Goal: Task Accomplishment & Management: Complete application form

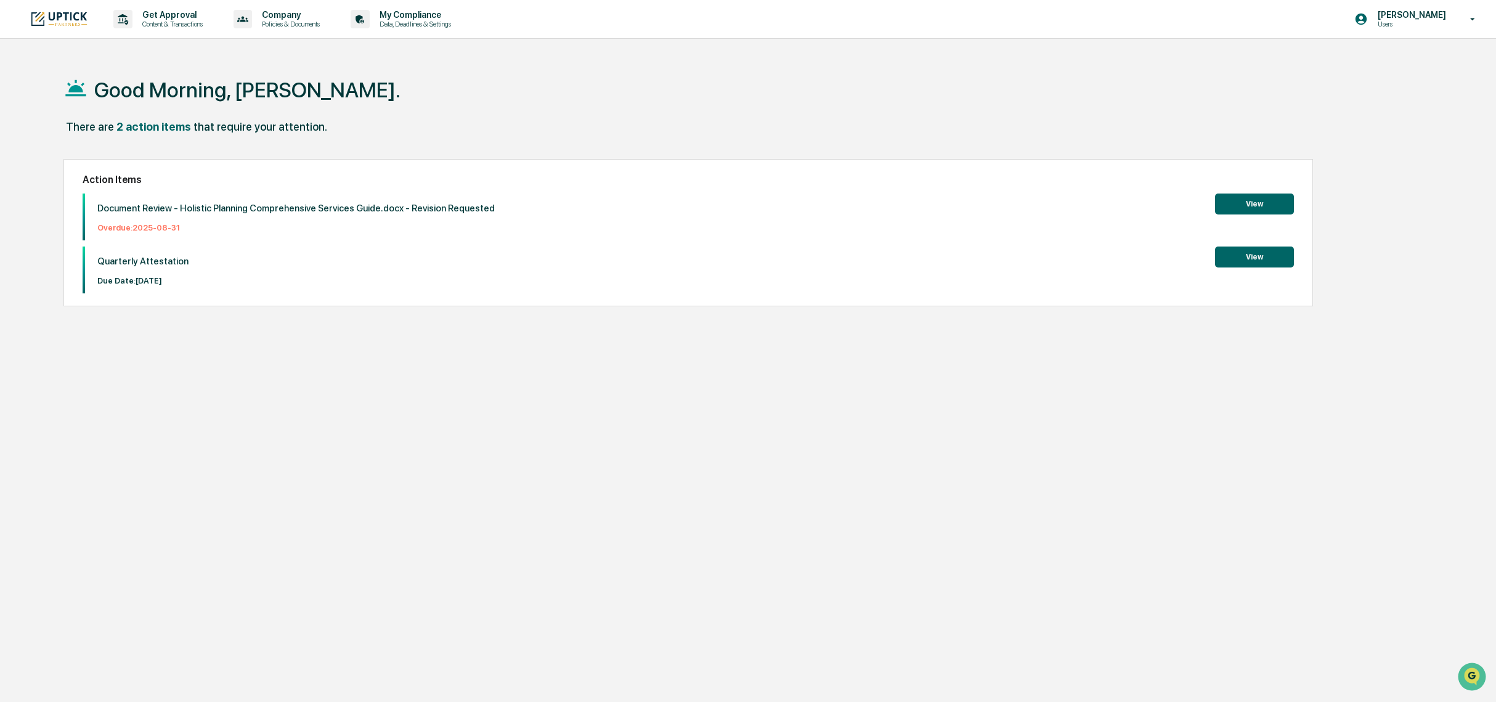
click at [1275, 259] on button "View" at bounding box center [1254, 256] width 79 height 21
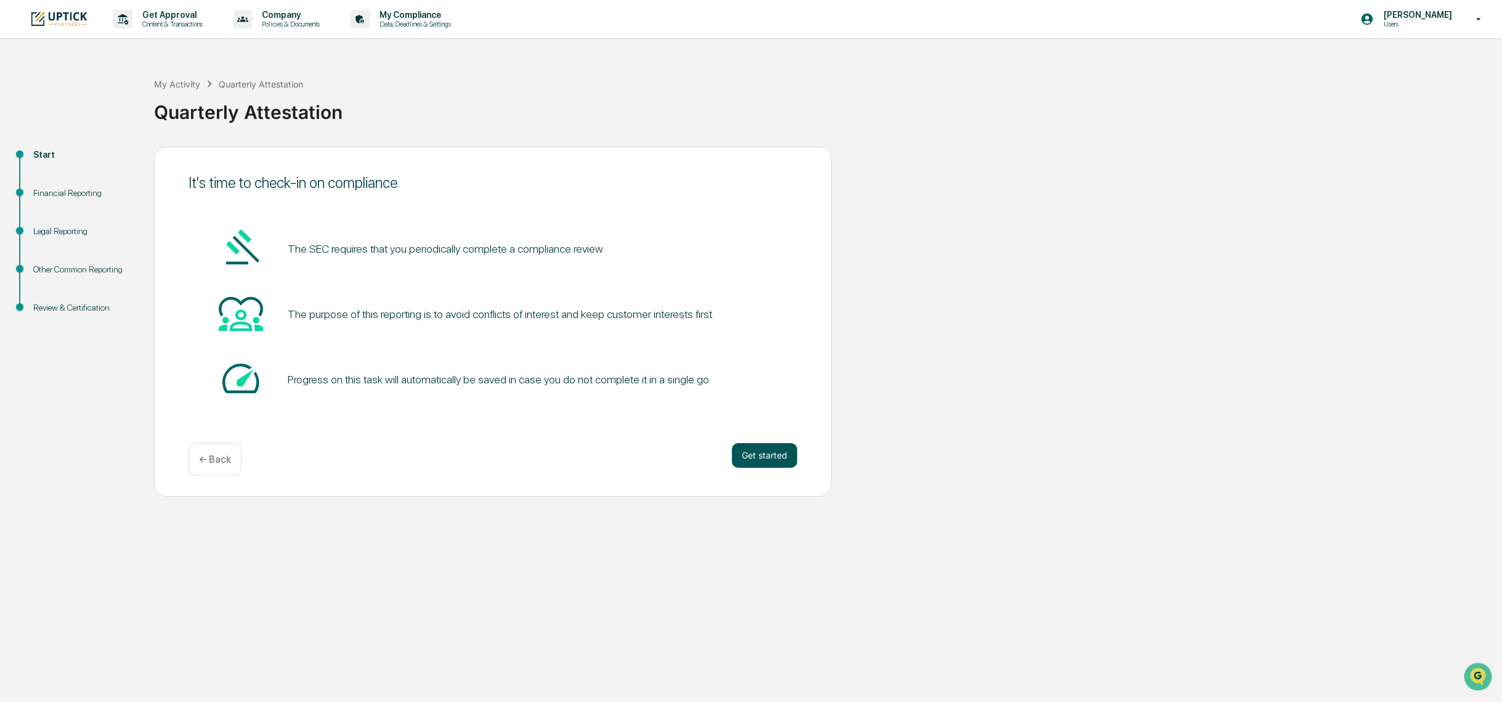
click at [764, 453] on button "Get started" at bounding box center [764, 455] width 65 height 25
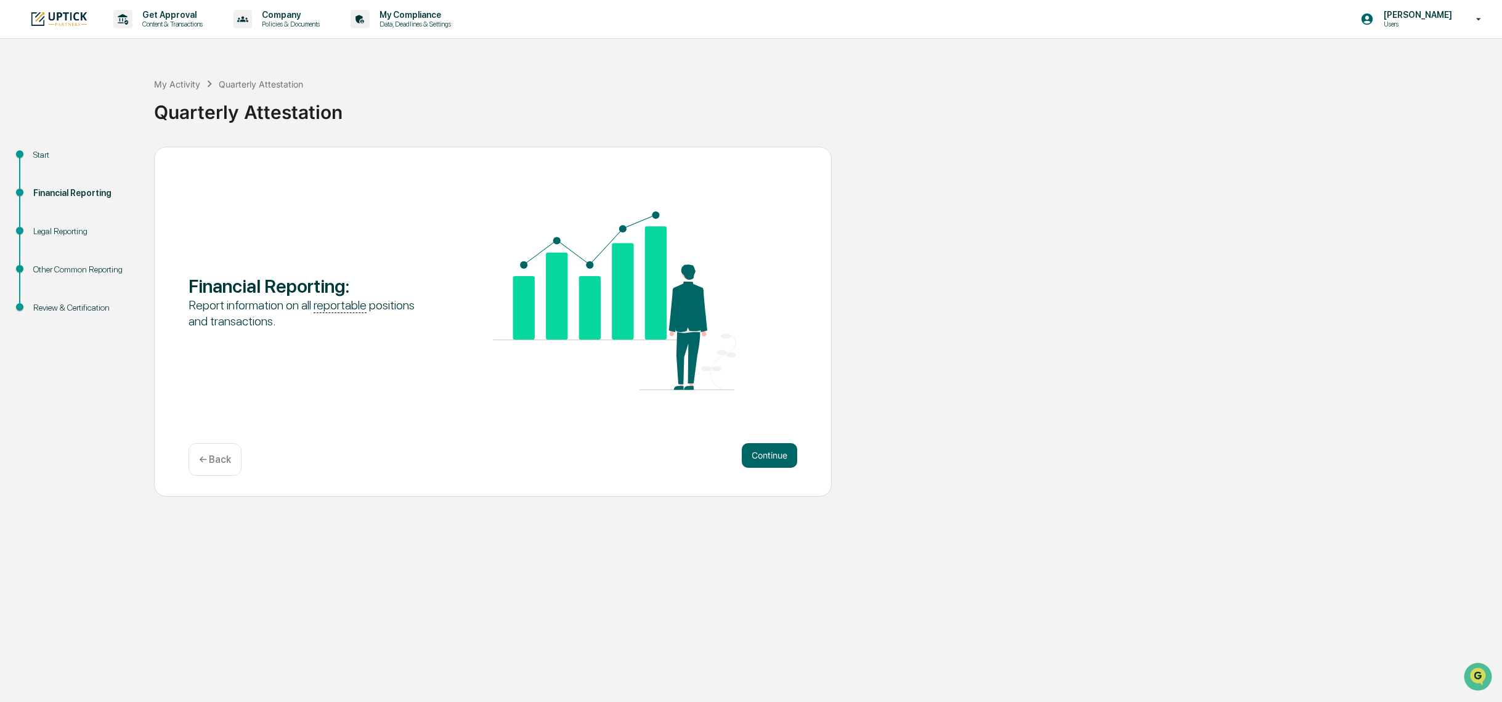
click at [767, 451] on button "Continue" at bounding box center [769, 455] width 55 height 25
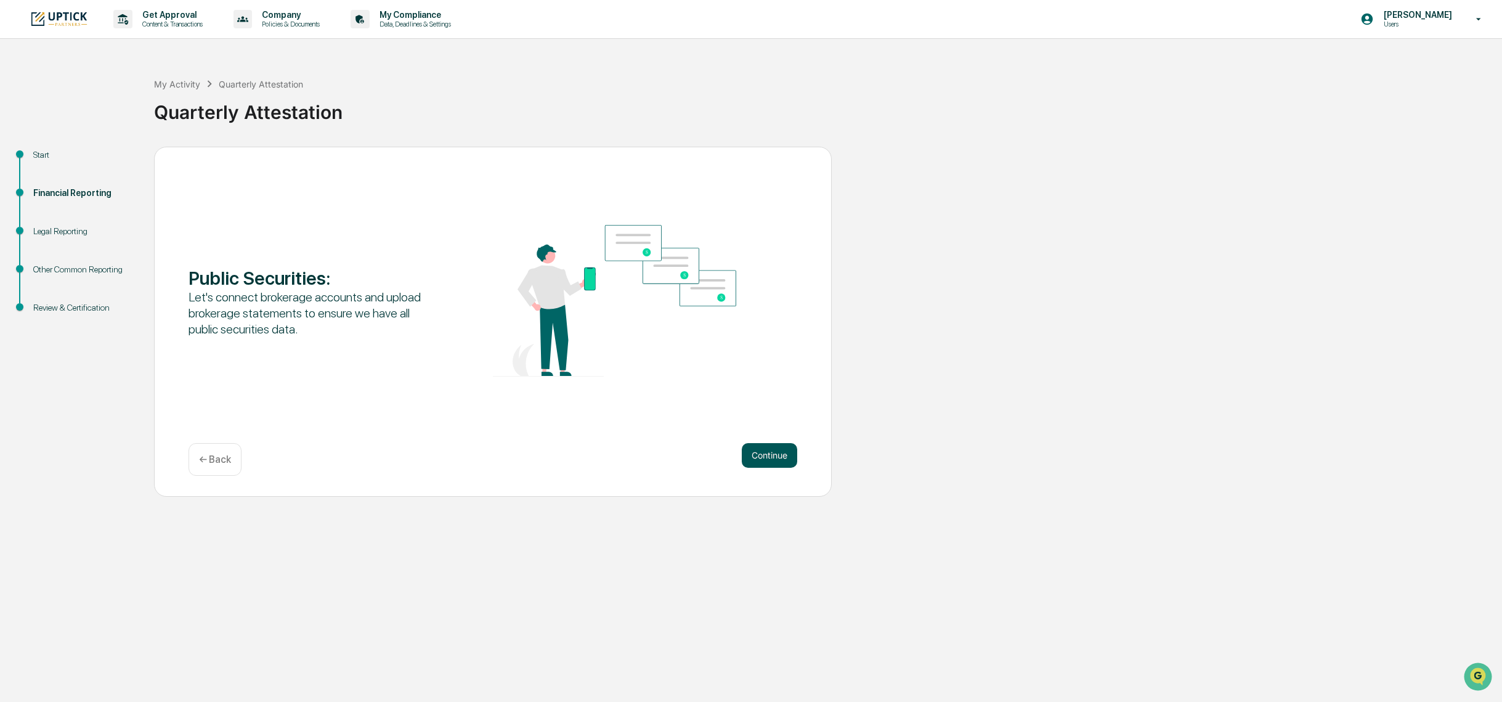
click at [763, 458] on button "Continue" at bounding box center [769, 455] width 55 height 25
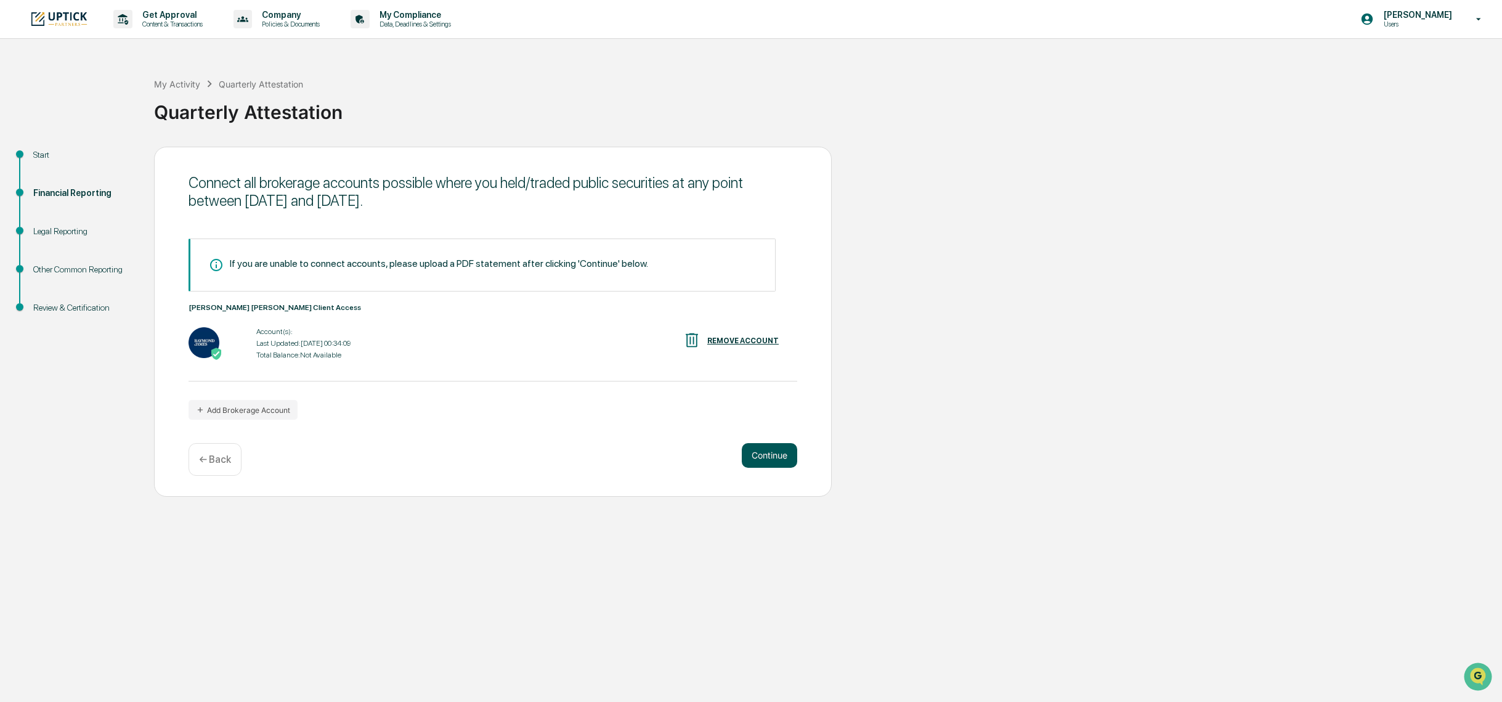
click at [758, 463] on button "Continue" at bounding box center [769, 455] width 55 height 25
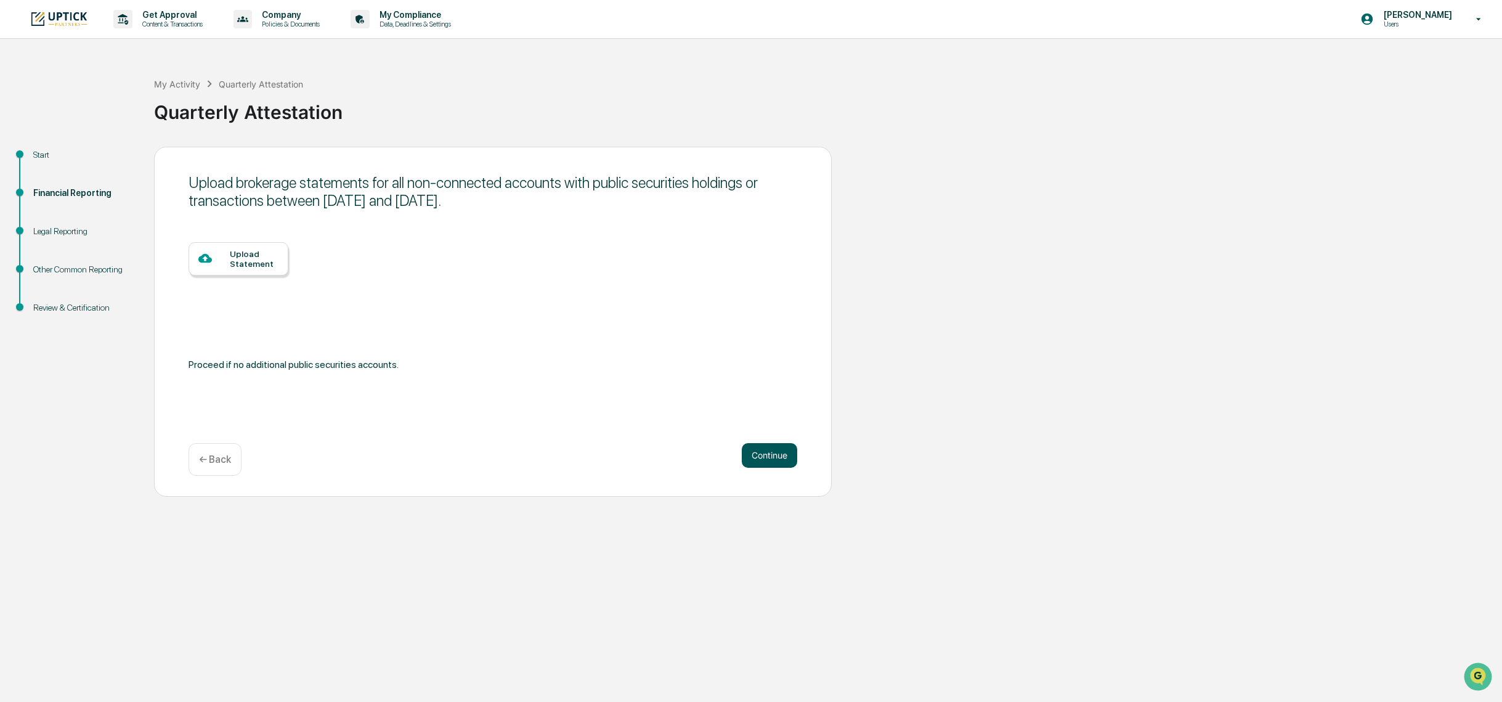
click at [745, 446] on button "Continue" at bounding box center [769, 455] width 55 height 25
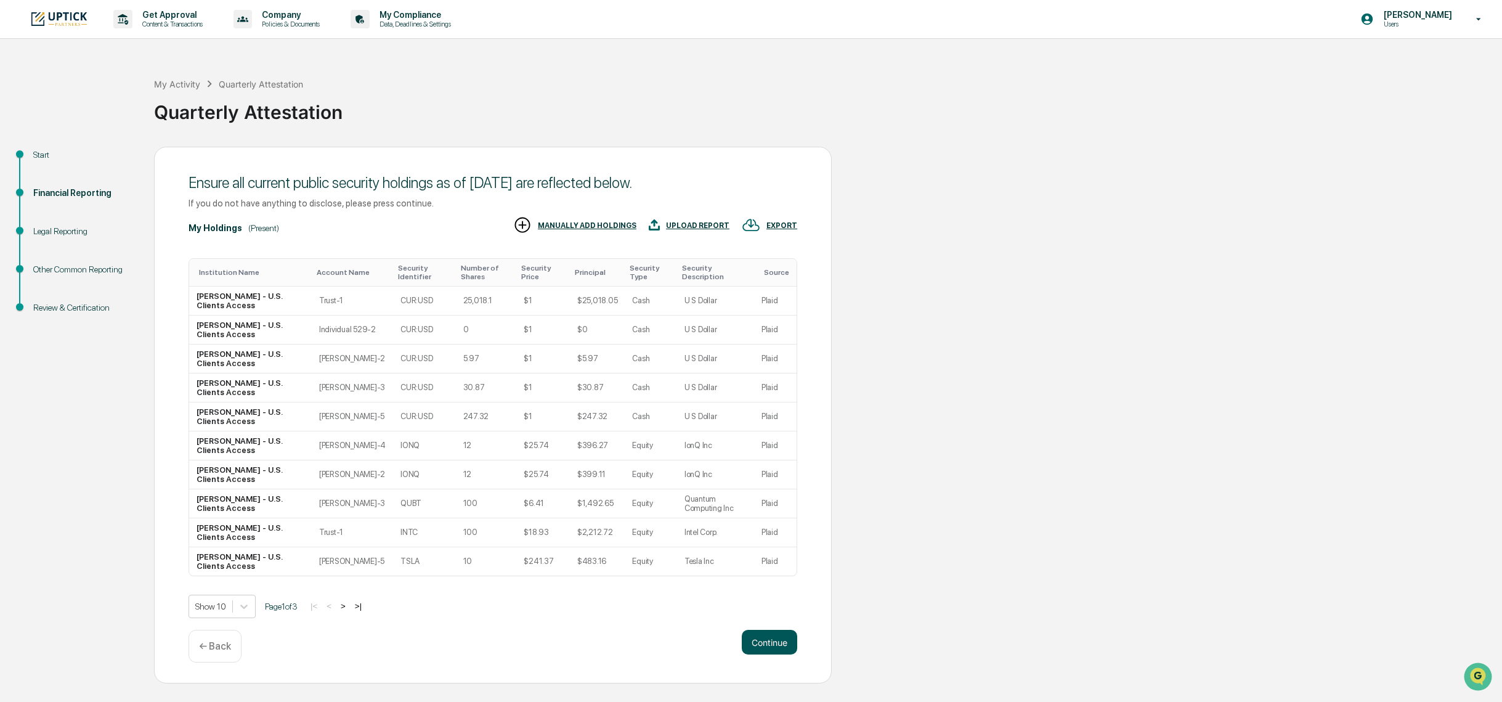
click at [767, 649] on button "Continue" at bounding box center [769, 642] width 55 height 25
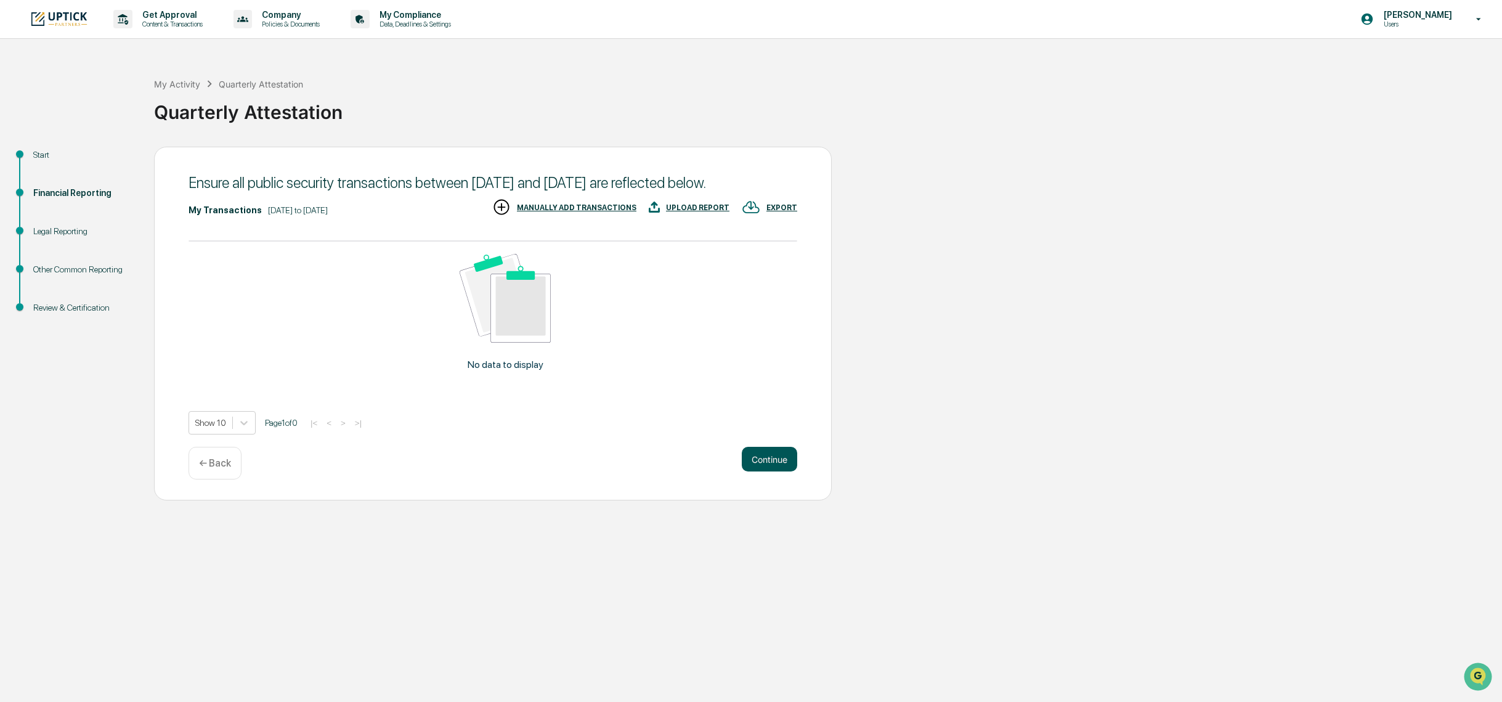
click at [758, 468] on button "Continue" at bounding box center [769, 459] width 55 height 25
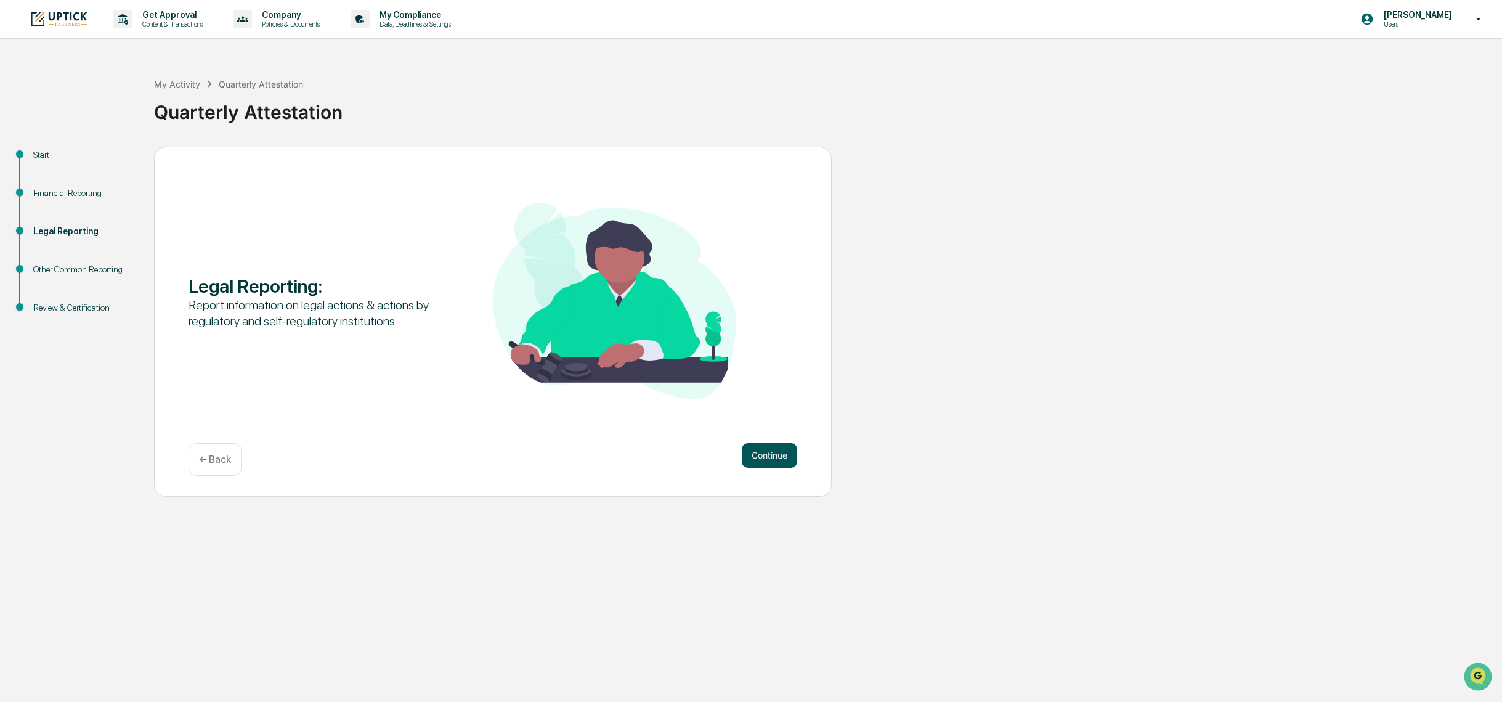
click at [789, 454] on button "Continue" at bounding box center [769, 455] width 55 height 25
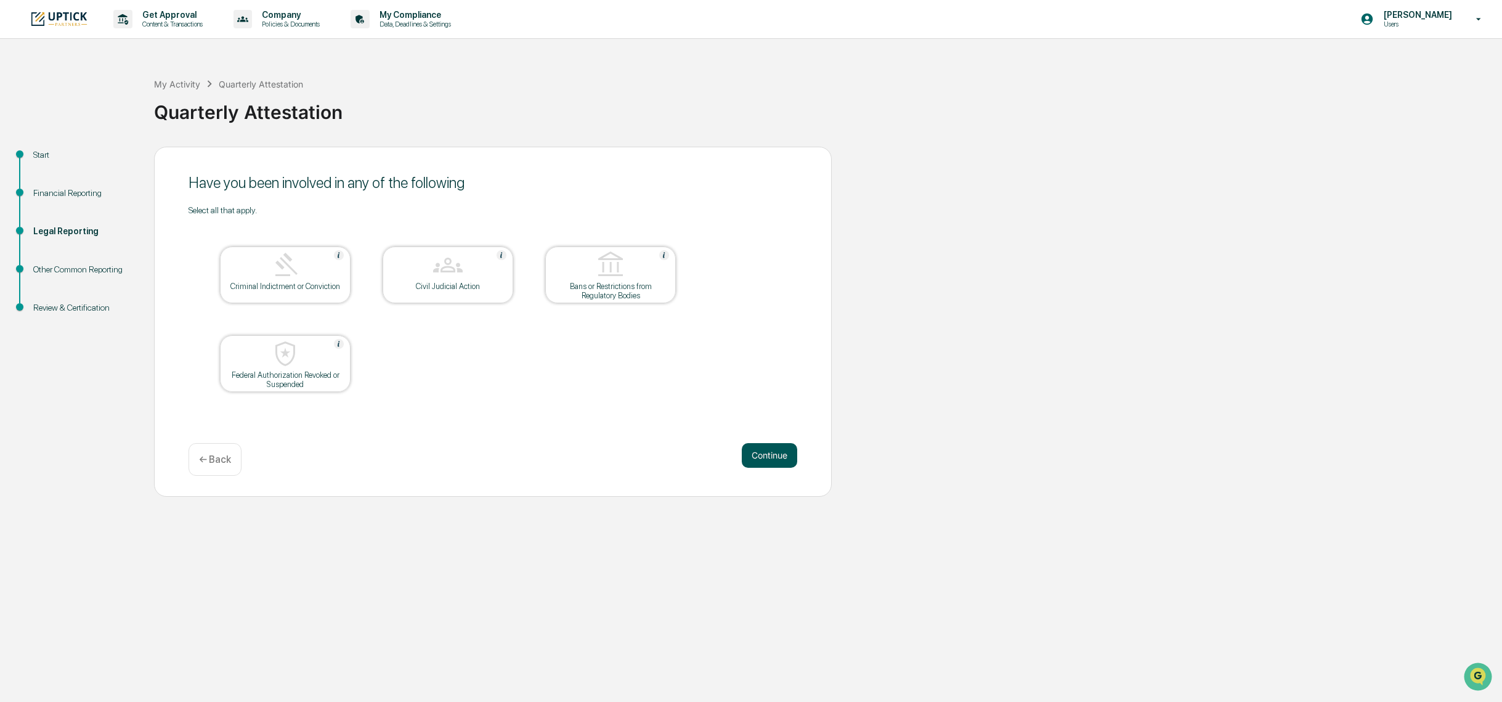
click at [783, 463] on button "Continue" at bounding box center [769, 455] width 55 height 25
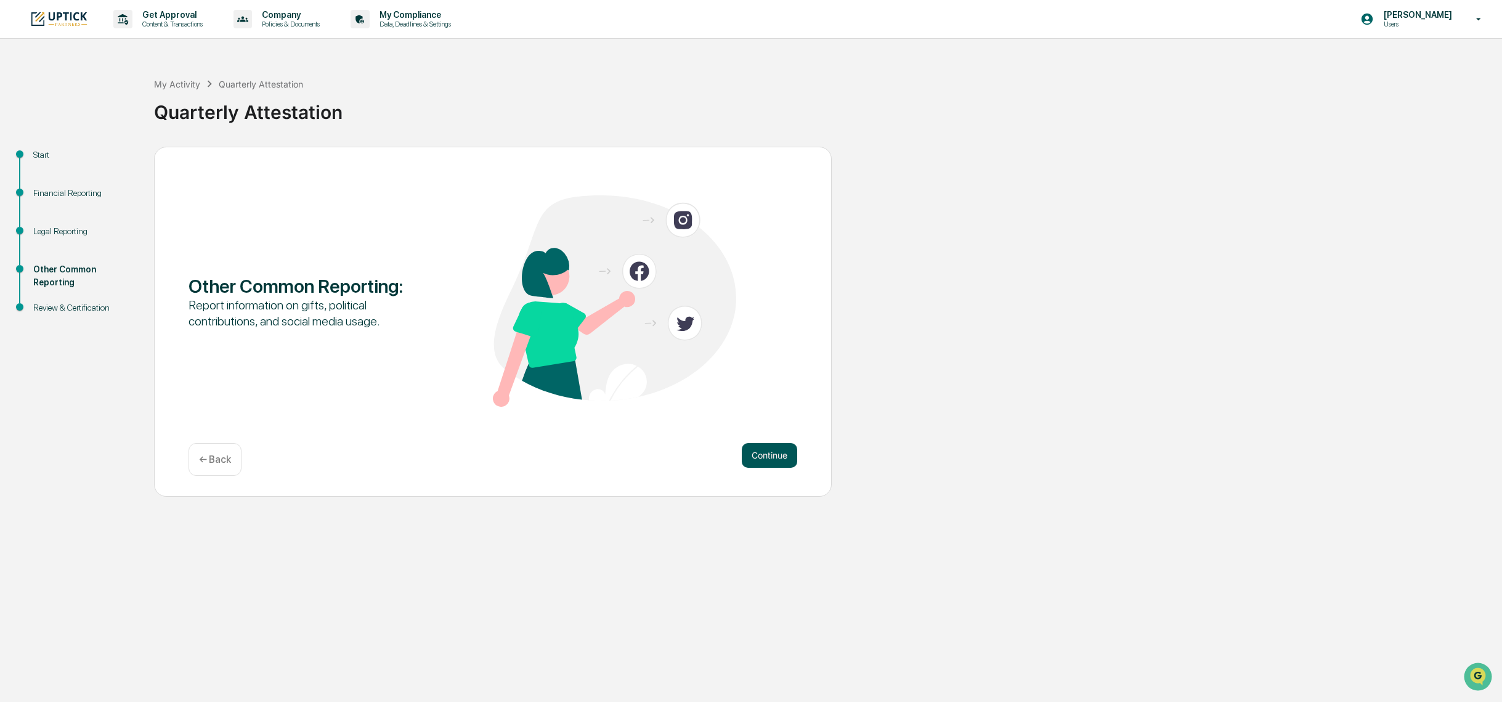
click at [764, 455] on button "Continue" at bounding box center [769, 455] width 55 height 25
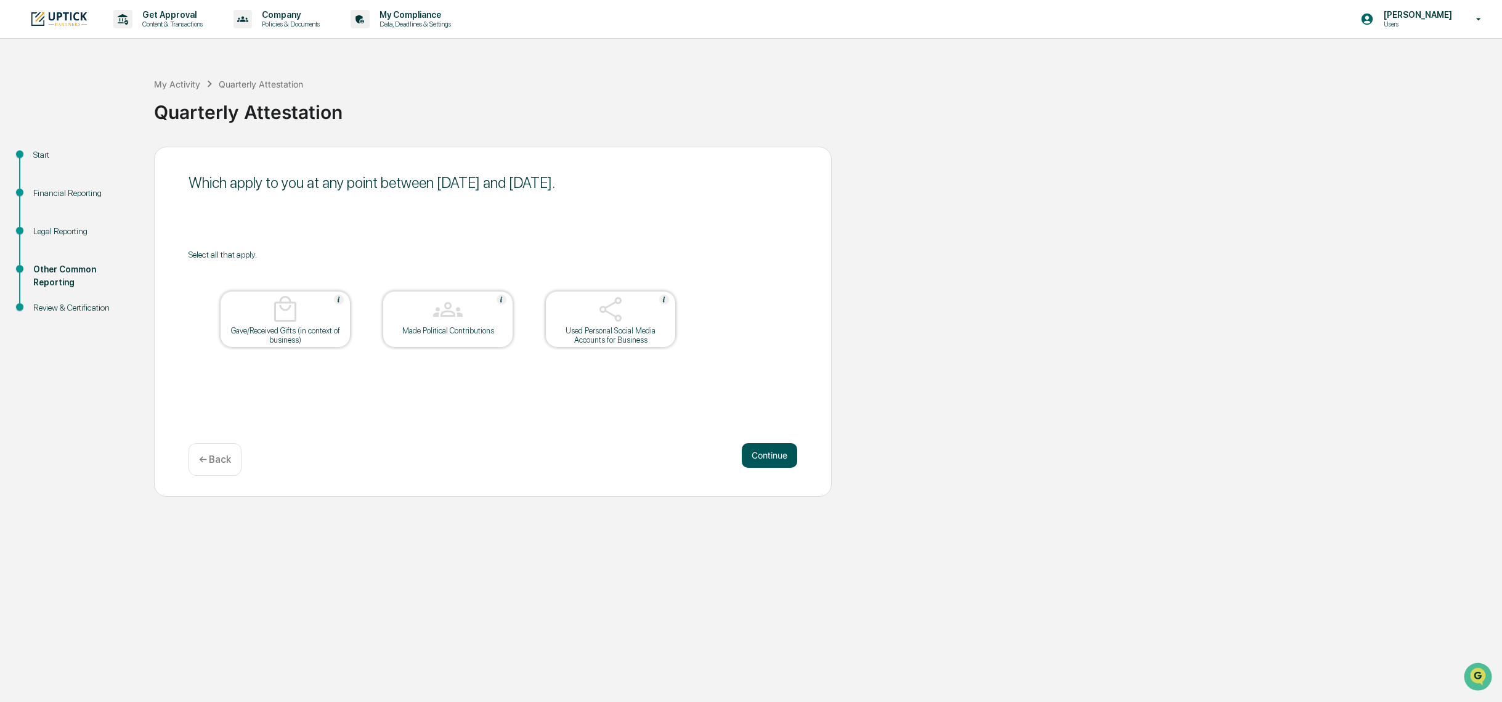
click at [784, 457] on button "Continue" at bounding box center [769, 455] width 55 height 25
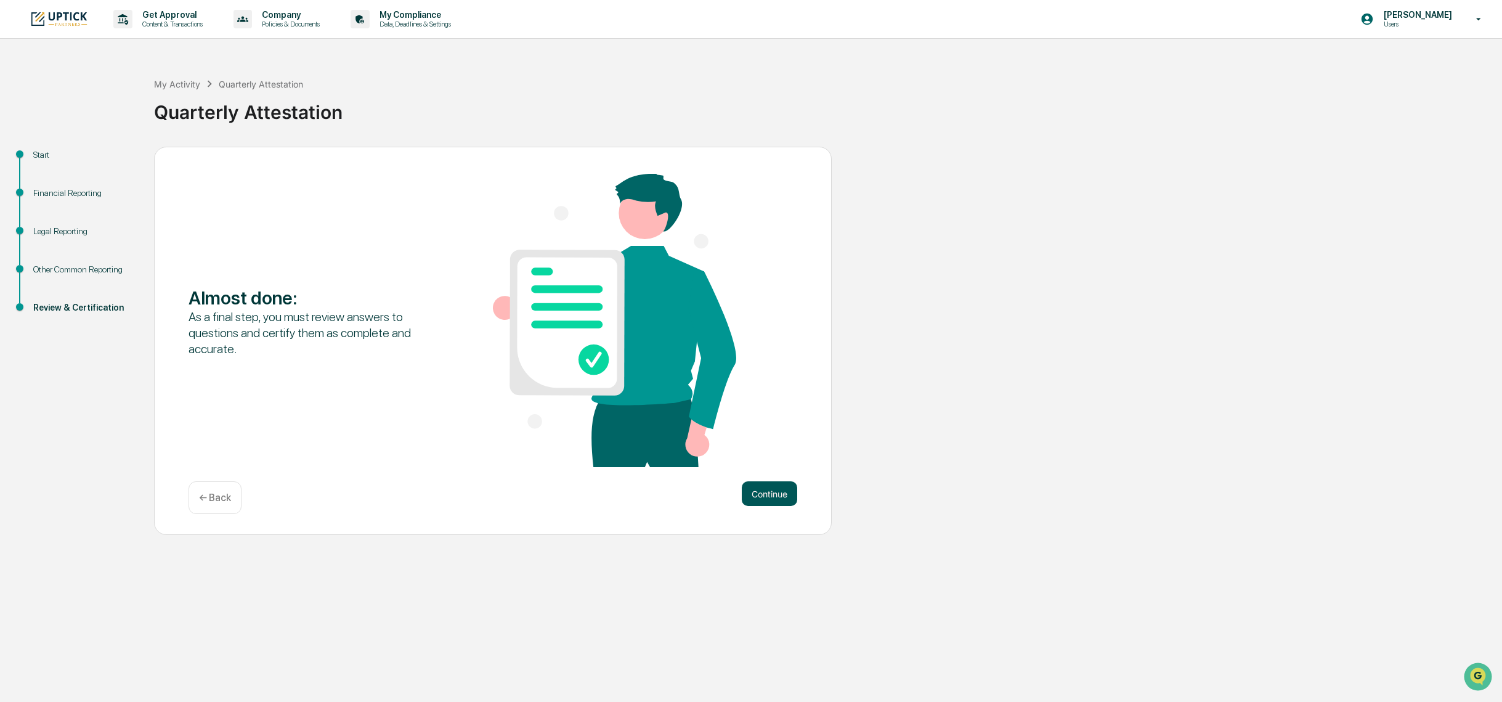
click at [765, 495] on button "Continue" at bounding box center [769, 493] width 55 height 25
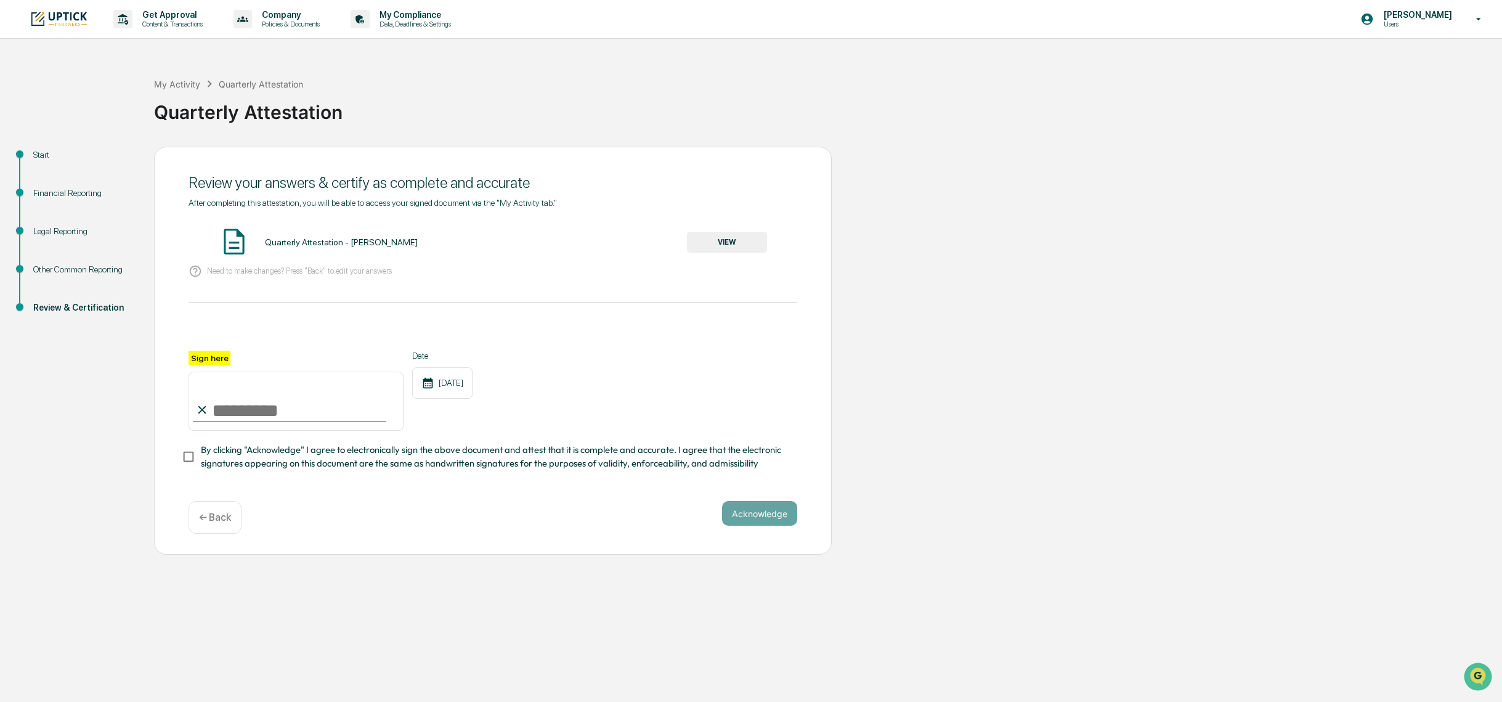
drag, startPoint x: 246, startPoint y: 405, endPoint x: 227, endPoint y: 410, distance: 20.3
click at [246, 405] on input "Sign here" at bounding box center [296, 401] width 215 height 59
click at [240, 402] on input "Sign here" at bounding box center [296, 401] width 215 height 59
type input "**********"
click at [767, 523] on button "Acknowledge" at bounding box center [759, 513] width 75 height 25
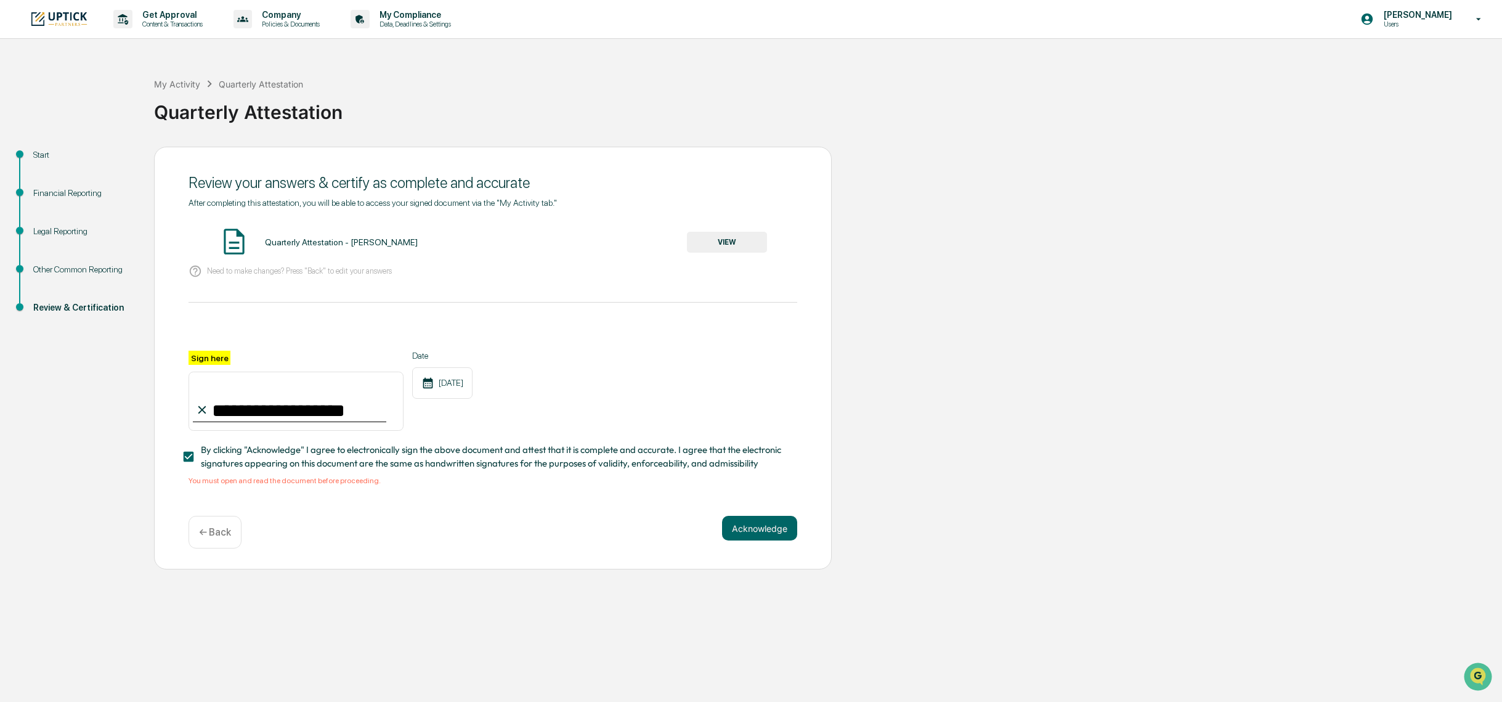
click at [715, 237] on button "VIEW" at bounding box center [727, 242] width 80 height 21
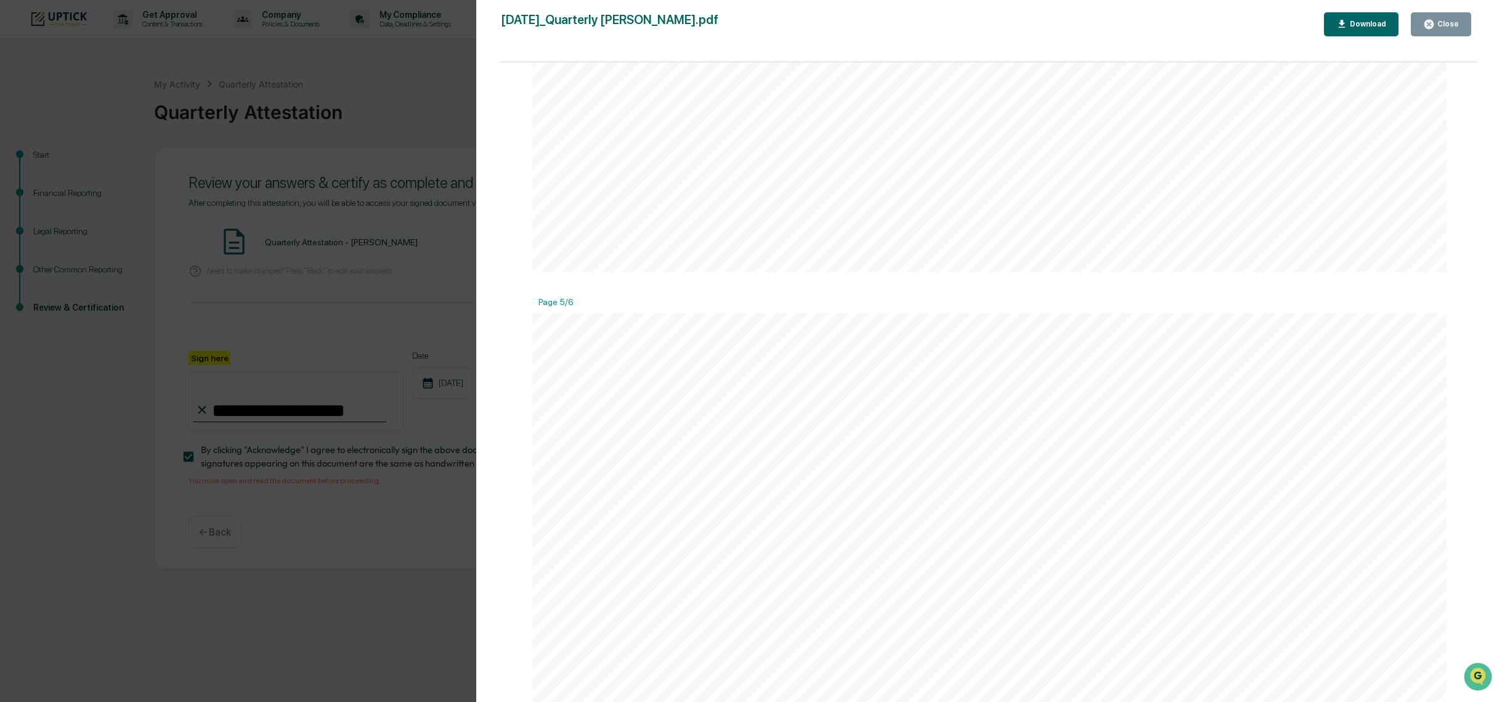
scroll to position [5115, 0]
click at [1434, 25] on icon "button" at bounding box center [1429, 24] width 9 height 9
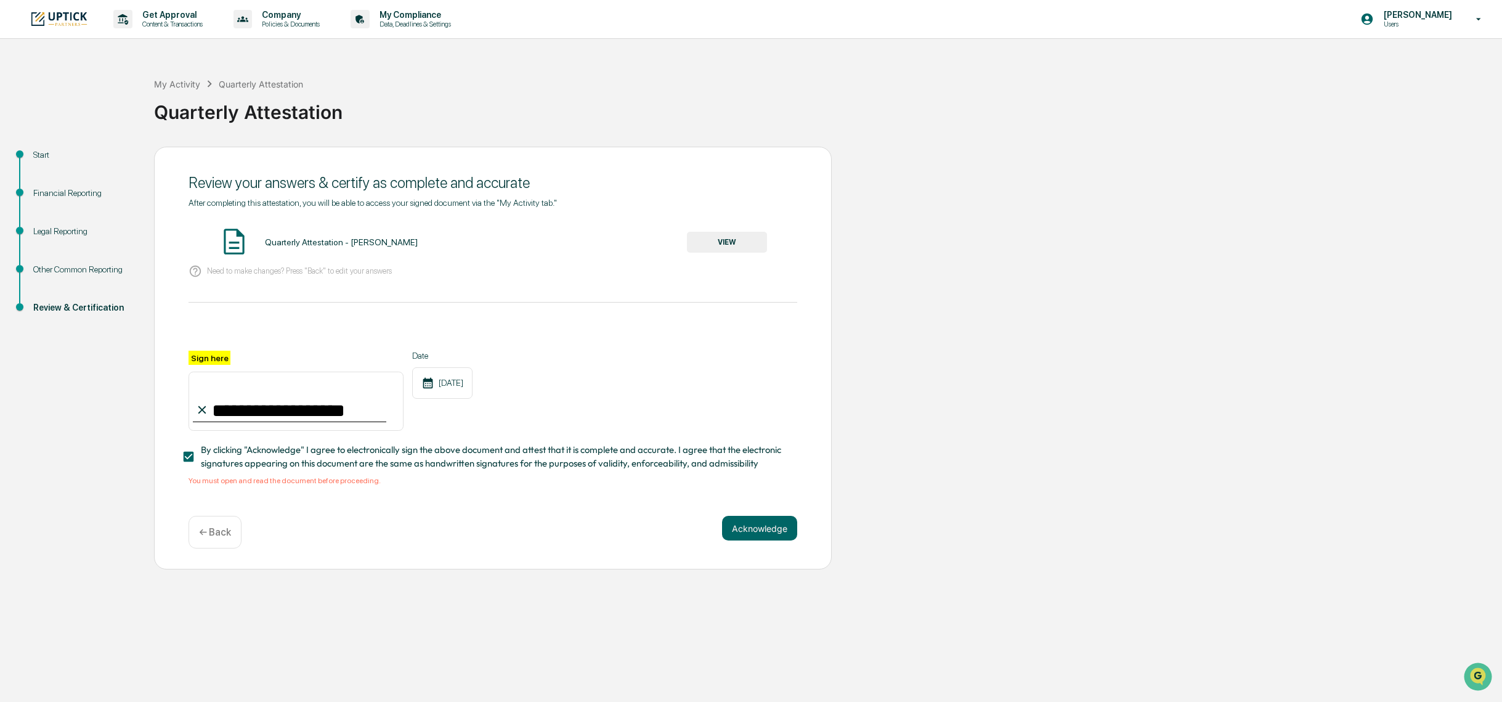
click at [79, 193] on div "Financial Reporting" at bounding box center [83, 193] width 101 height 13
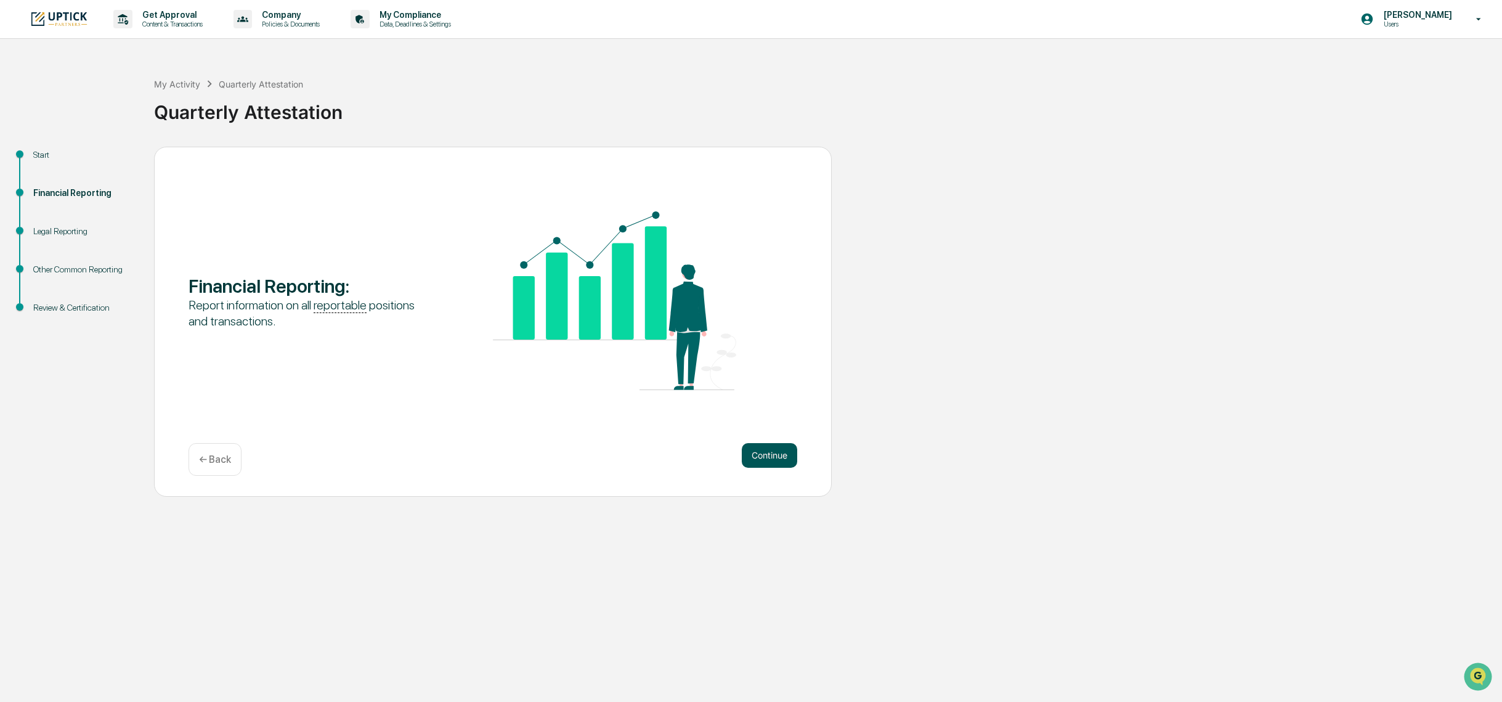
click at [764, 447] on button "Continue" at bounding box center [769, 455] width 55 height 25
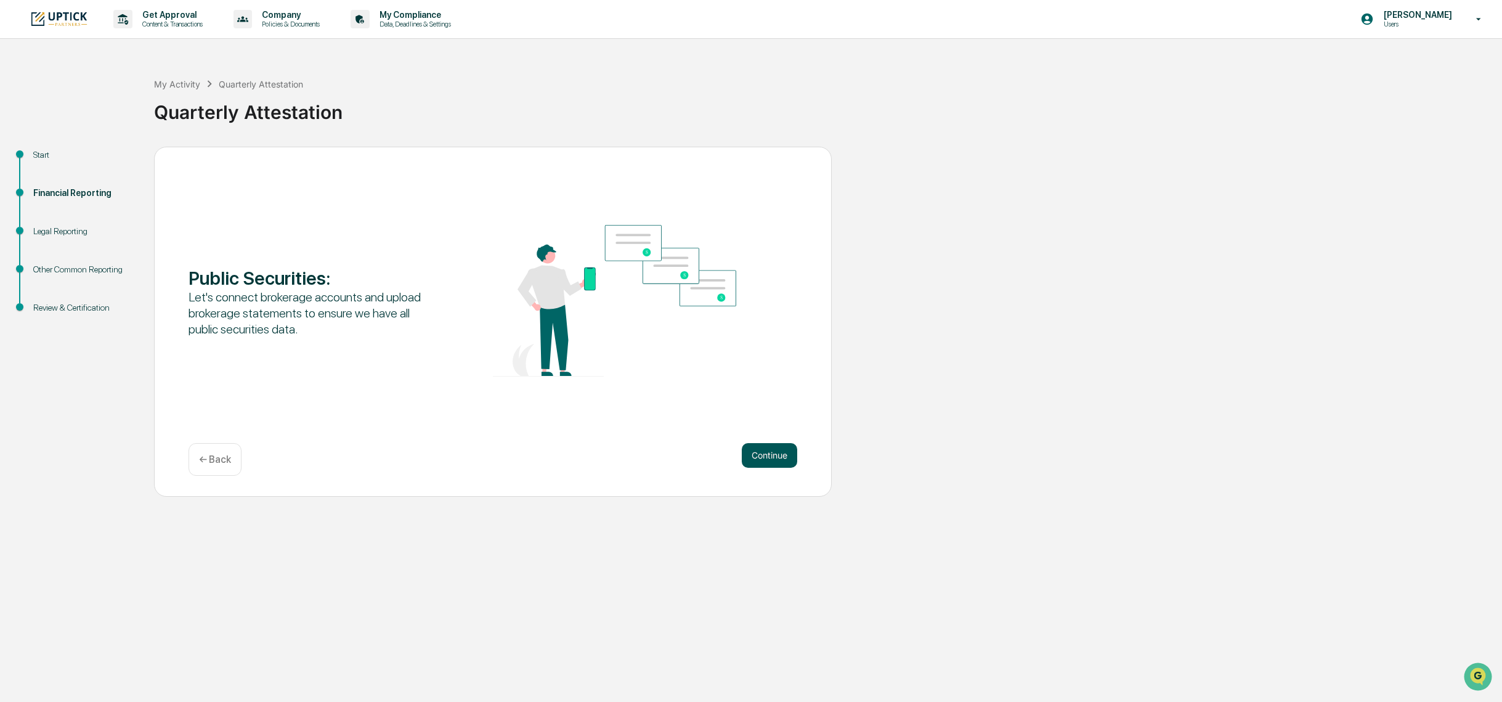
click at [751, 457] on button "Continue" at bounding box center [769, 455] width 55 height 25
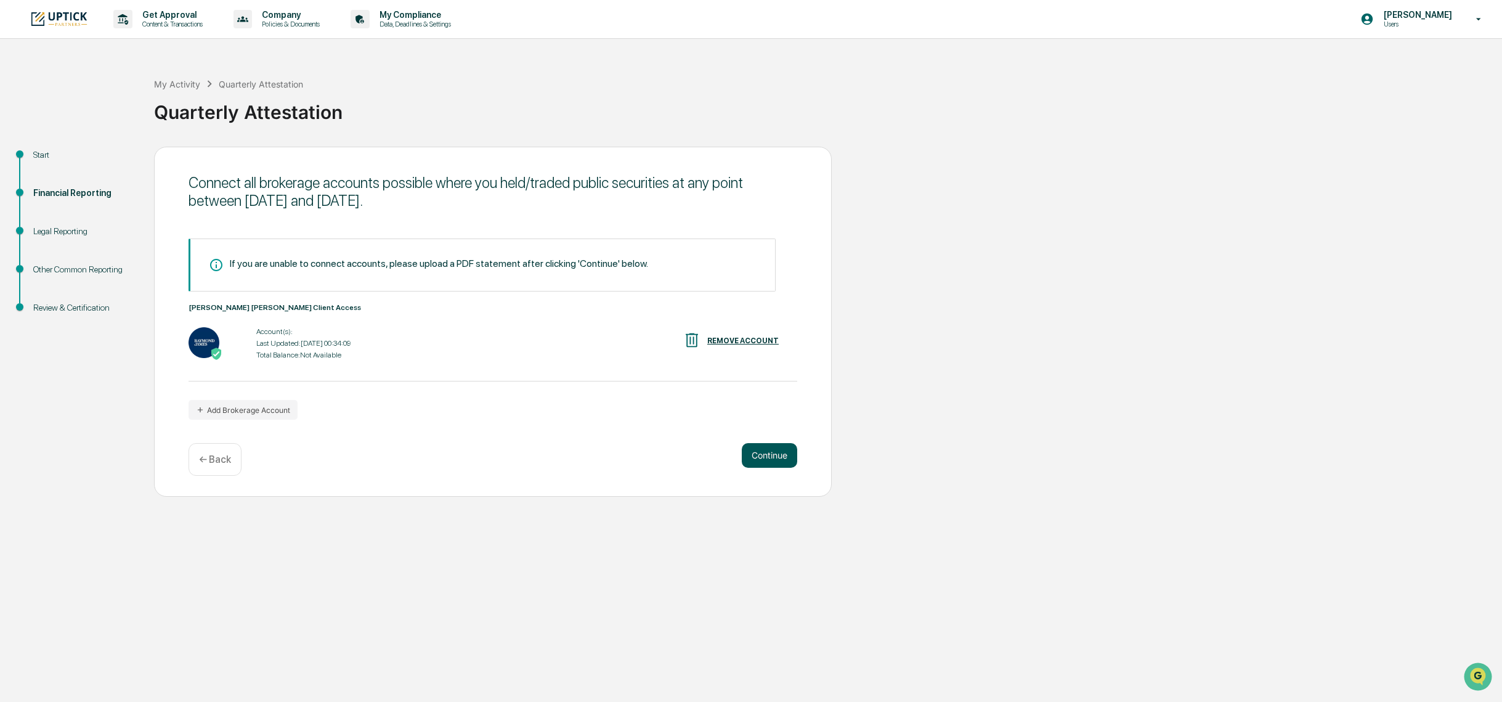
click at [758, 461] on button "Continue" at bounding box center [769, 455] width 55 height 25
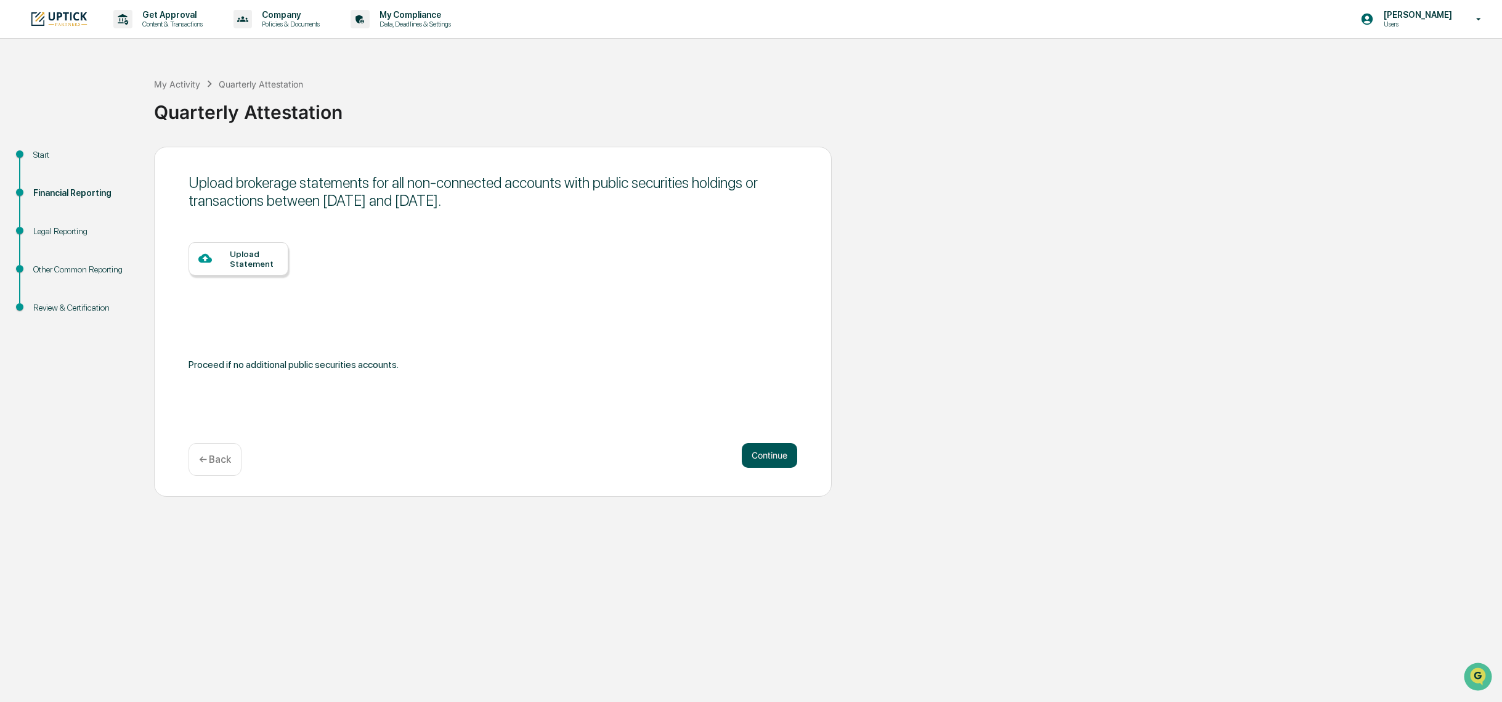
click at [781, 466] on button "Continue" at bounding box center [769, 455] width 55 height 25
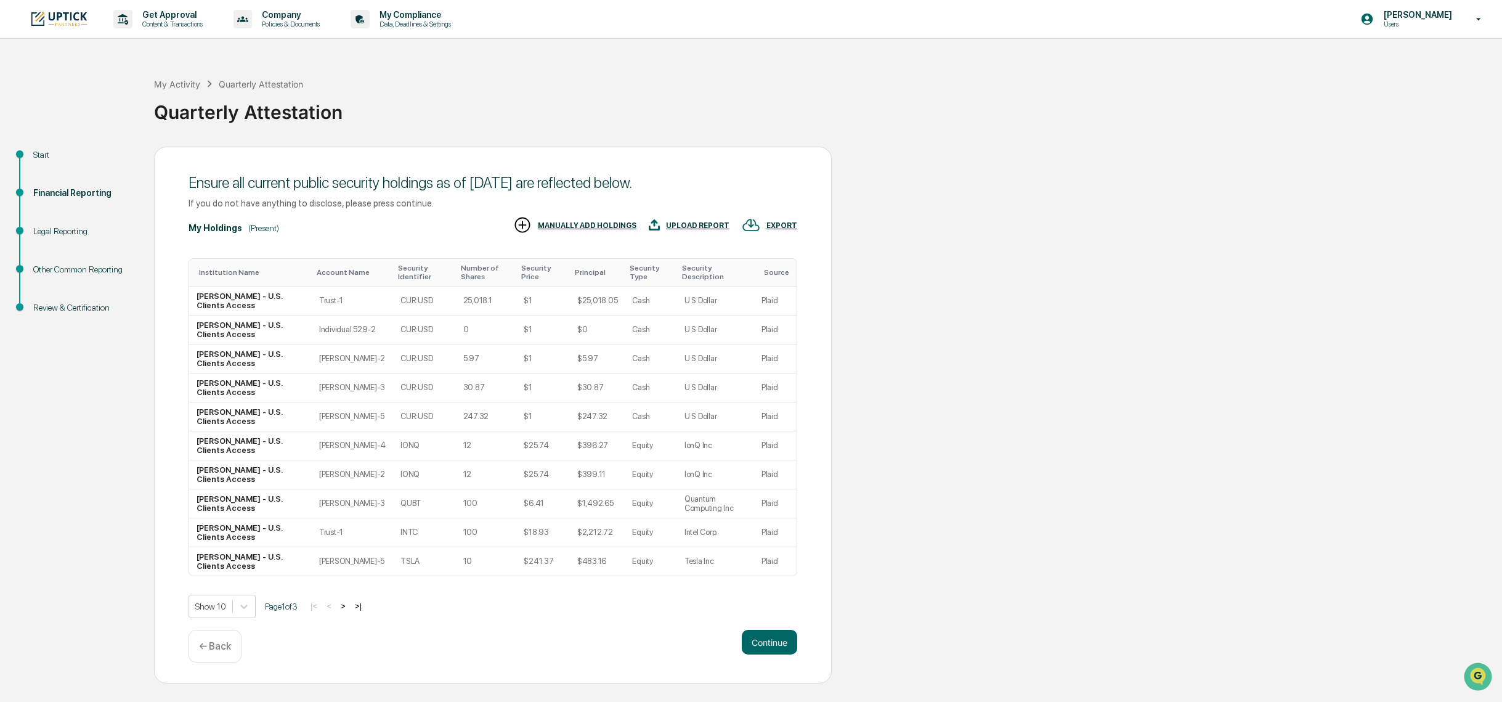
click at [362, 606] on button ">|" at bounding box center [358, 606] width 14 height 10
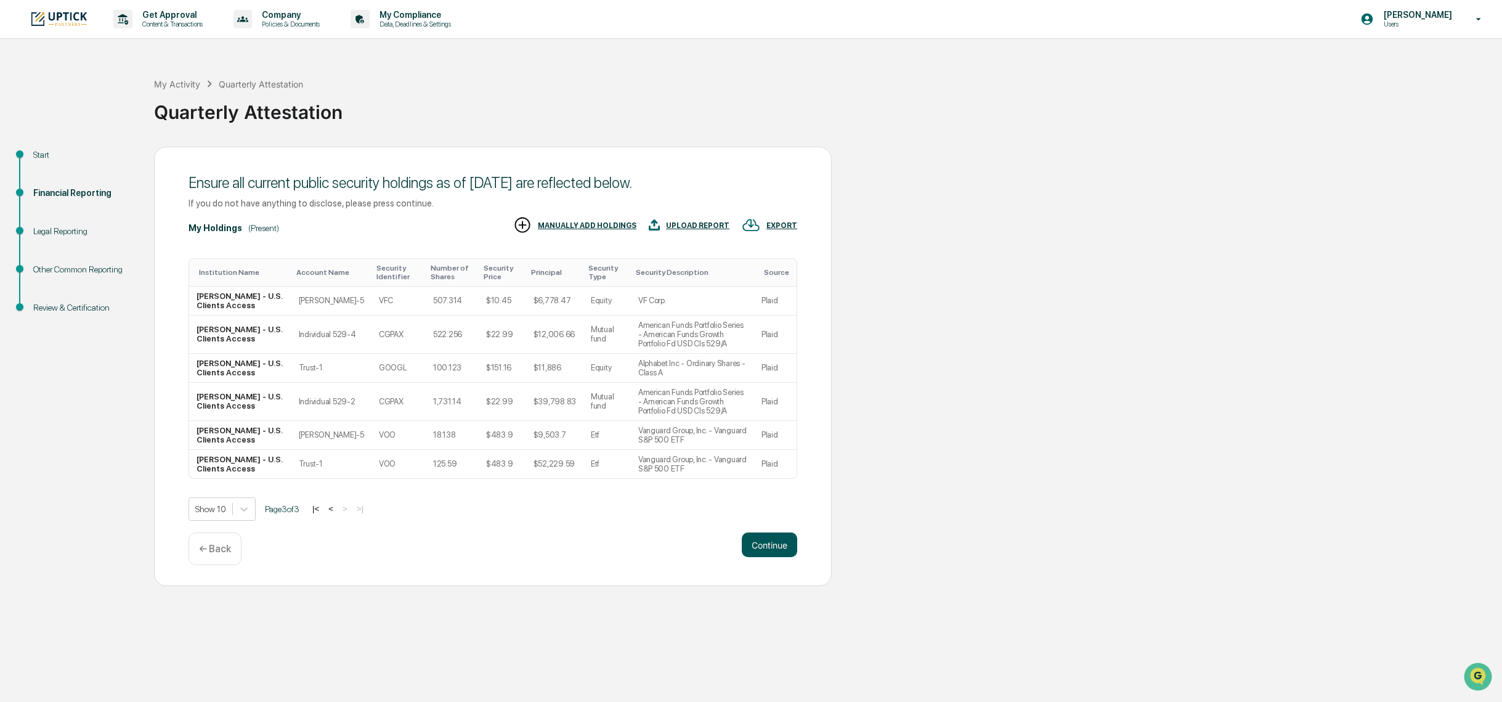
click at [775, 534] on button "Continue" at bounding box center [769, 544] width 55 height 25
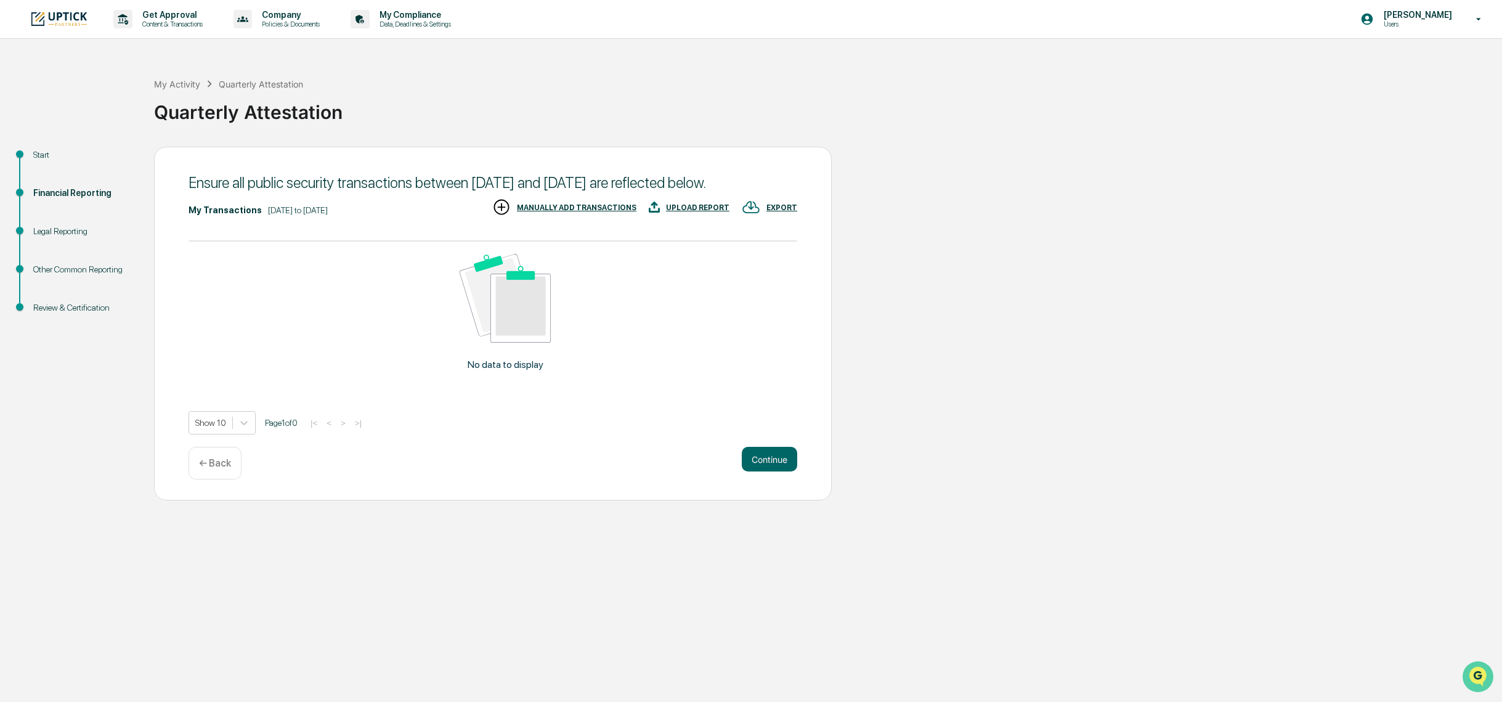
click at [1478, 668] on img "Open customer support" at bounding box center [1478, 676] width 31 height 25
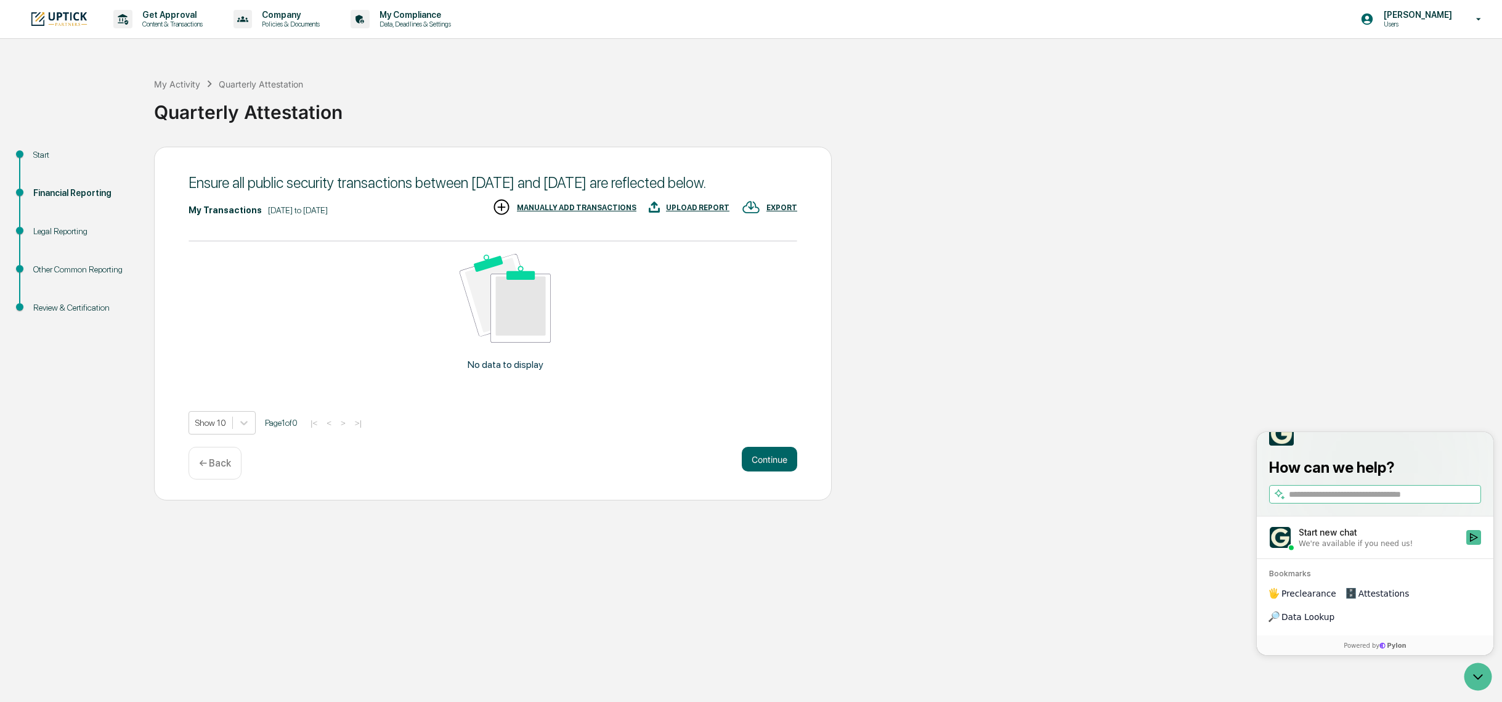
click at [1330, 501] on input "search" at bounding box center [1384, 494] width 190 height 13
type input "**********"
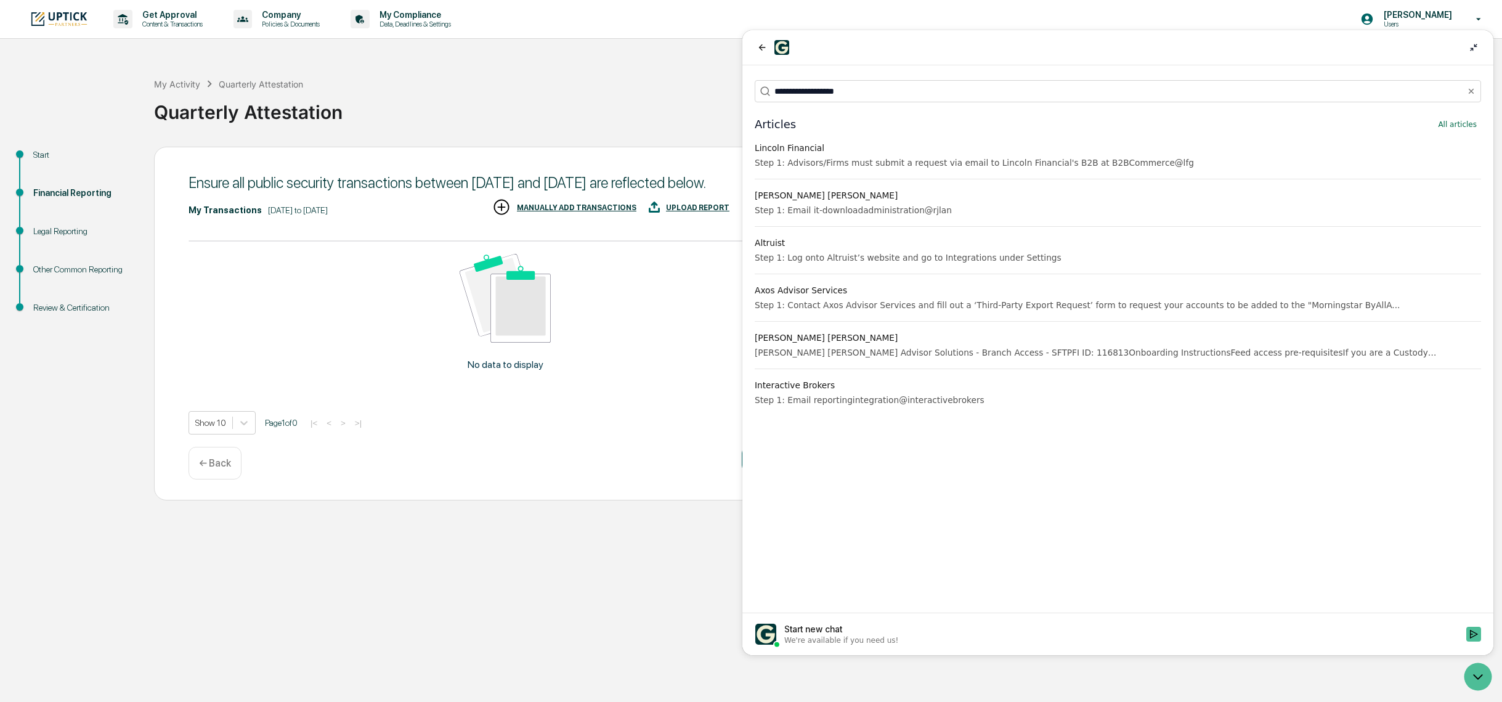
click at [1014, 213] on div "Step 1: Email it-downloadadministration@rjlan" at bounding box center [1118, 210] width 727 height 12
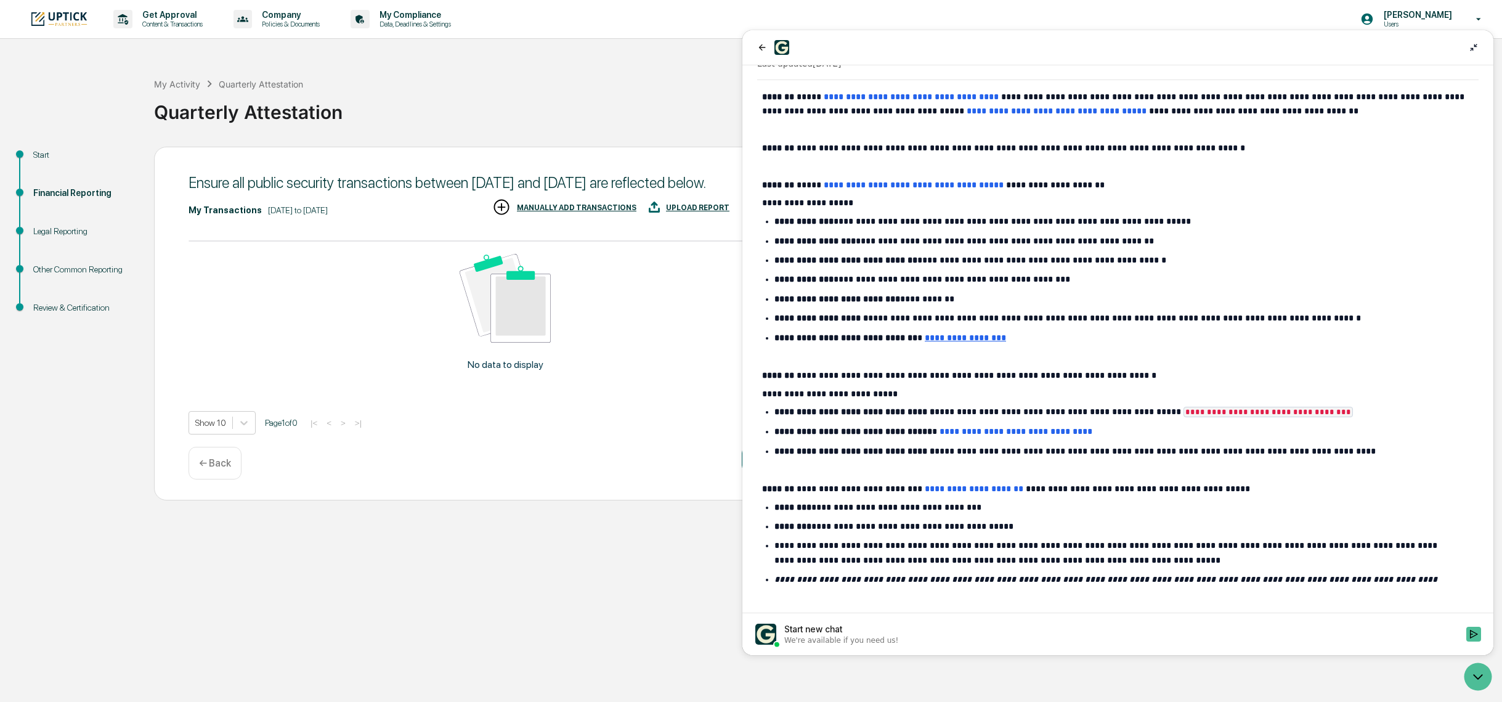
scroll to position [62, 0]
click at [615, 620] on div "Get Approval Content & Transactions Company Policies & Documents My Compliance …" at bounding box center [751, 351] width 1502 height 702
click at [1475, 45] on icon at bounding box center [1473, 47] width 7 height 7
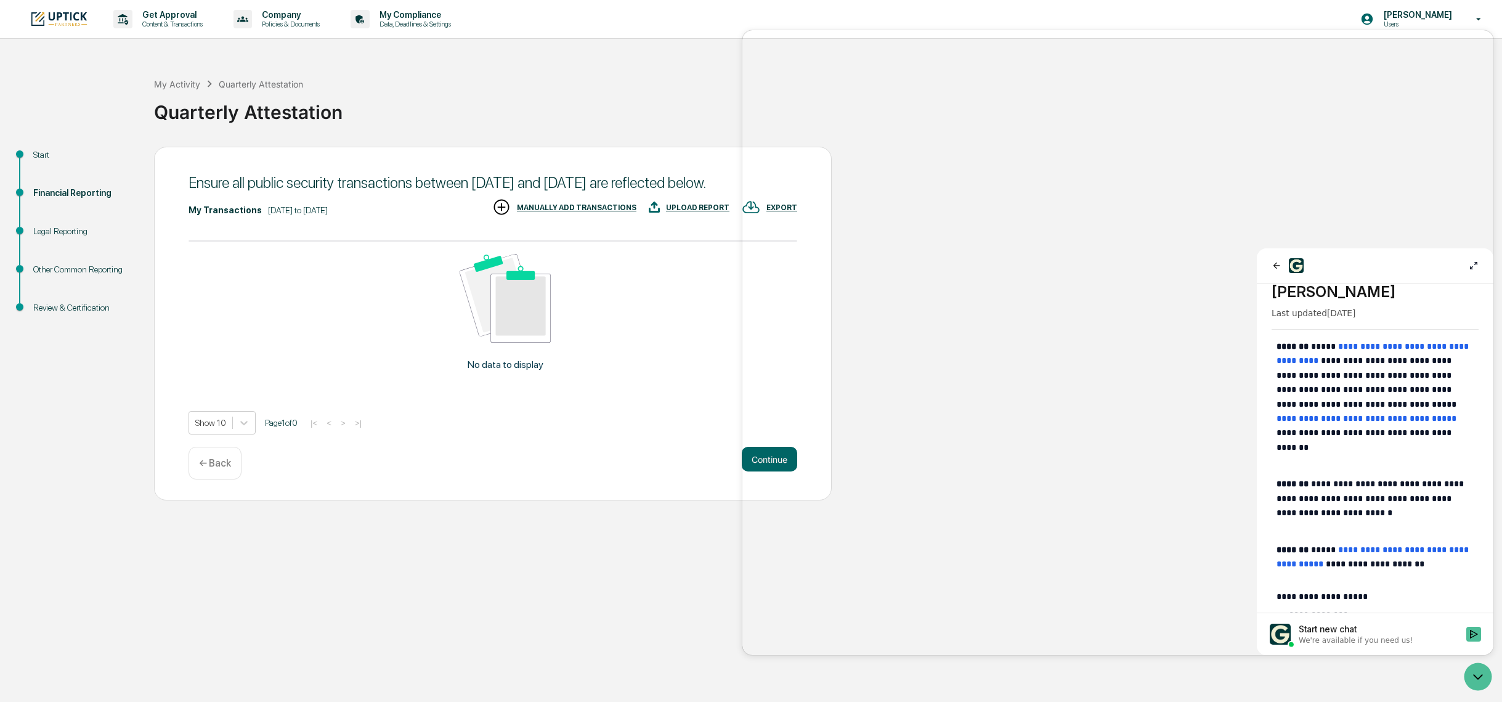
scroll to position [74, 0]
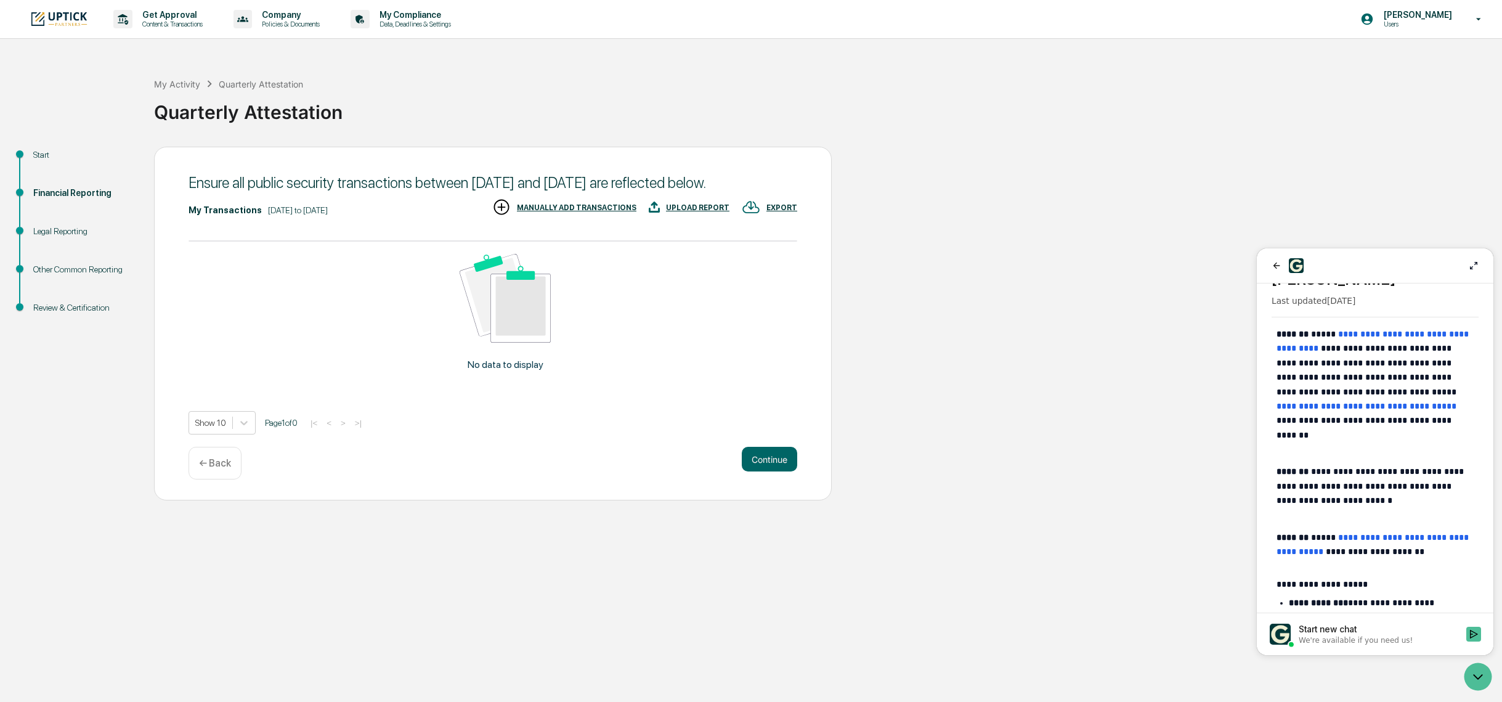
click at [684, 212] on div "UPLOAD REPORT" at bounding box center [697, 207] width 63 height 9
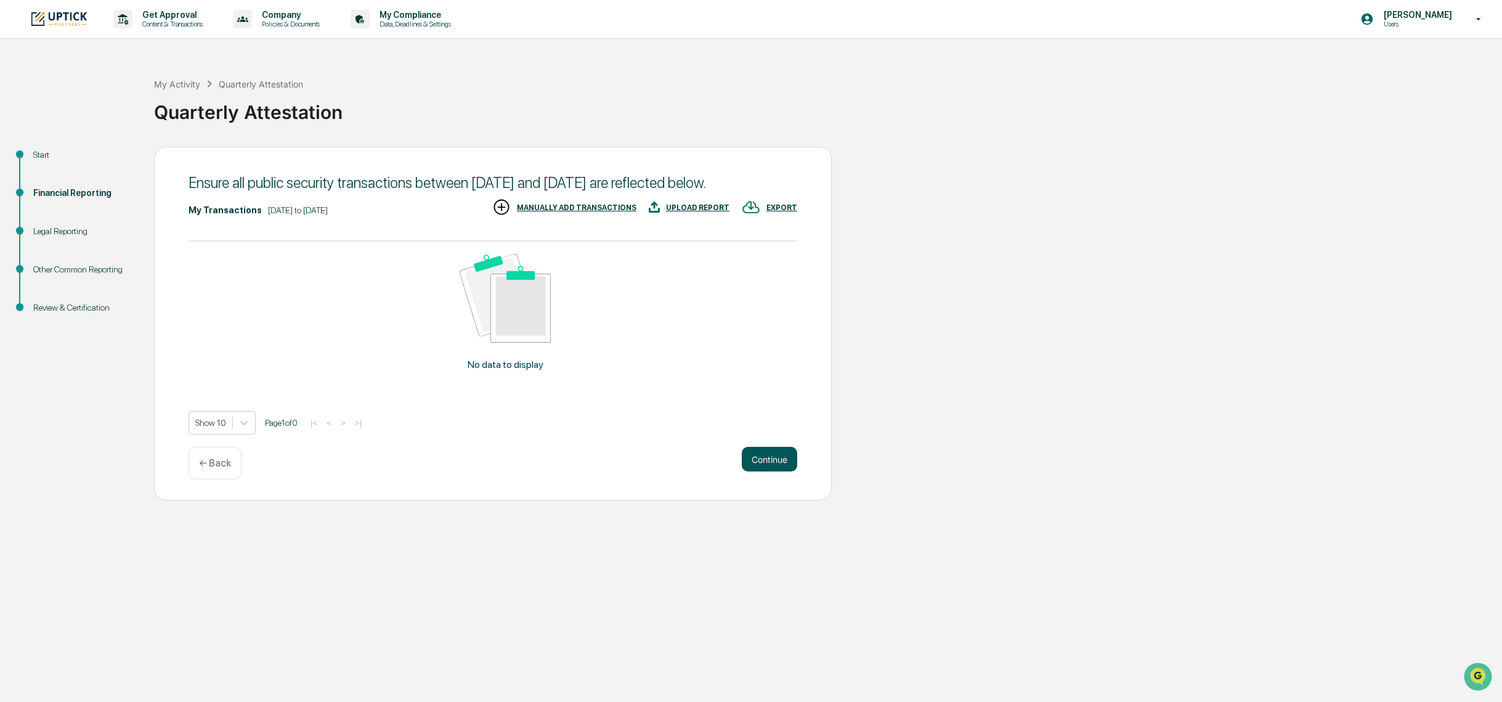
click at [778, 471] on button "Continue" at bounding box center [769, 459] width 55 height 25
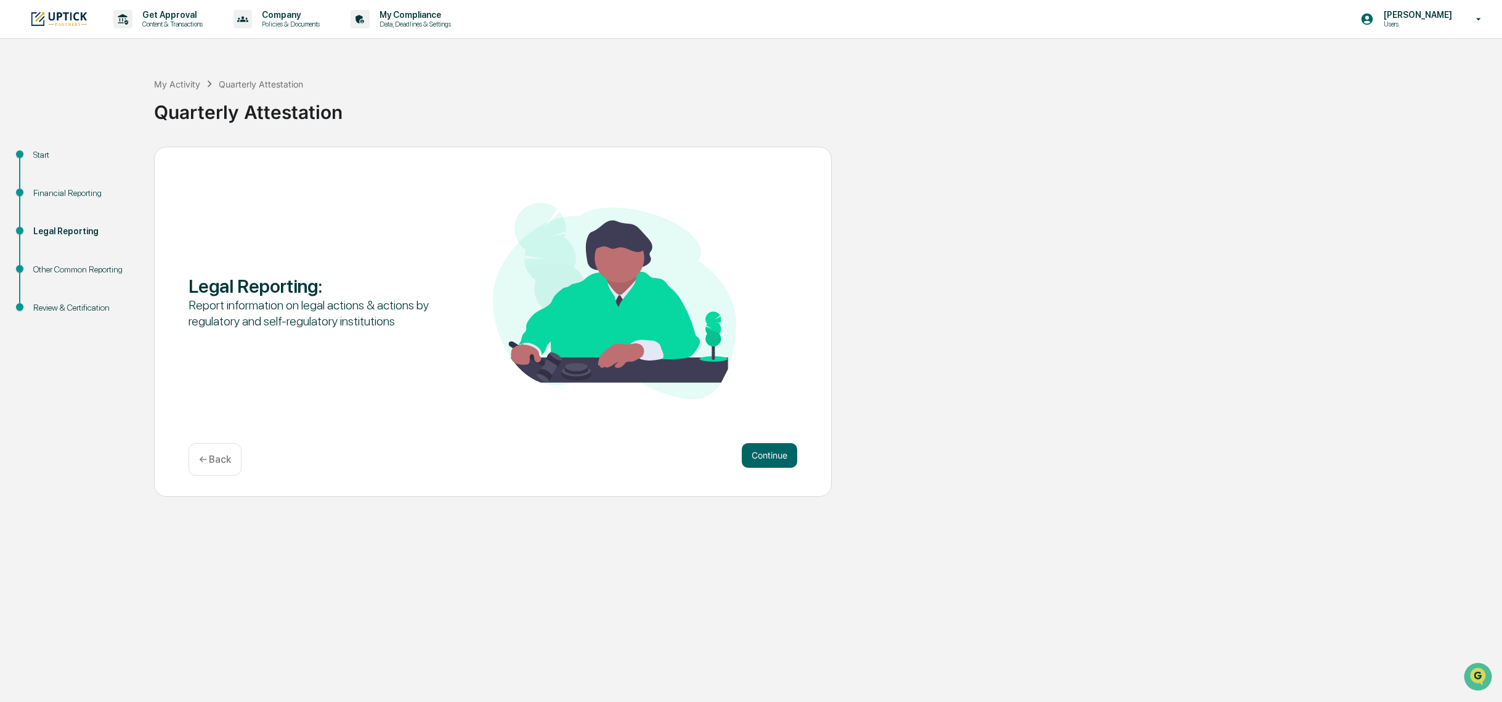
click at [221, 462] on p "← Back" at bounding box center [215, 460] width 32 height 12
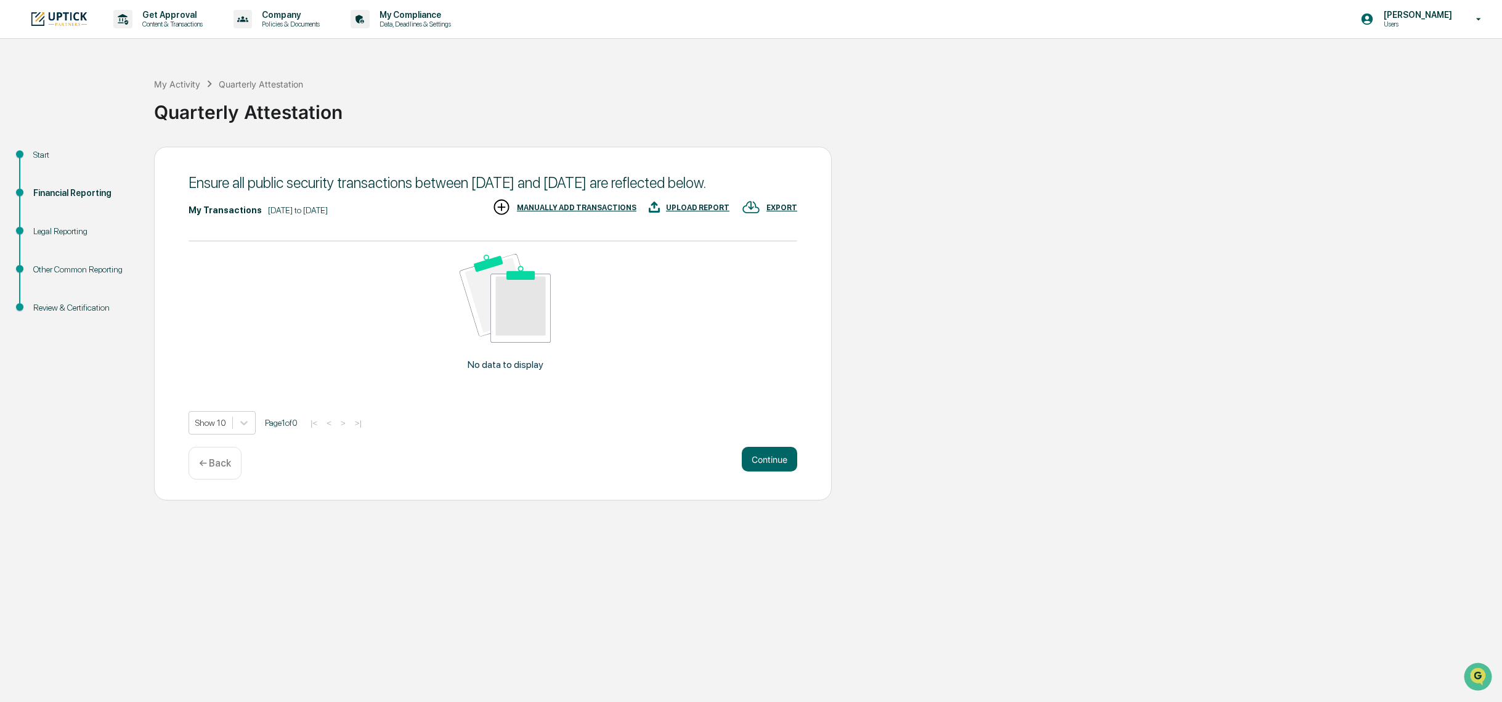
click at [49, 153] on div "Start" at bounding box center [83, 155] width 101 height 13
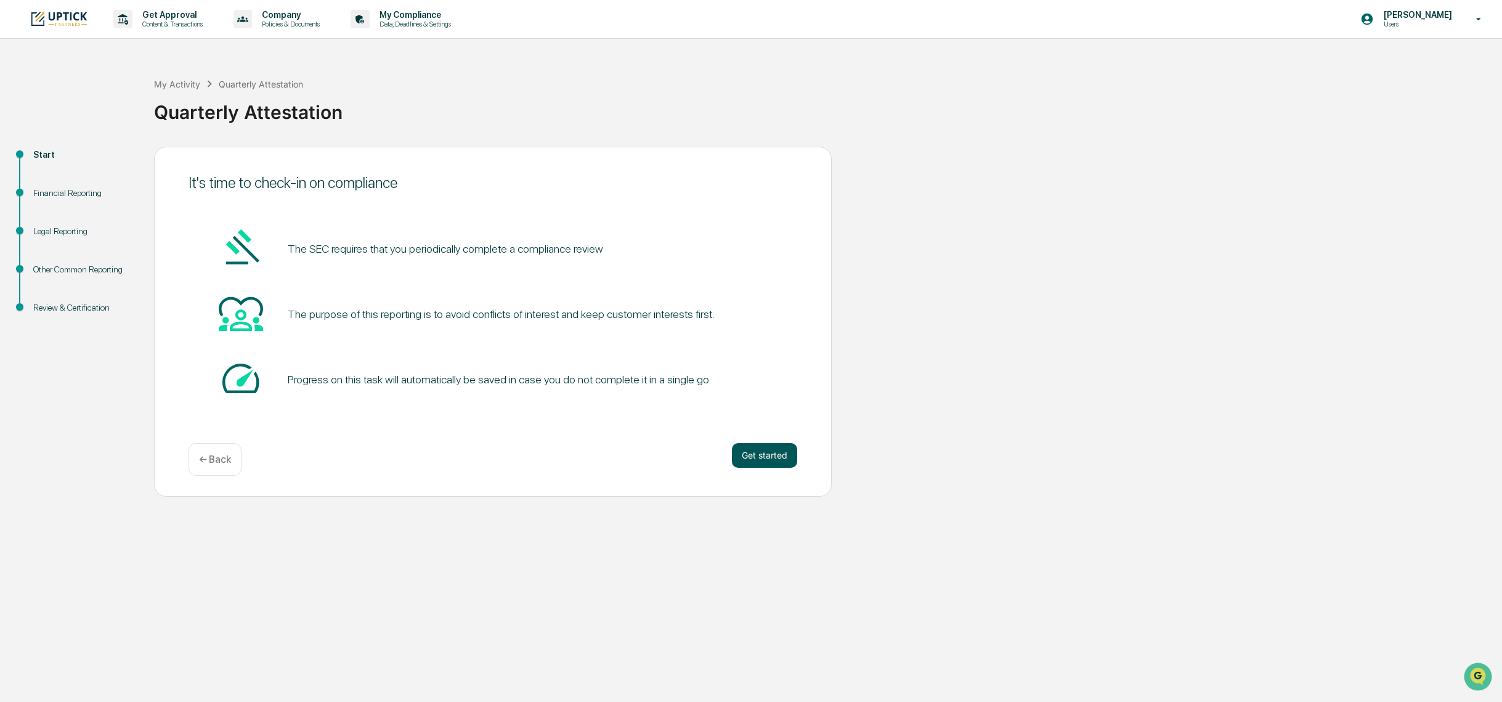
click at [765, 449] on button "Get started" at bounding box center [764, 455] width 65 height 25
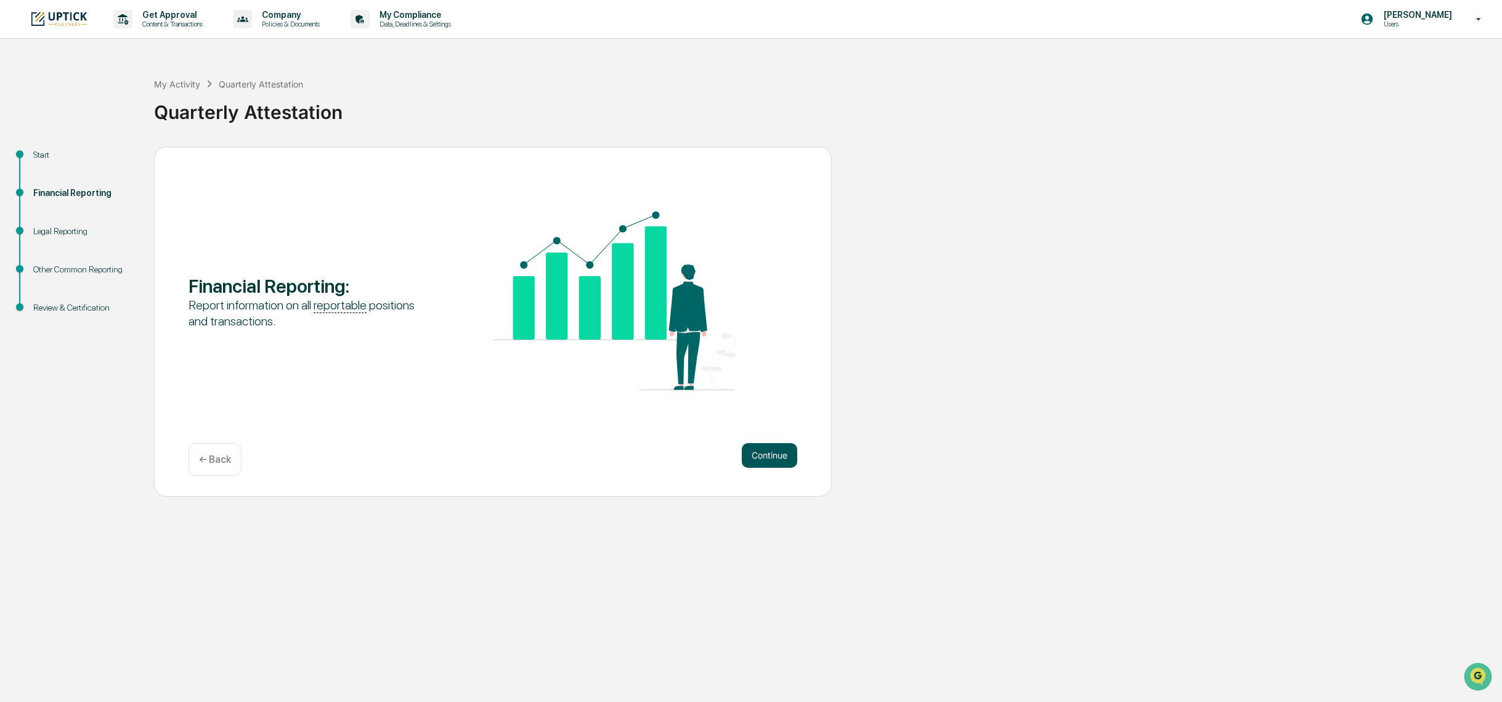
click at [770, 462] on button "Continue" at bounding box center [769, 455] width 55 height 25
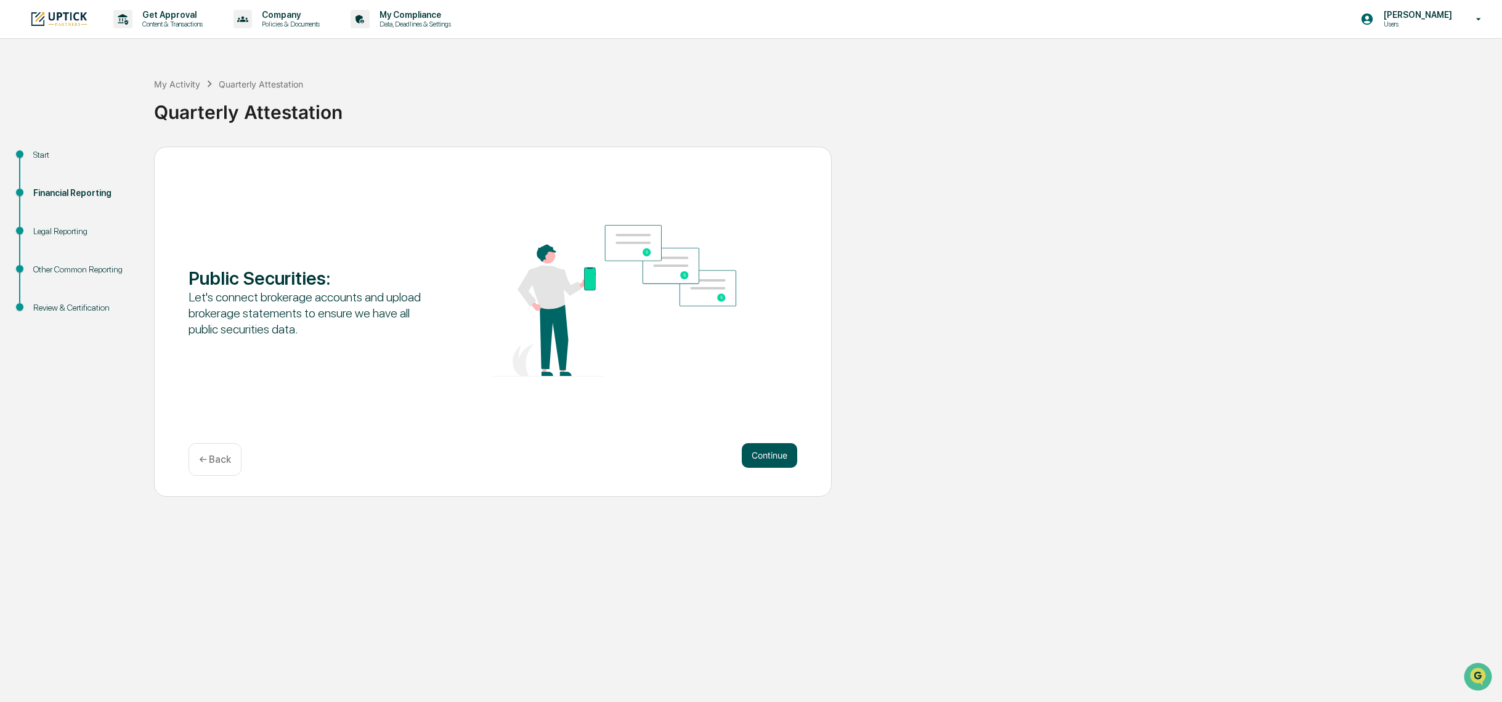
click at [754, 457] on button "Continue" at bounding box center [769, 455] width 55 height 25
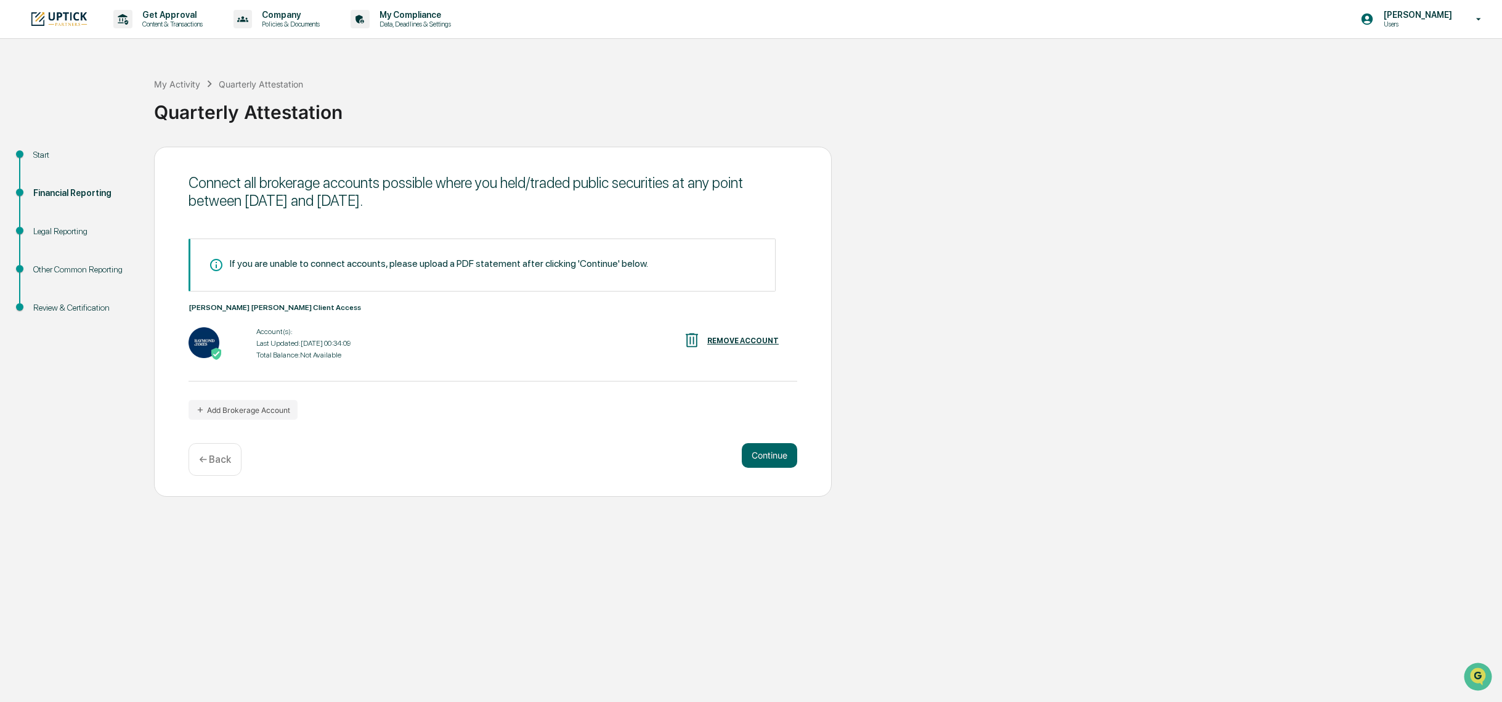
click at [724, 342] on div "REMOVE ACCOUNT" at bounding box center [742, 340] width 71 height 9
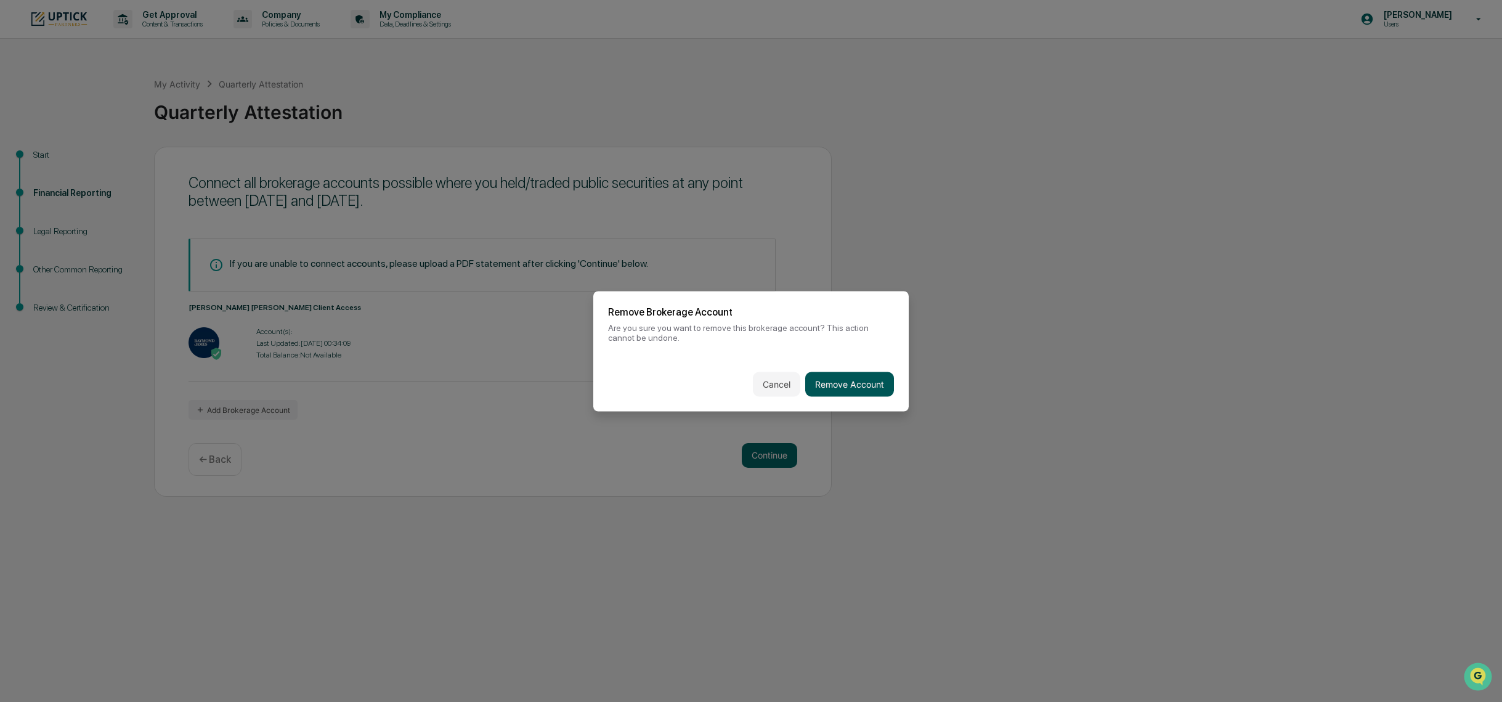
click at [829, 378] on button "Remove Account" at bounding box center [849, 384] width 89 height 25
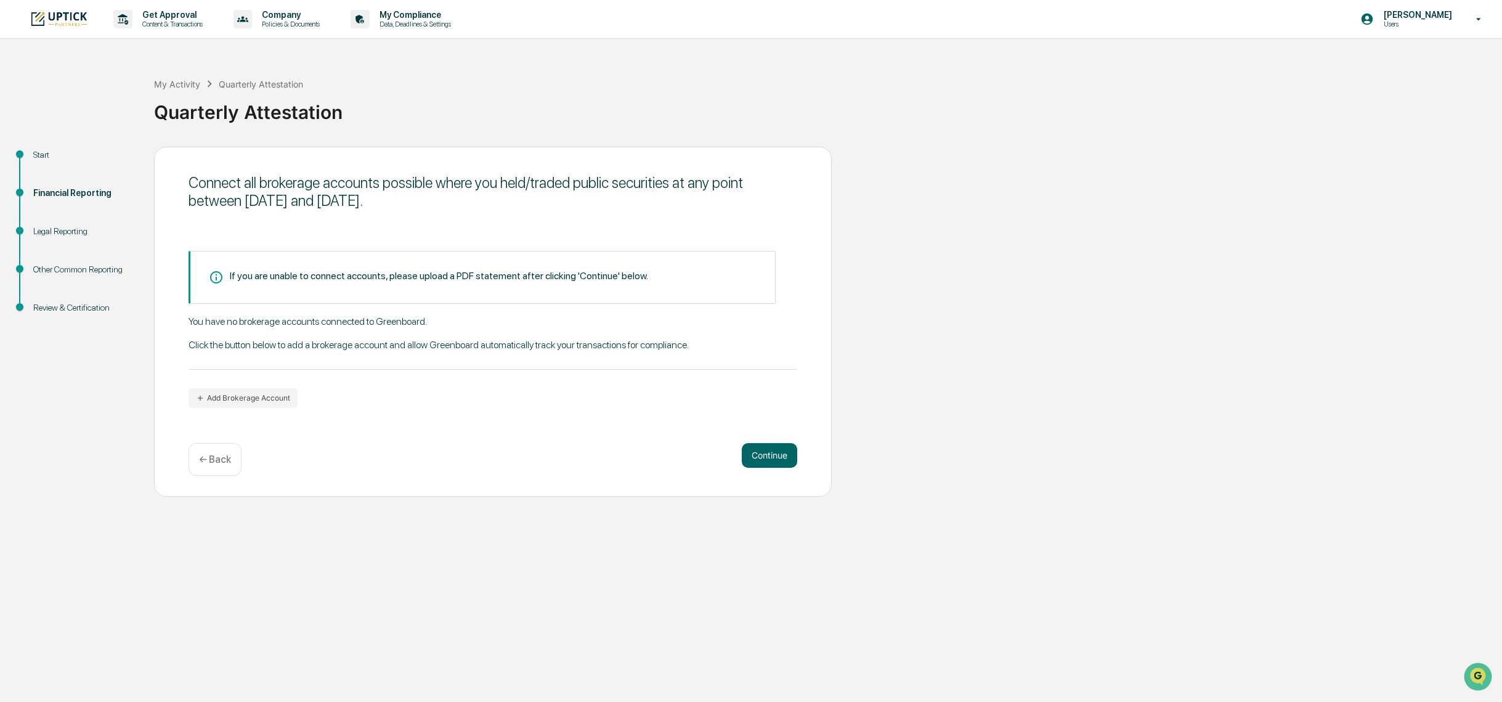
click at [240, 386] on div "If you are unable to connect accounts, please upload a PDF statement after clic…" at bounding box center [493, 329] width 609 height 157
click at [245, 394] on button "Add Brokerage Account" at bounding box center [243, 398] width 109 height 20
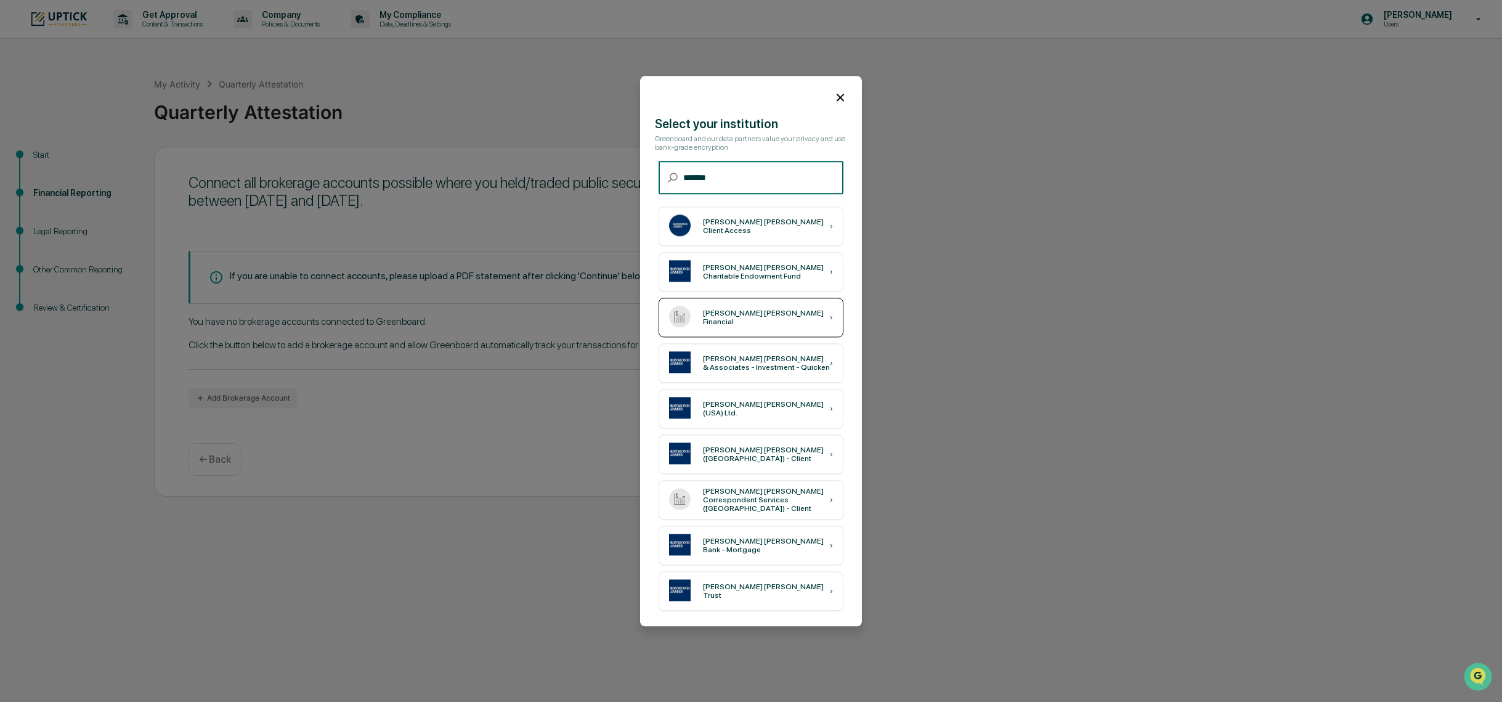
type input "*******"
click at [728, 309] on div "[PERSON_NAME] [PERSON_NAME] Financial ›" at bounding box center [751, 317] width 185 height 39
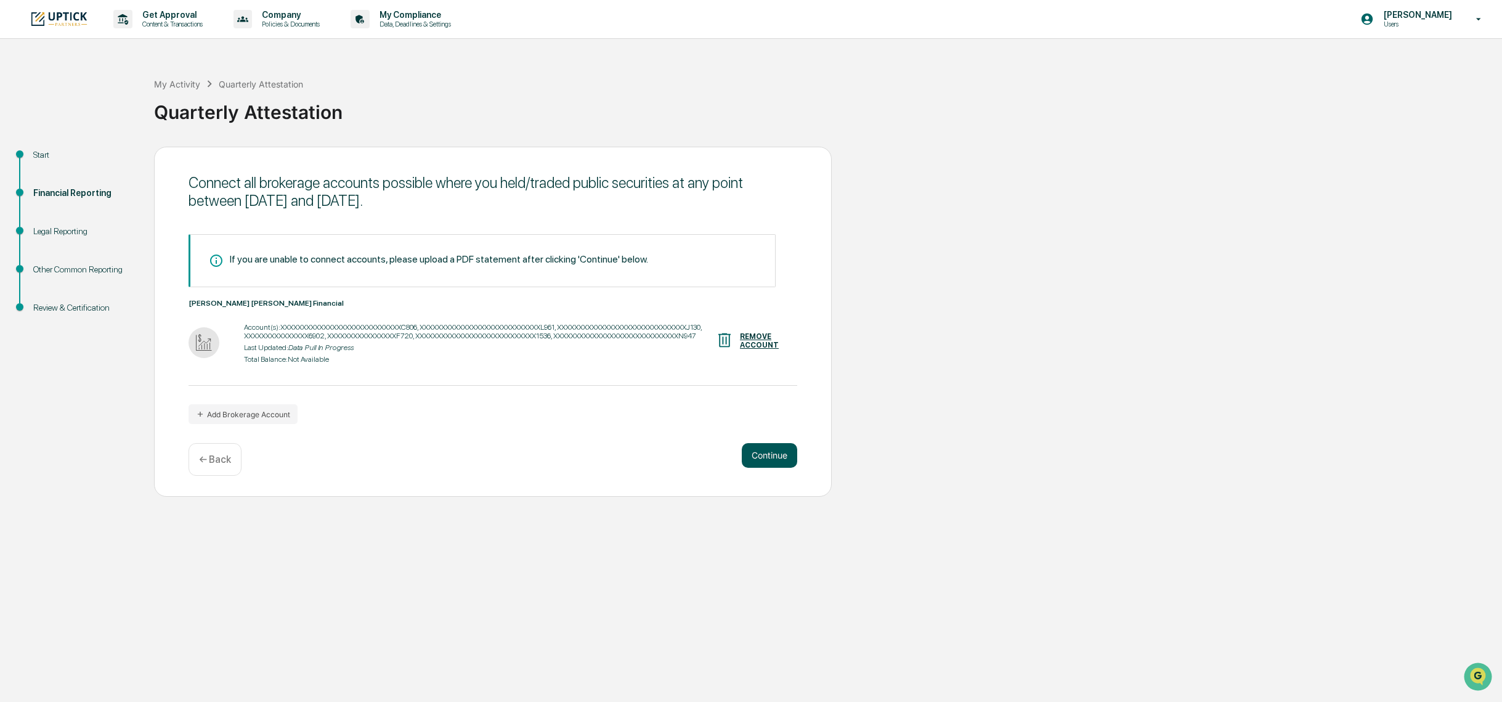
click at [780, 449] on button "Continue" at bounding box center [769, 455] width 55 height 25
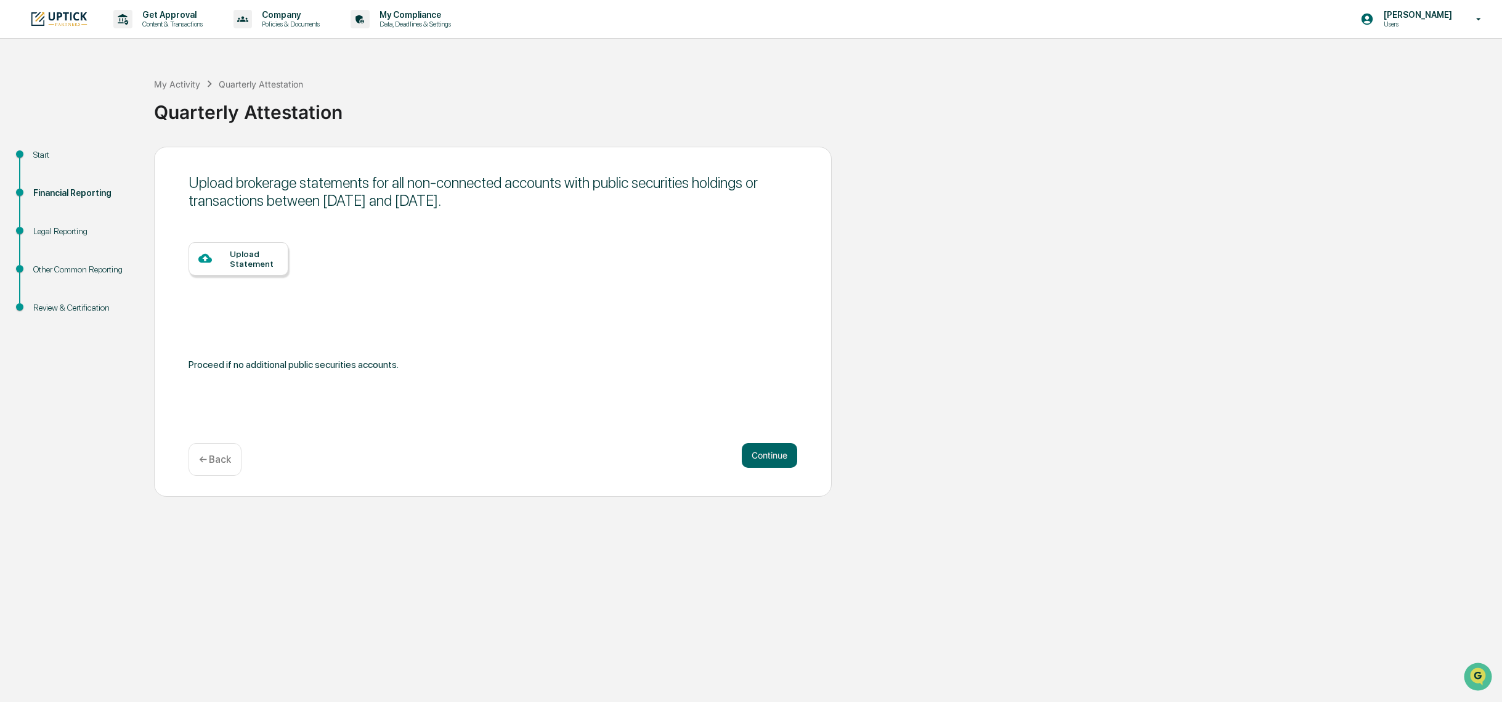
click at [225, 248] on div "Upload Statement" at bounding box center [239, 258] width 100 height 33
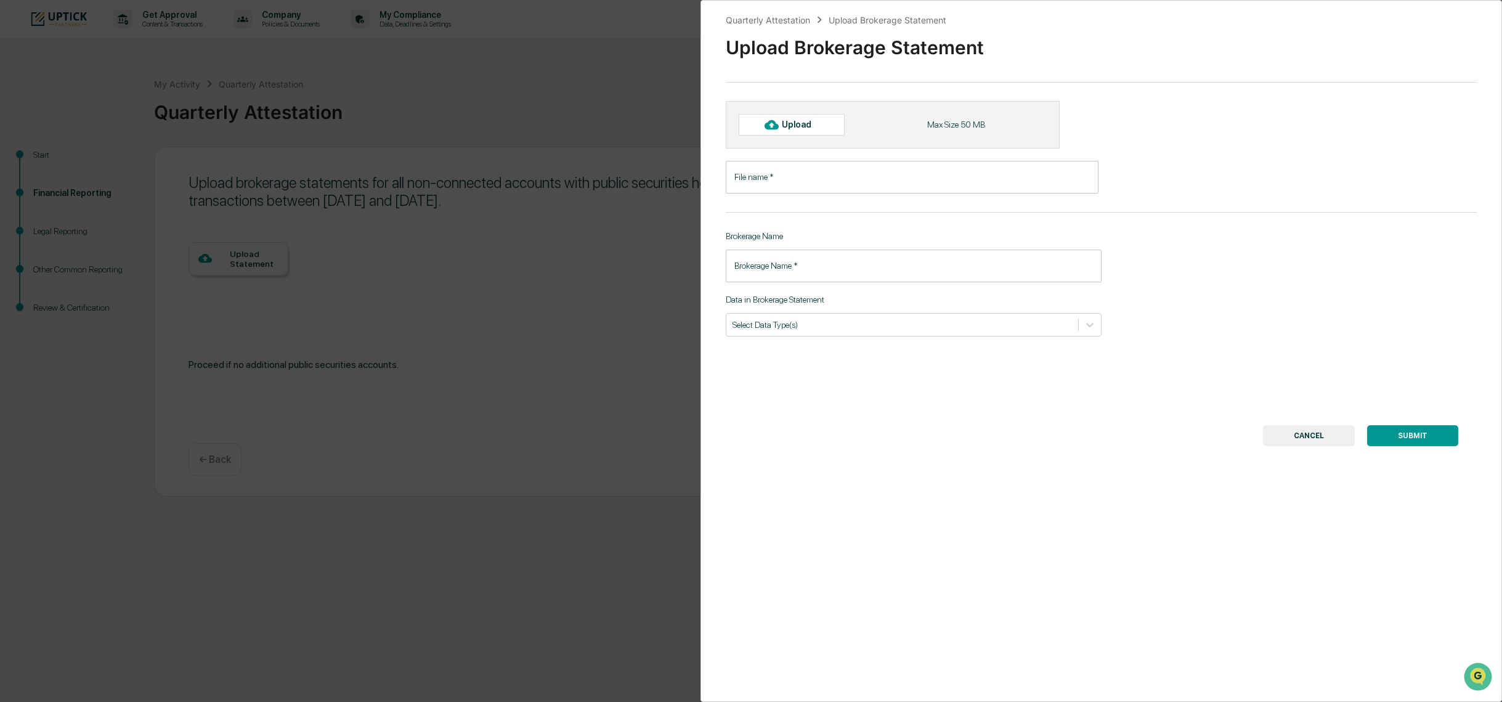
click at [800, 129] on div "Upload" at bounding box center [802, 125] width 40 height 10
click at [782, 129] on div "Upload" at bounding box center [802, 125] width 40 height 10
click at [791, 125] on div "Upload" at bounding box center [802, 125] width 40 height 10
type input "******"
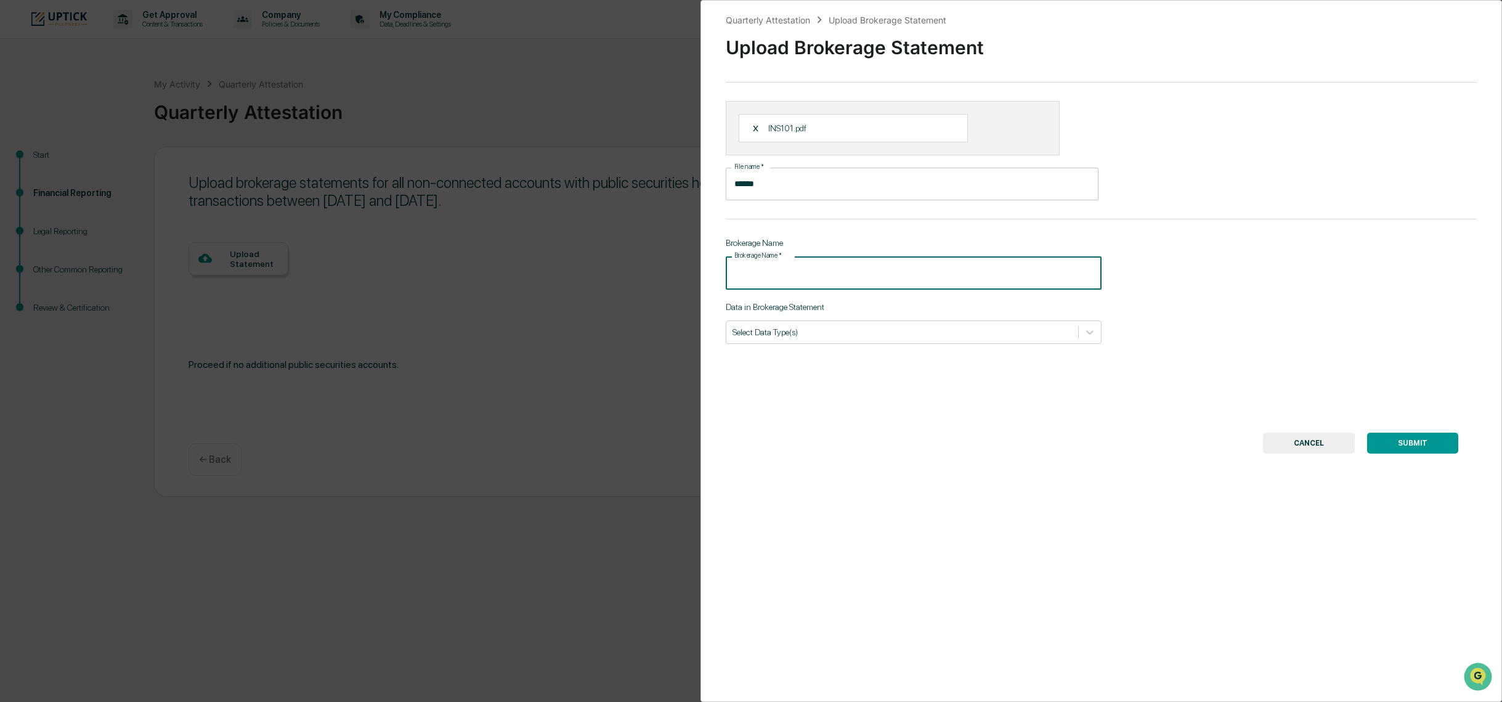
click at [783, 272] on input "Brokerage Name   *" at bounding box center [914, 272] width 376 height 33
type input "*********"
click at [820, 330] on div at bounding box center [903, 332] width 340 height 12
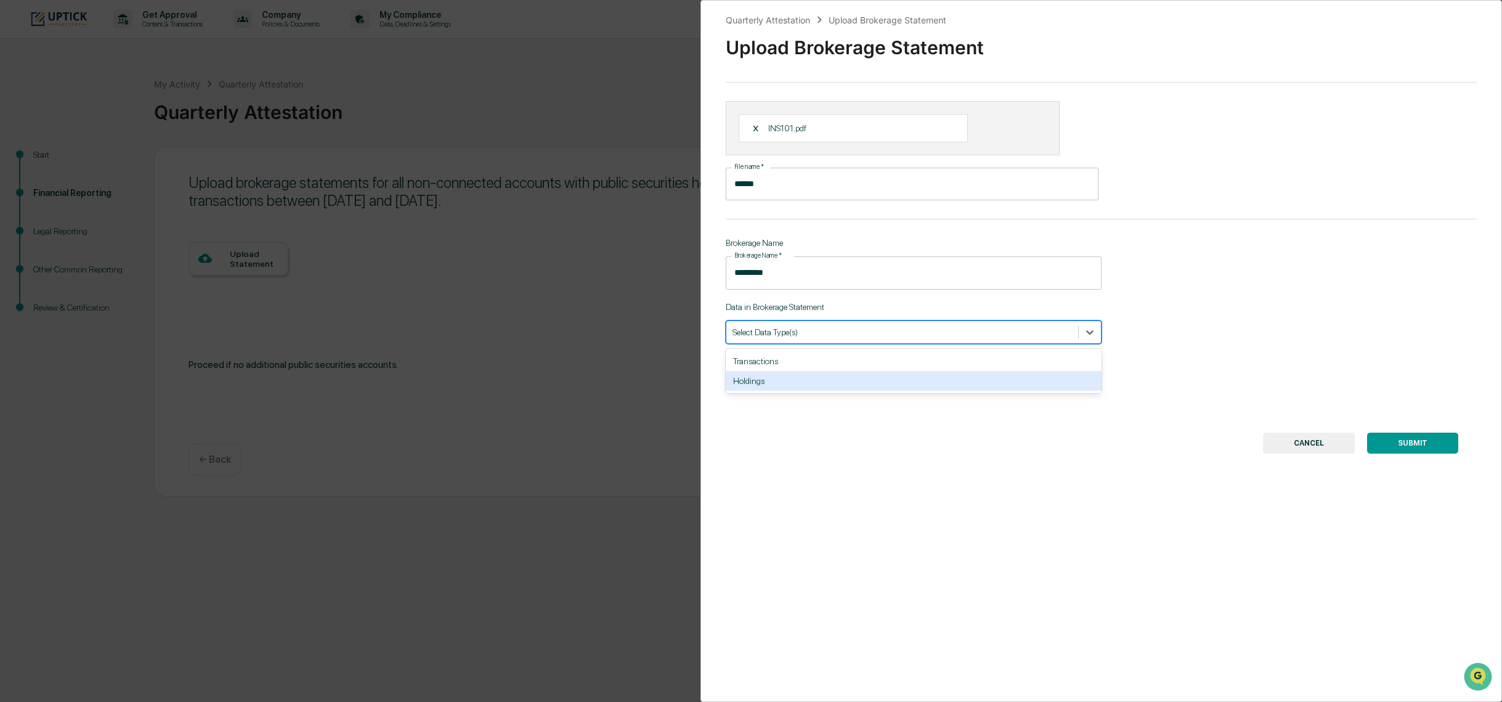
click at [815, 385] on div "Holdings" at bounding box center [914, 381] width 376 height 20
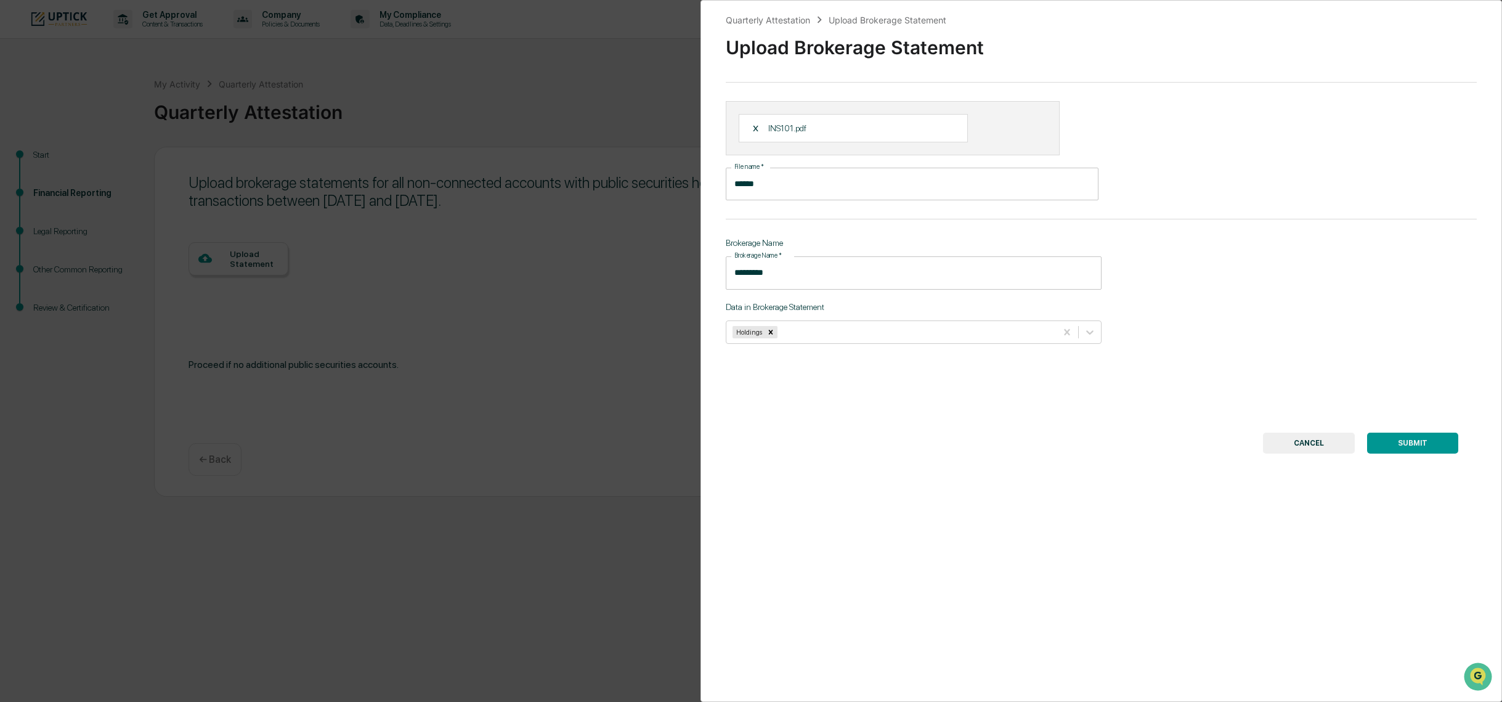
click at [869, 414] on div "Quarterly Attestation Upload Brokerage Statement Upload Brokerage Statement X I…" at bounding box center [1102, 351] width 802 height 702
click at [869, 330] on div at bounding box center [915, 332] width 270 height 12
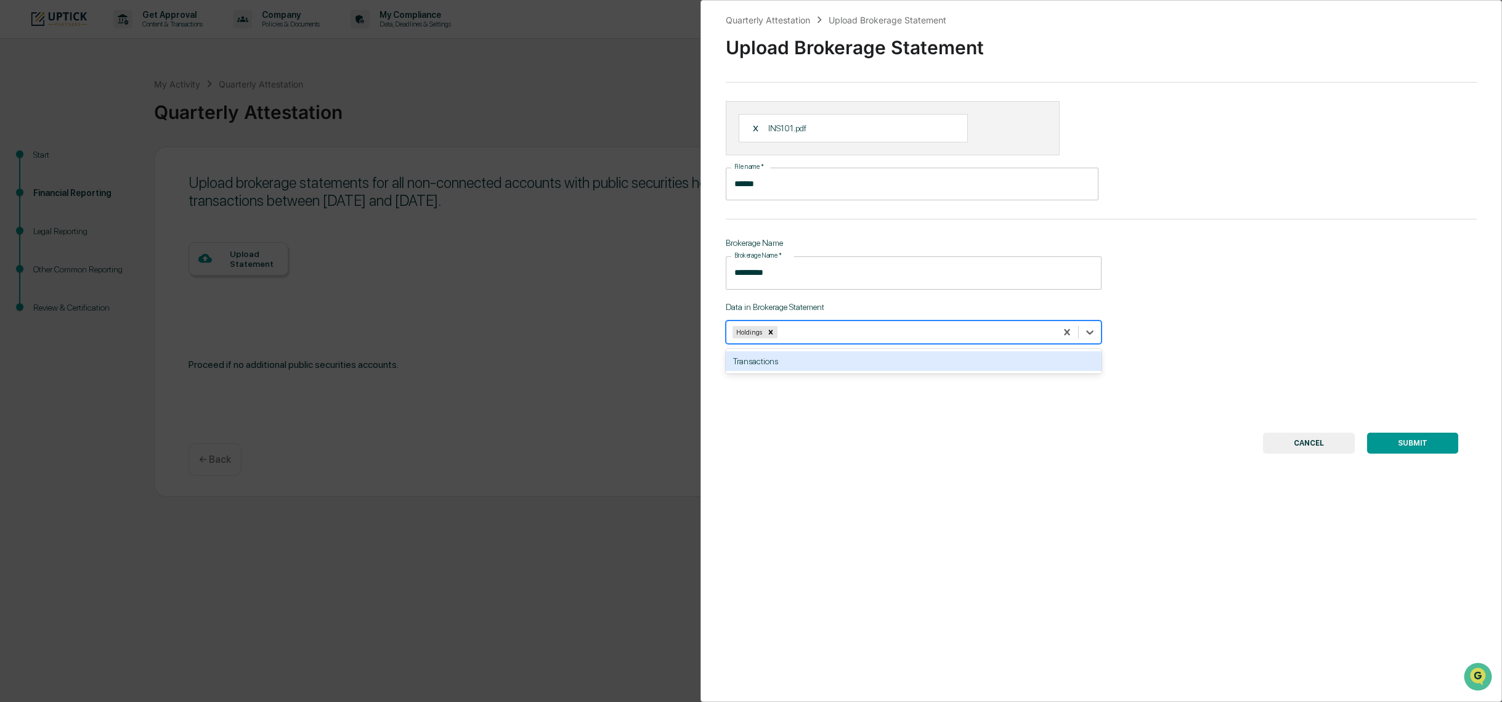
click at [853, 366] on div "Transactions" at bounding box center [914, 361] width 376 height 20
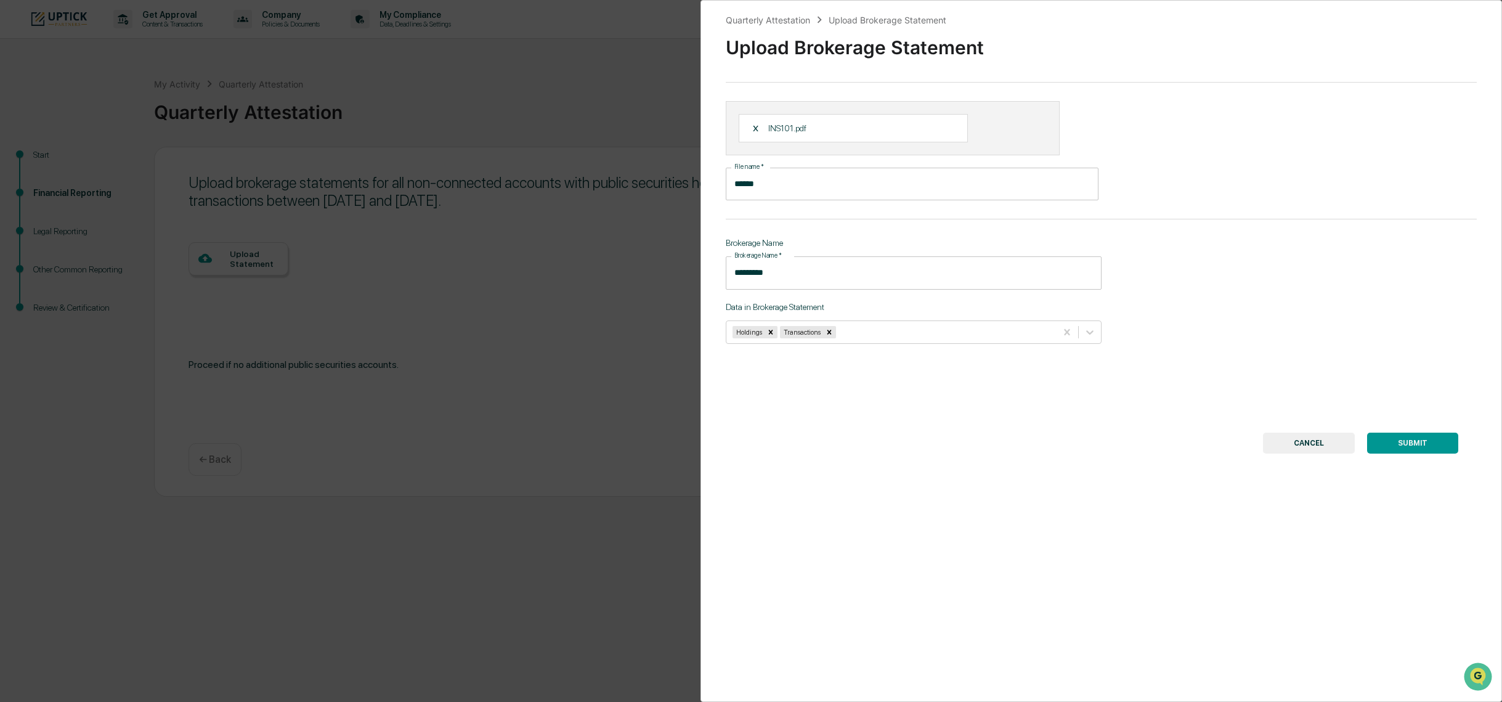
click at [1047, 435] on div "SUBMIT CANCEL" at bounding box center [1101, 443] width 714 height 21
click at [1393, 441] on button "SUBMIT" at bounding box center [1412, 443] width 91 height 21
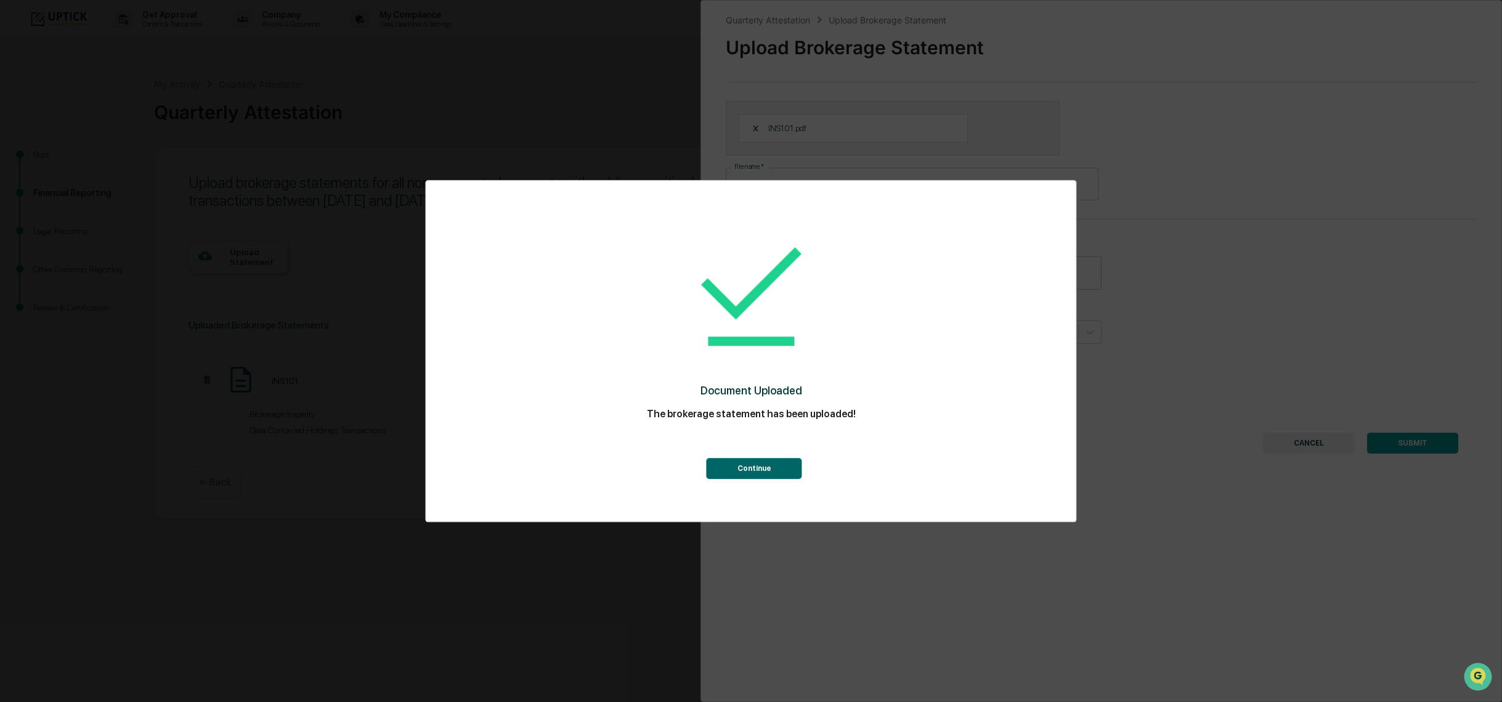
click at [752, 471] on button "Continue" at bounding box center [755, 468] width 96 height 21
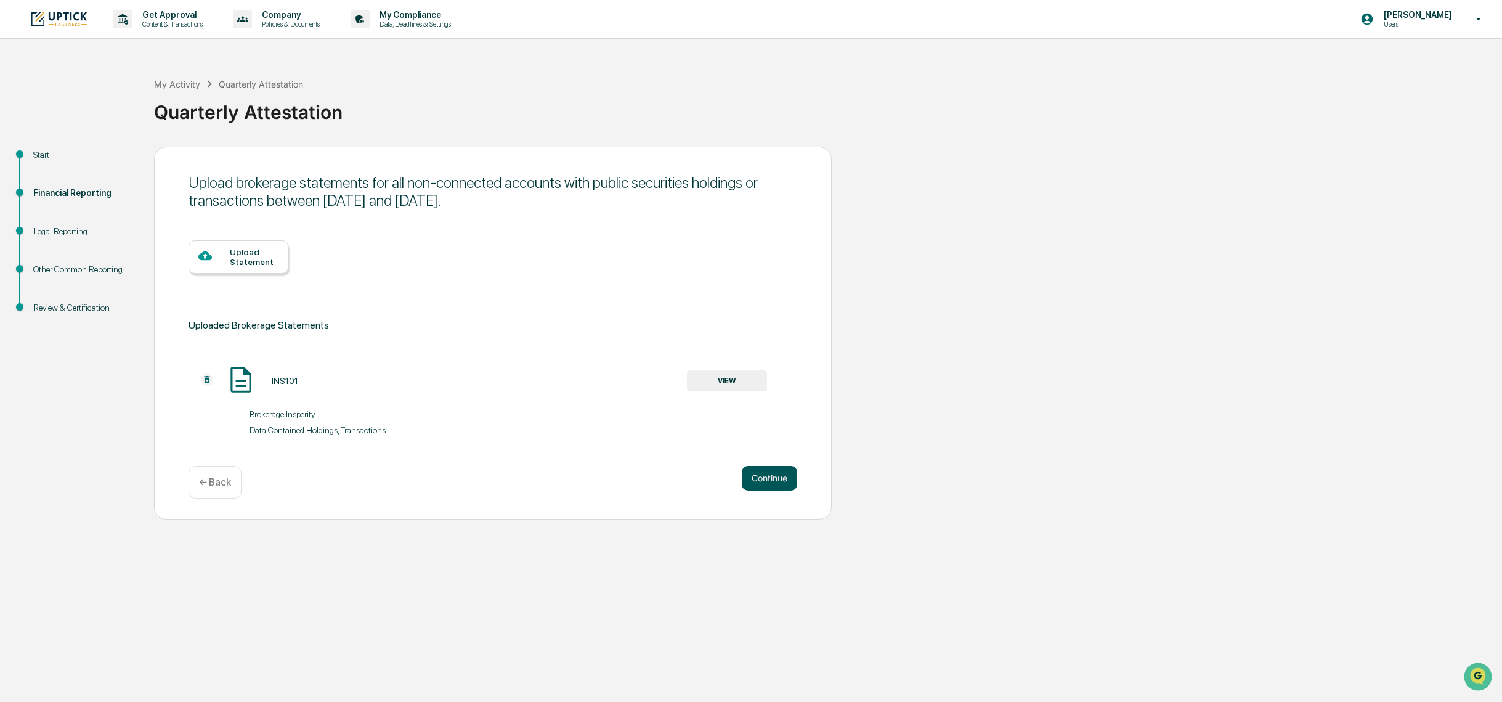
click at [777, 472] on button "Continue" at bounding box center [769, 478] width 55 height 25
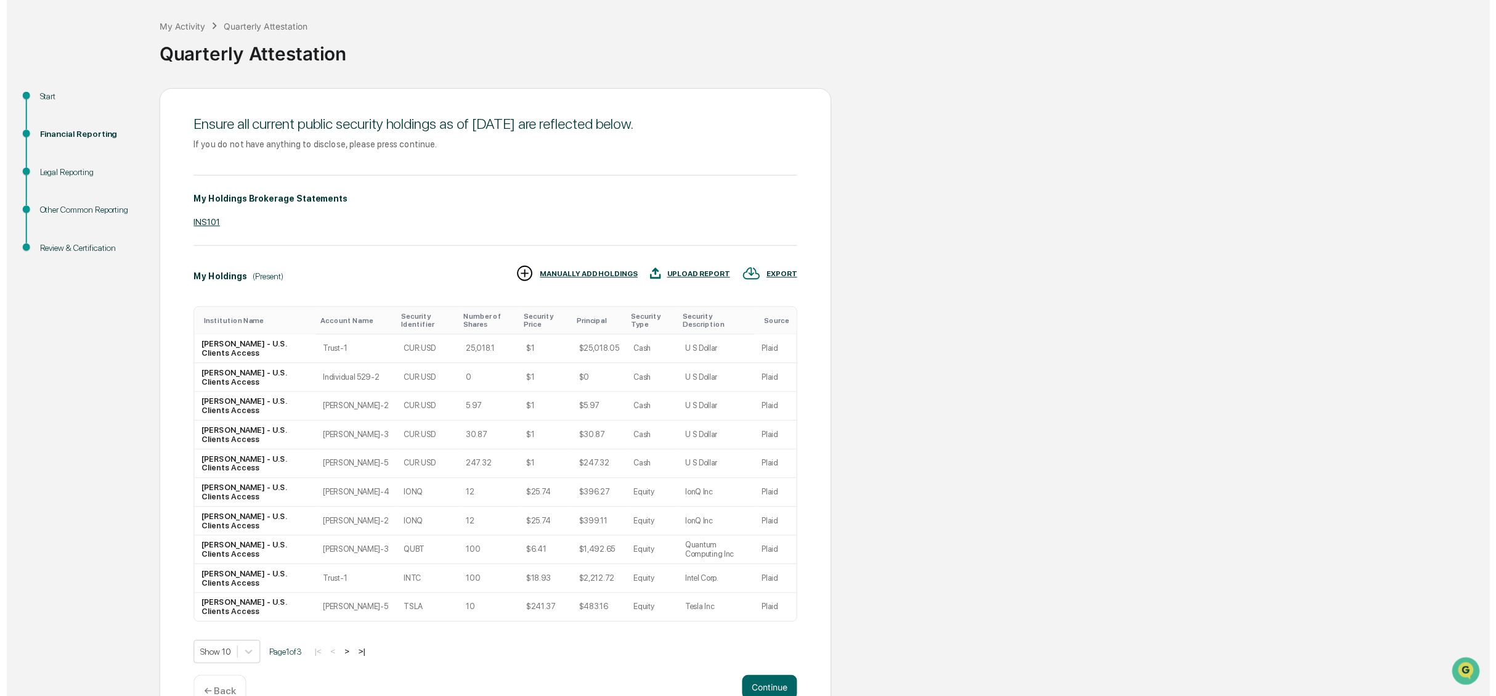
scroll to position [90, 0]
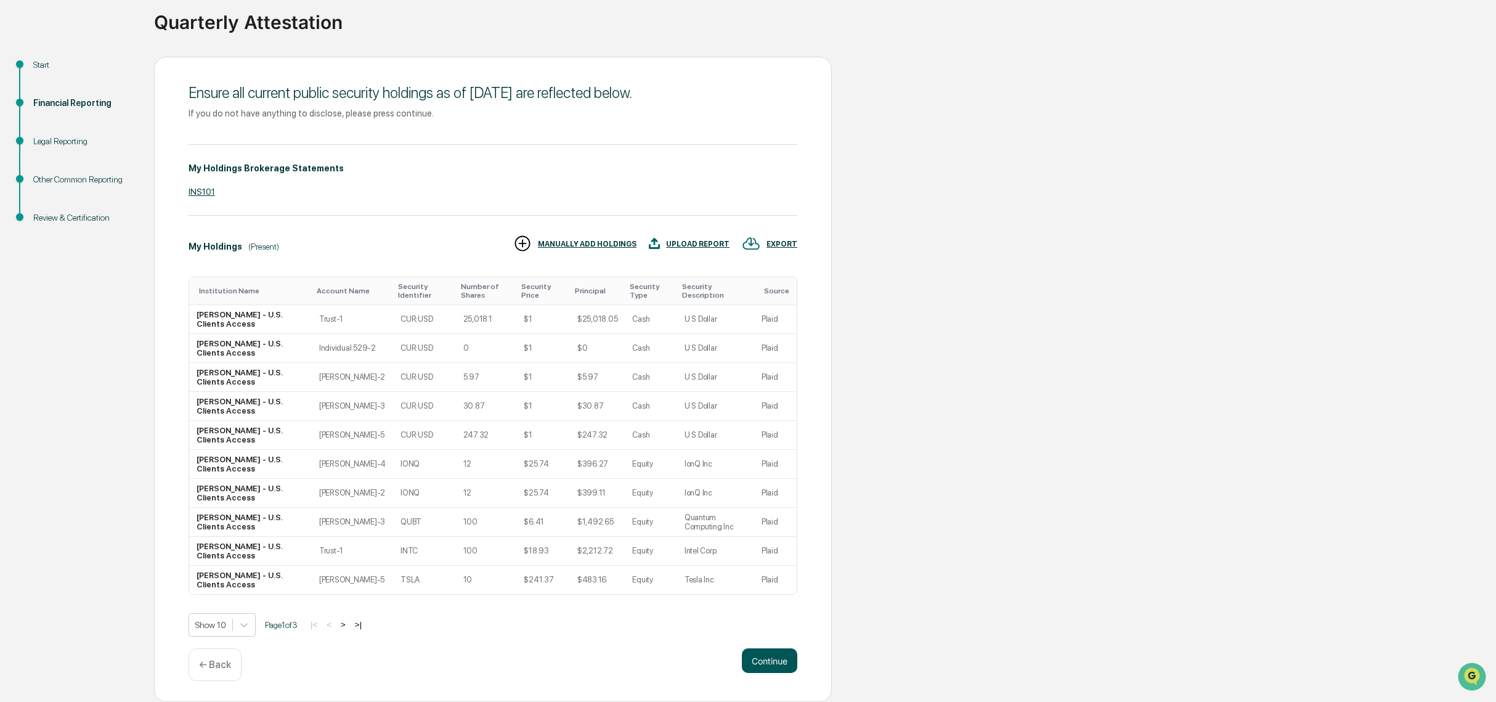
click at [754, 659] on button "Continue" at bounding box center [769, 660] width 55 height 25
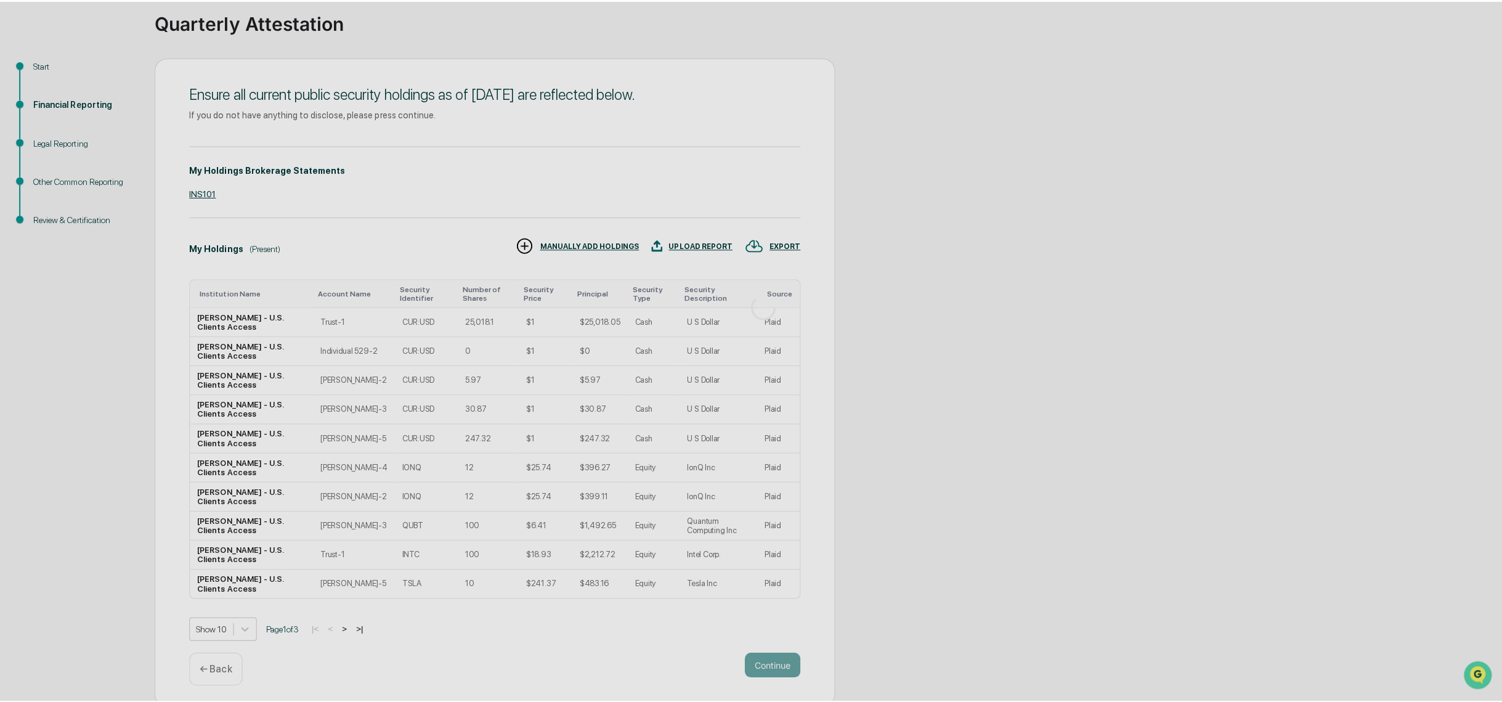
scroll to position [0, 0]
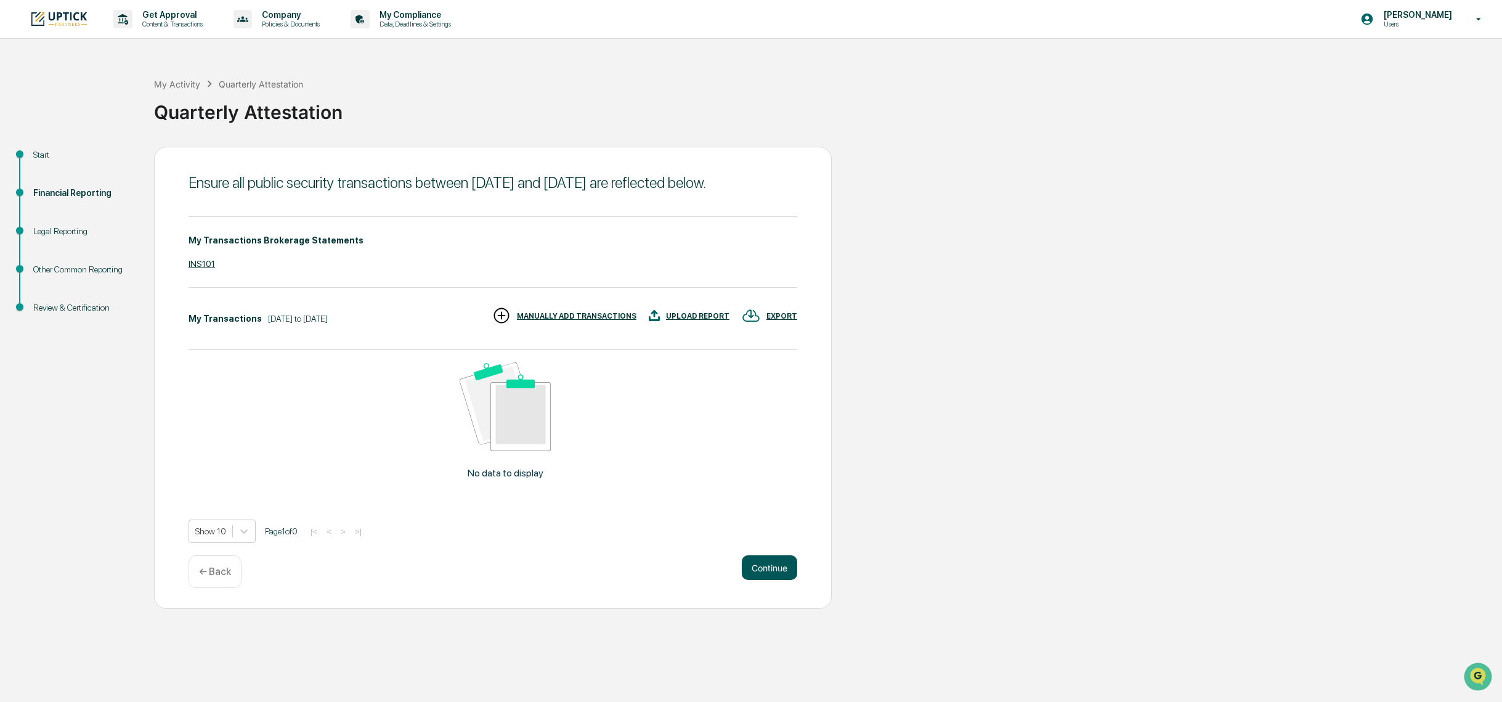
click at [767, 577] on button "Continue" at bounding box center [769, 567] width 55 height 25
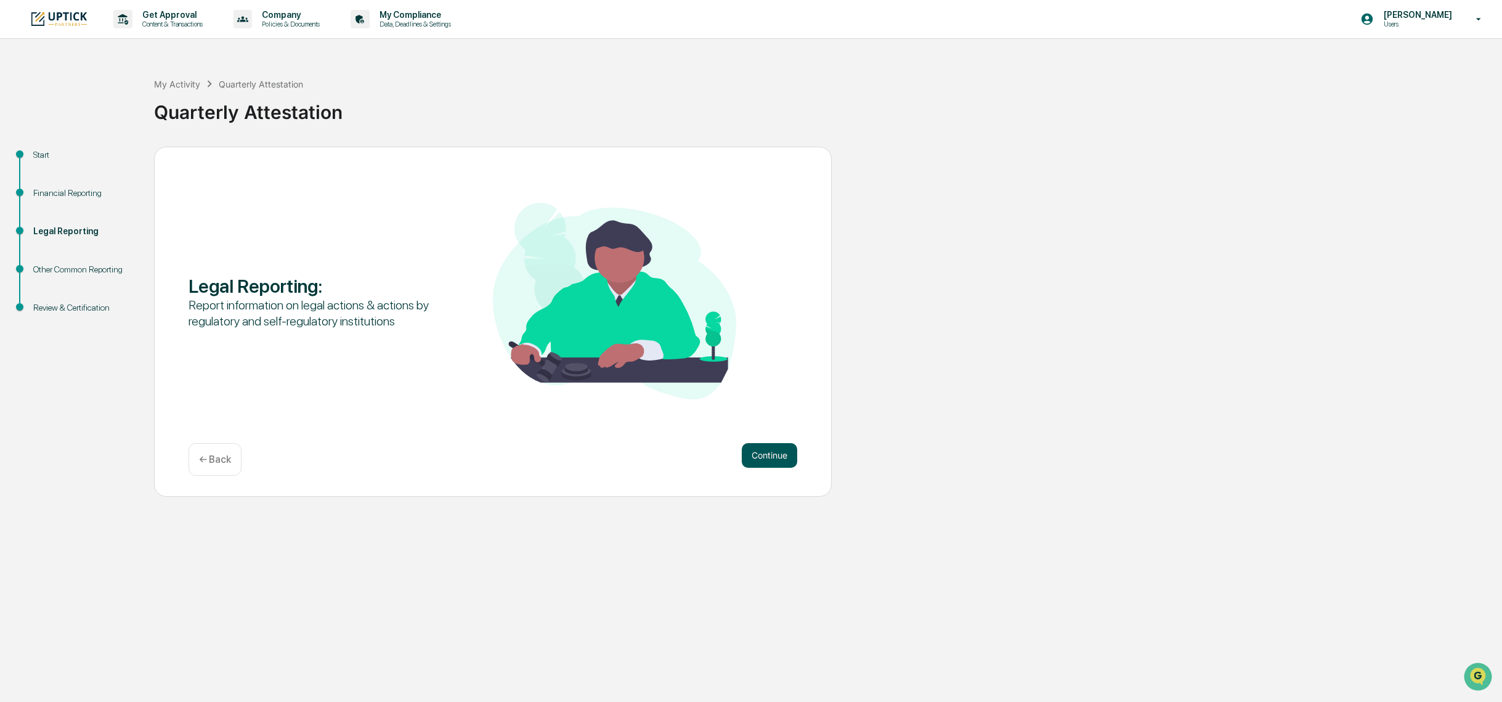
click at [750, 450] on button "Continue" at bounding box center [769, 455] width 55 height 25
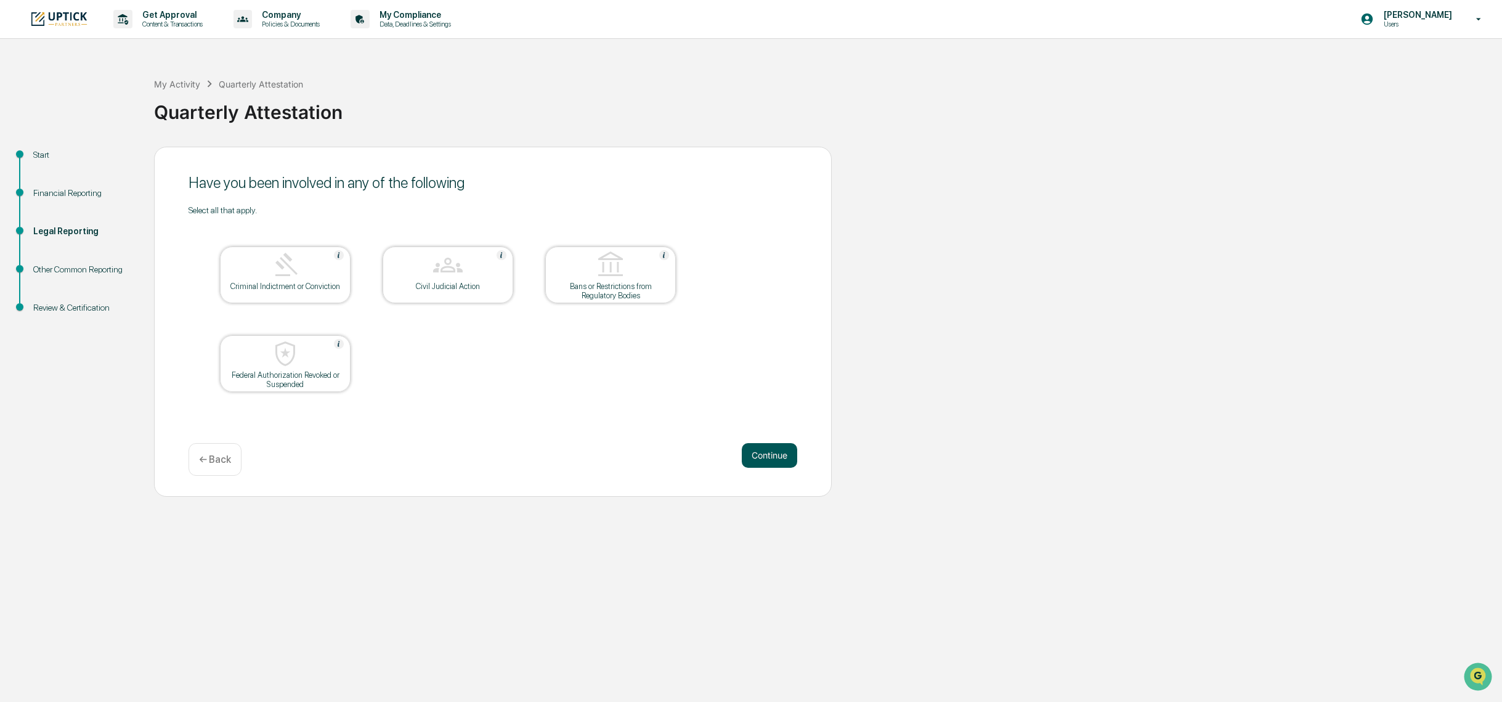
click at [772, 465] on button "Continue" at bounding box center [769, 455] width 55 height 25
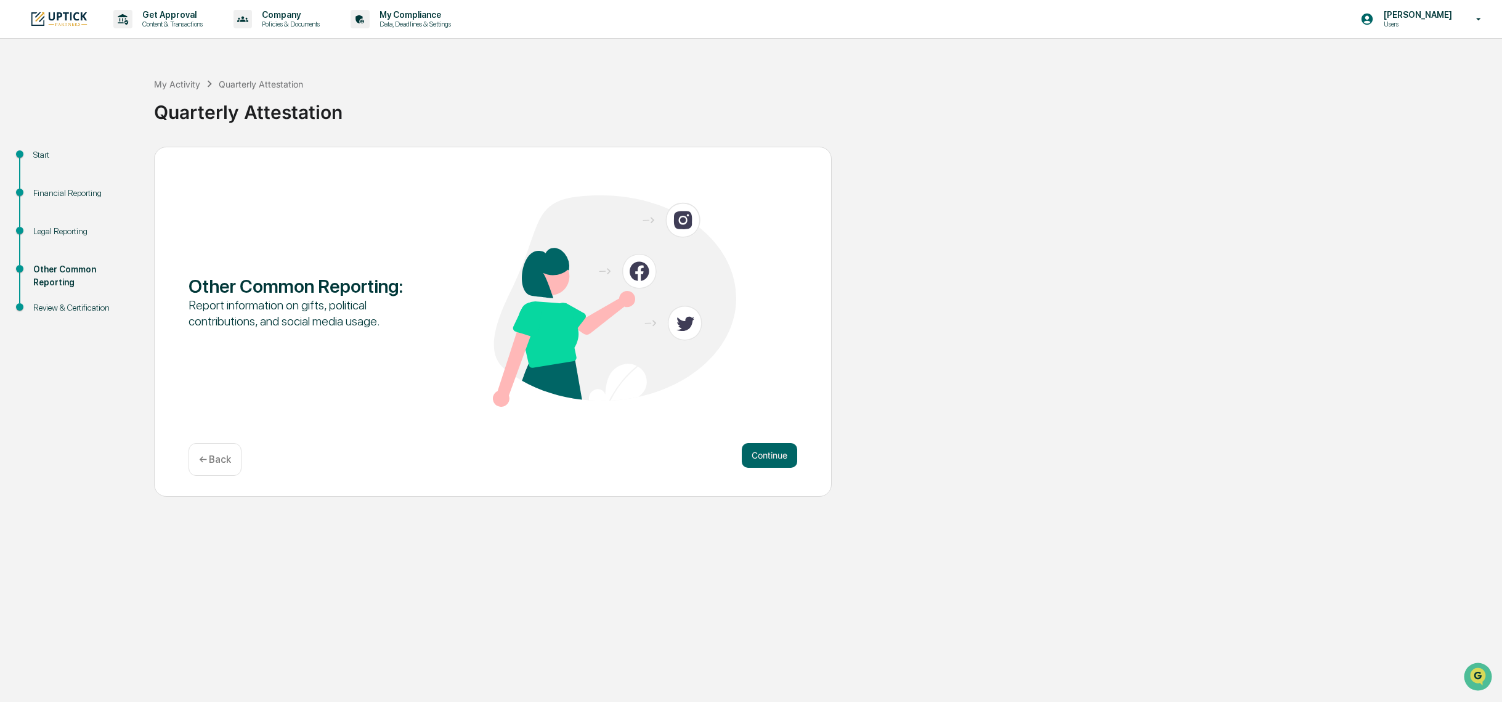
click at [786, 468] on div "Continue ← Back" at bounding box center [493, 459] width 609 height 33
click at [781, 460] on button "Continue" at bounding box center [769, 455] width 55 height 25
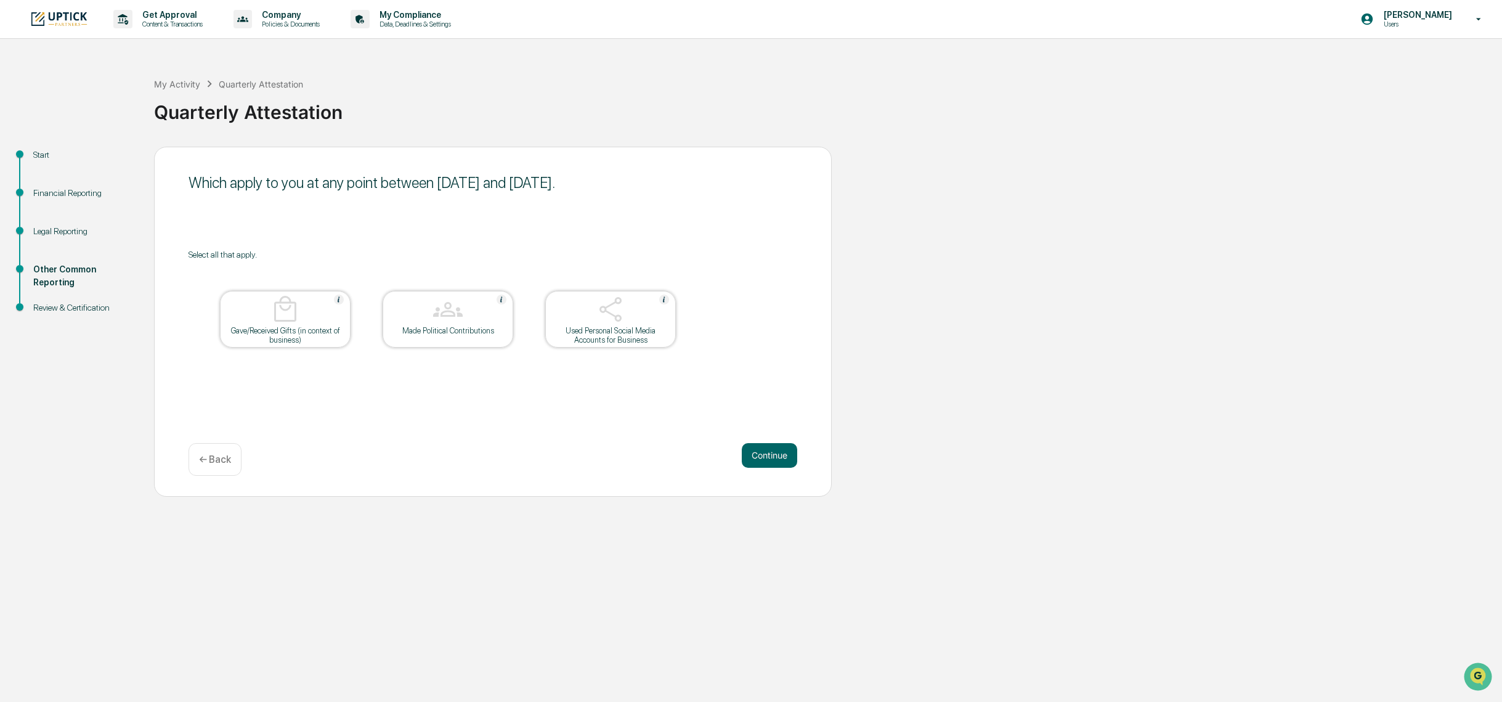
click at [781, 460] on button "Continue" at bounding box center [769, 455] width 55 height 25
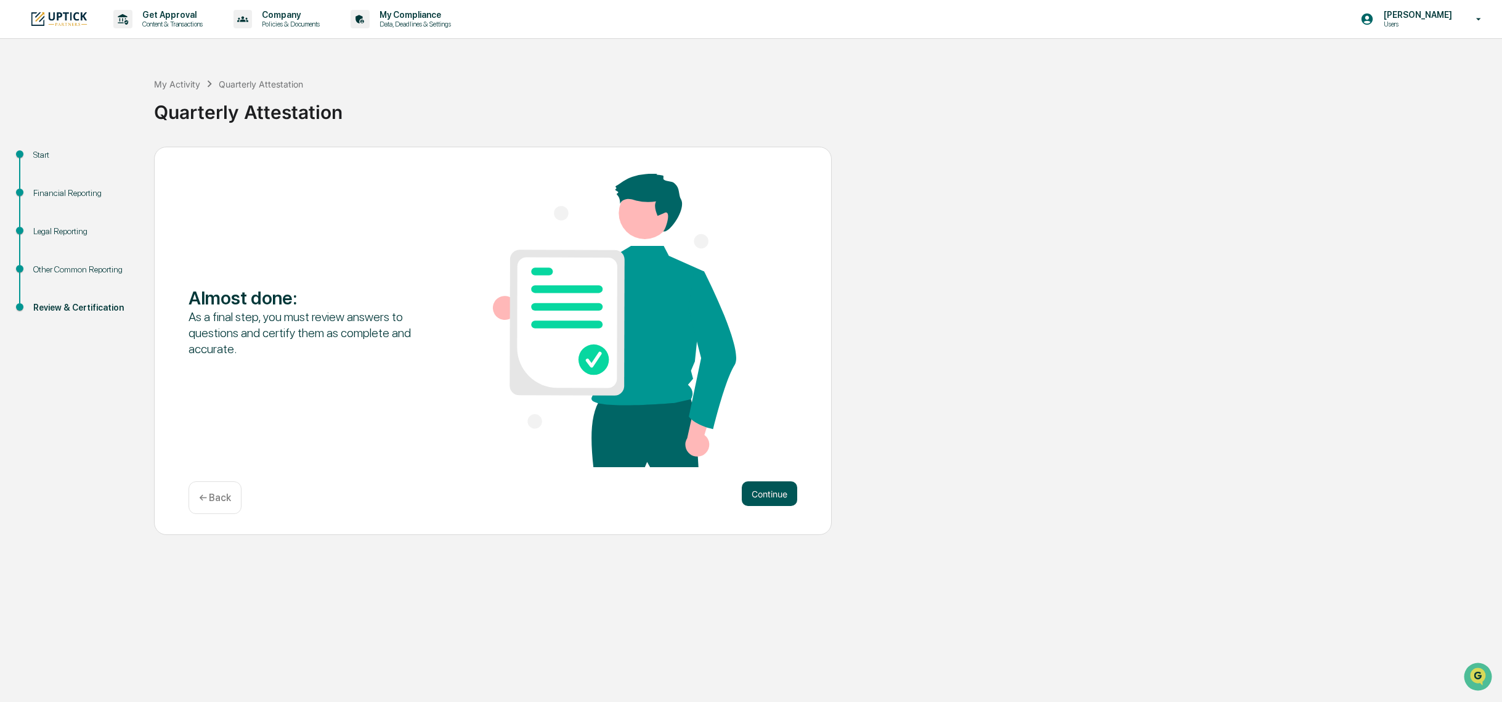
click at [787, 490] on button "Continue" at bounding box center [769, 493] width 55 height 25
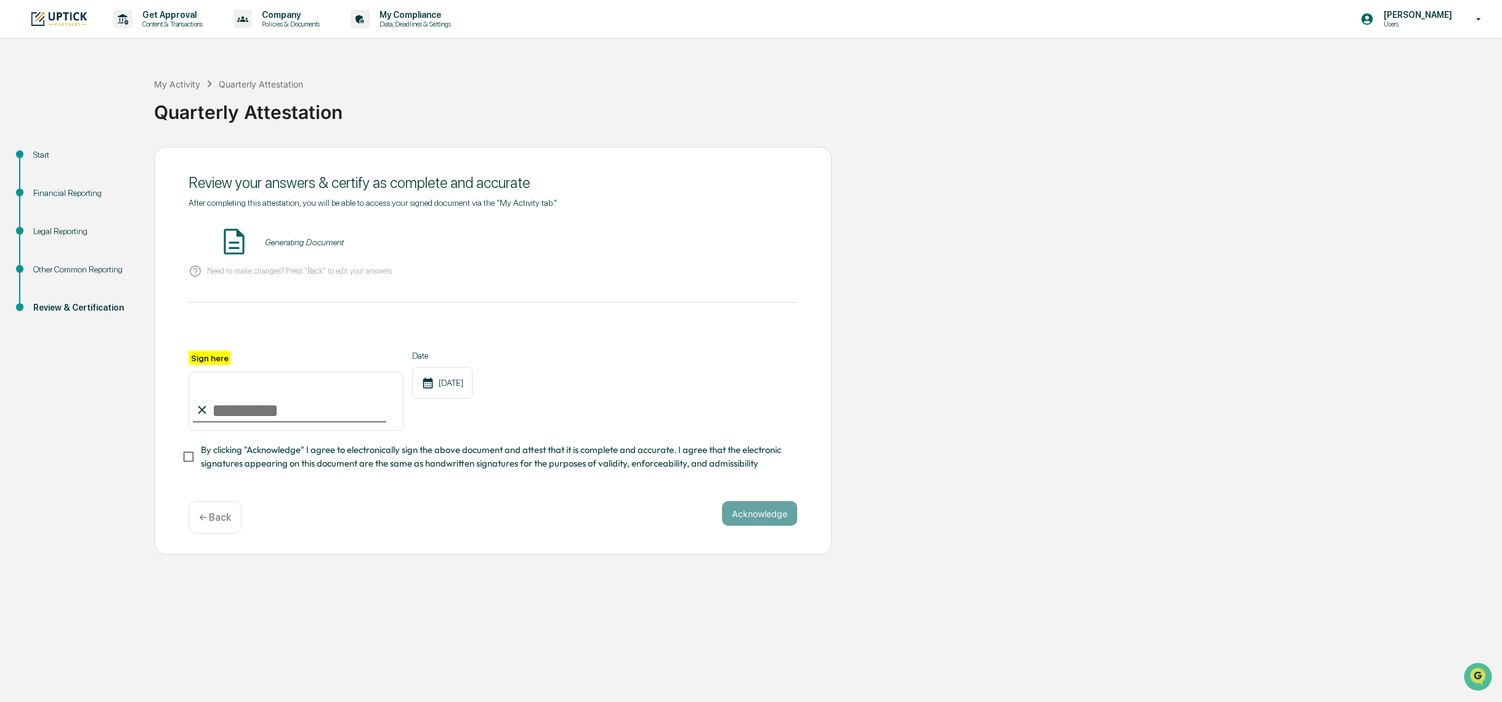
click at [275, 422] on input "Sign here" at bounding box center [296, 401] width 215 height 59
type input "**********"
click at [708, 242] on button "VIEW" at bounding box center [727, 242] width 80 height 21
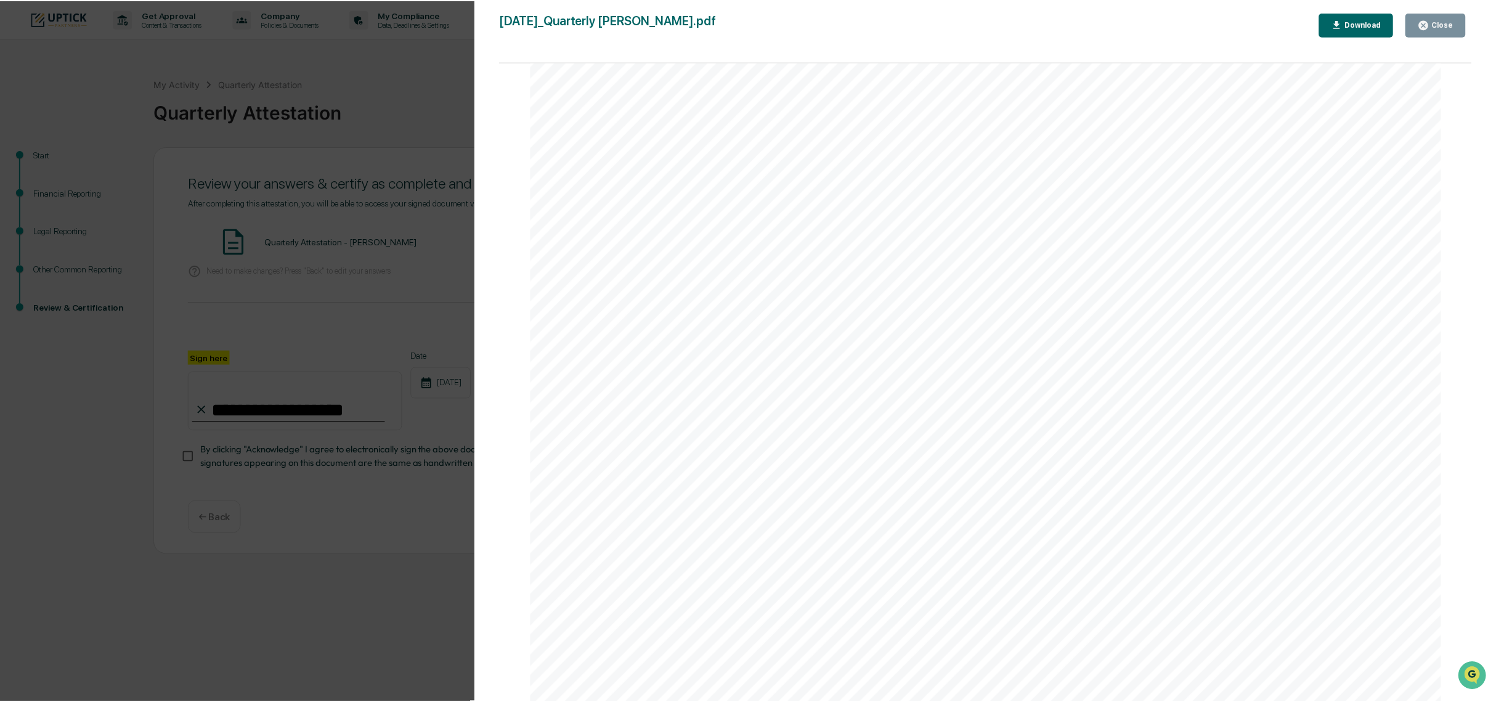
scroll to position [4190, 0]
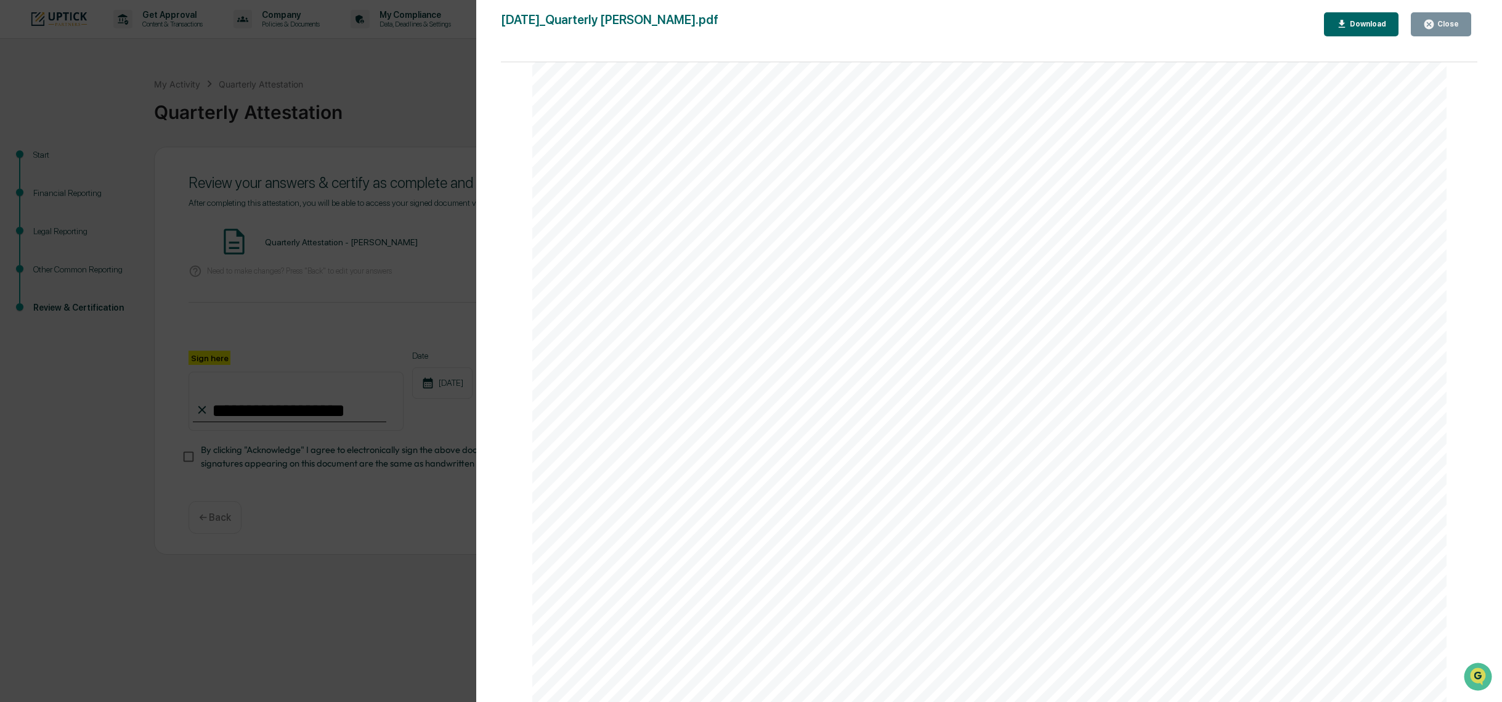
click at [1460, 26] on button "Close" at bounding box center [1441, 24] width 60 height 24
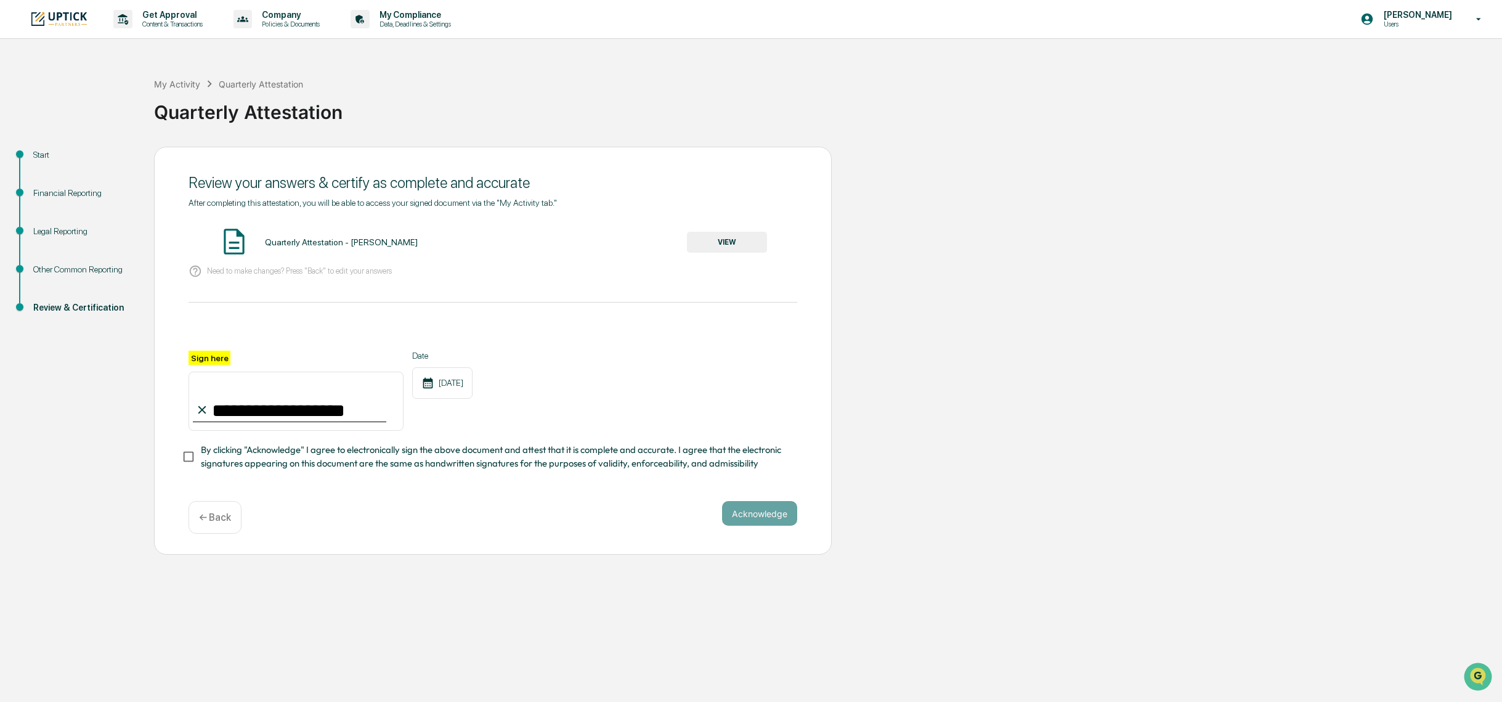
click at [56, 192] on div "Financial Reporting" at bounding box center [83, 193] width 101 height 13
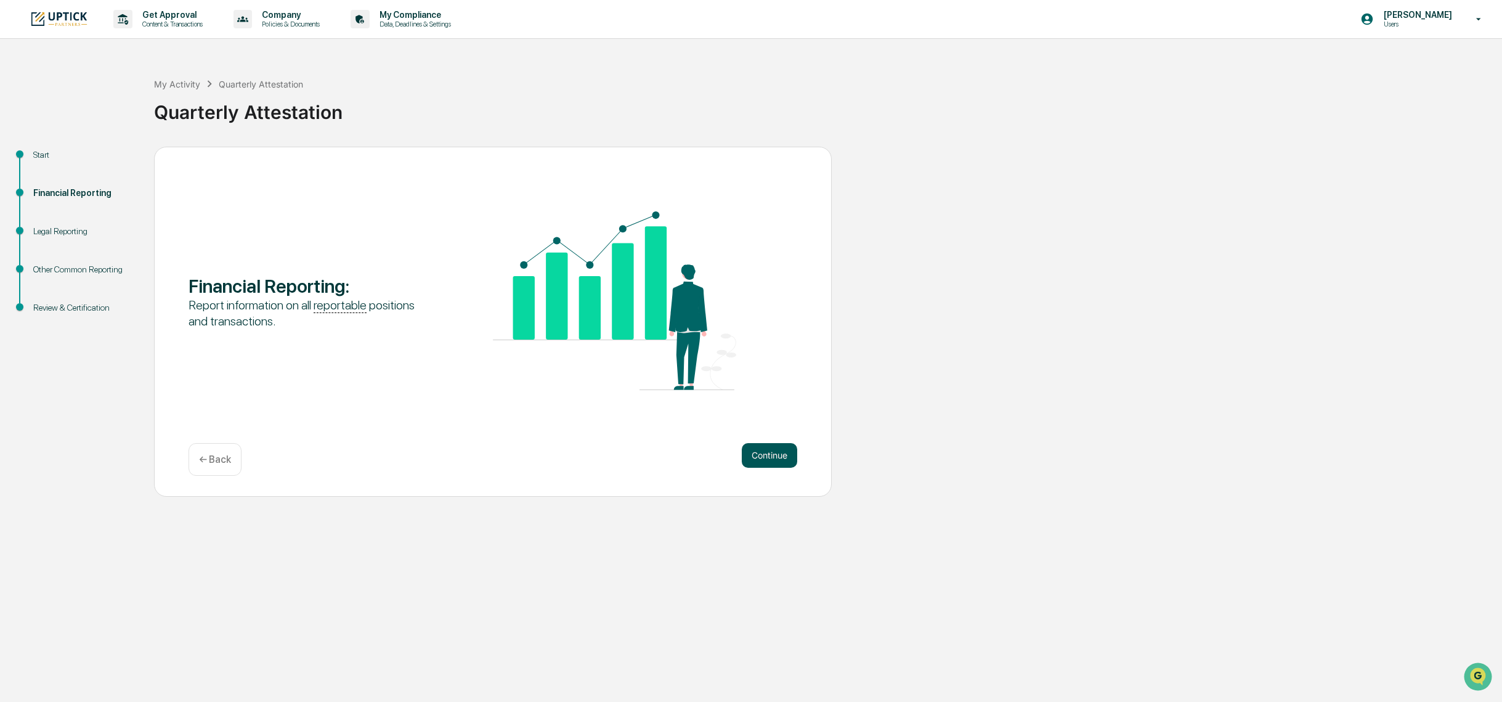
click at [747, 444] on button "Continue" at bounding box center [769, 455] width 55 height 25
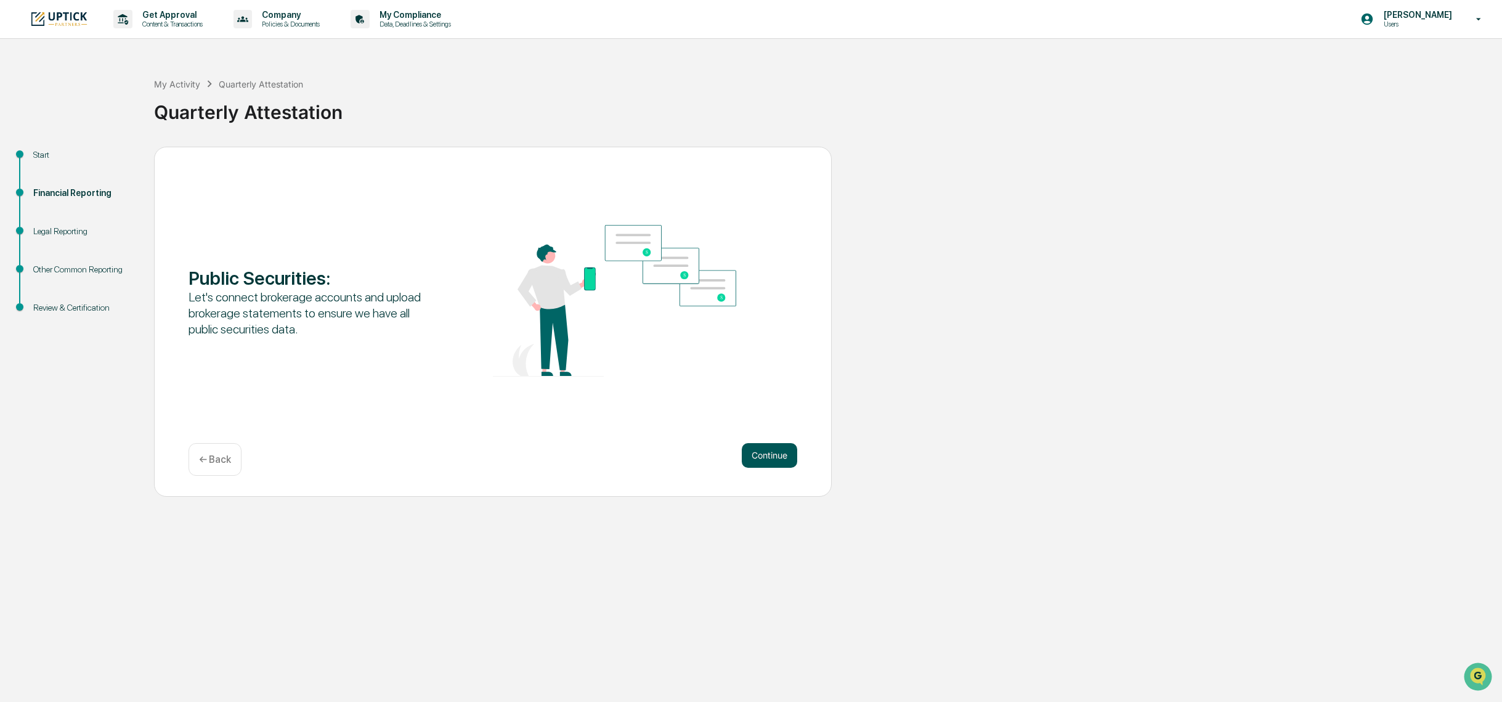
click at [779, 459] on button "Continue" at bounding box center [769, 455] width 55 height 25
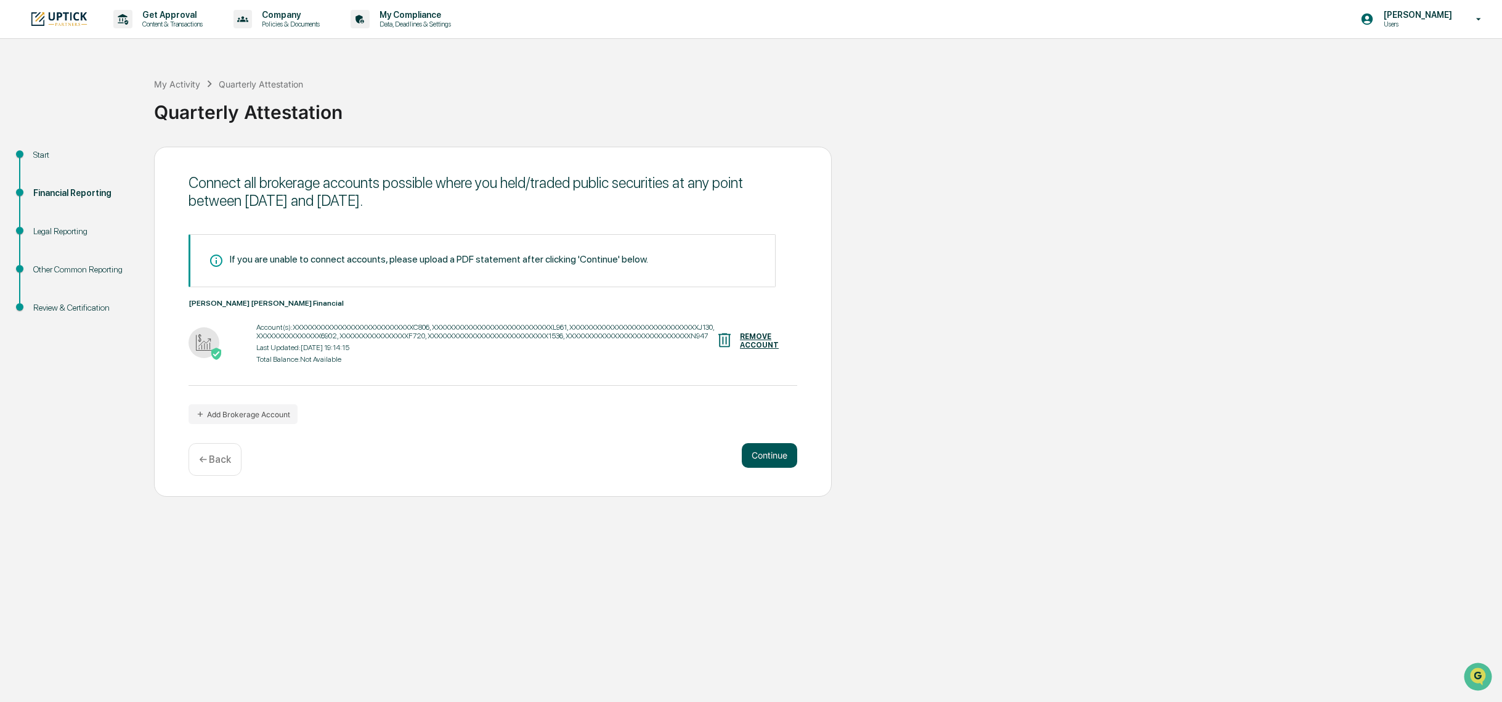
click at [758, 454] on button "Continue" at bounding box center [769, 455] width 55 height 25
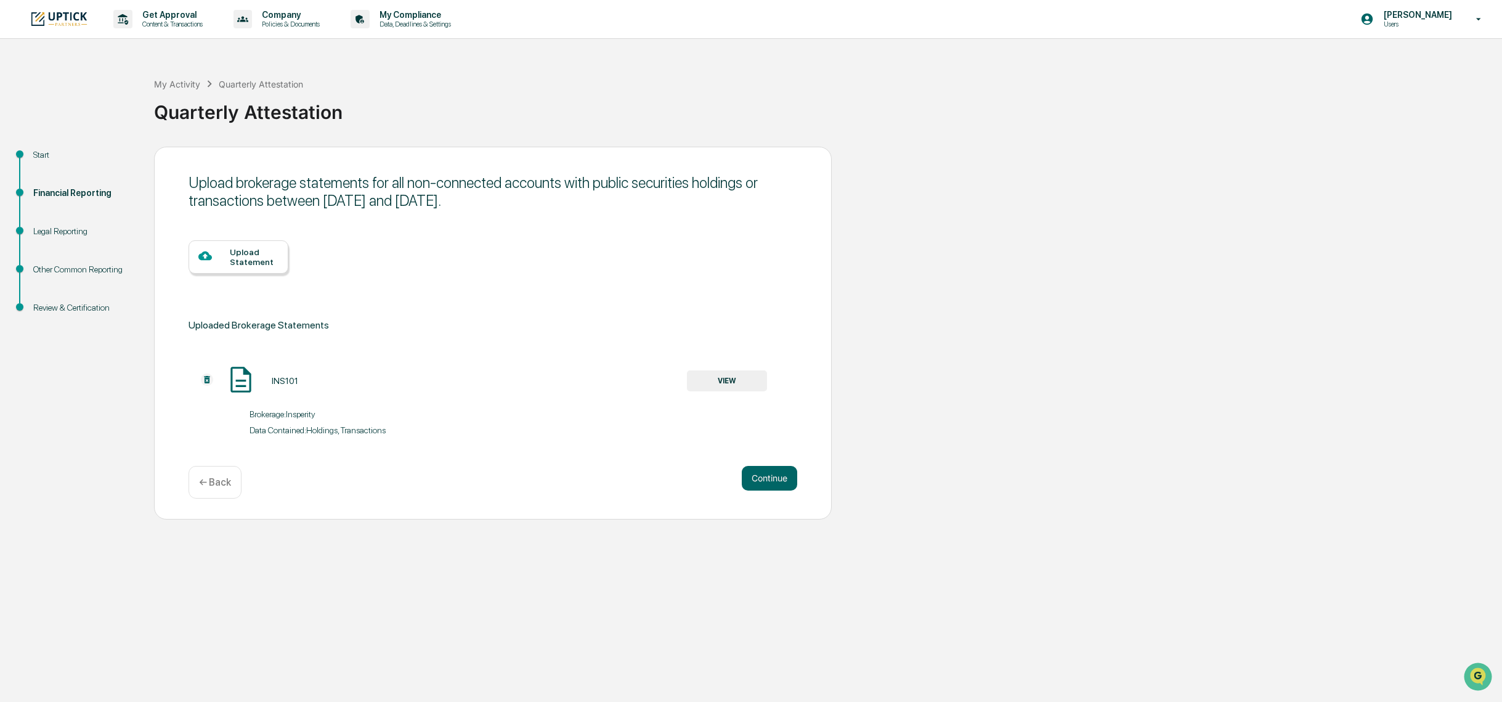
click at [239, 253] on div "Upload Statement" at bounding box center [254, 257] width 49 height 20
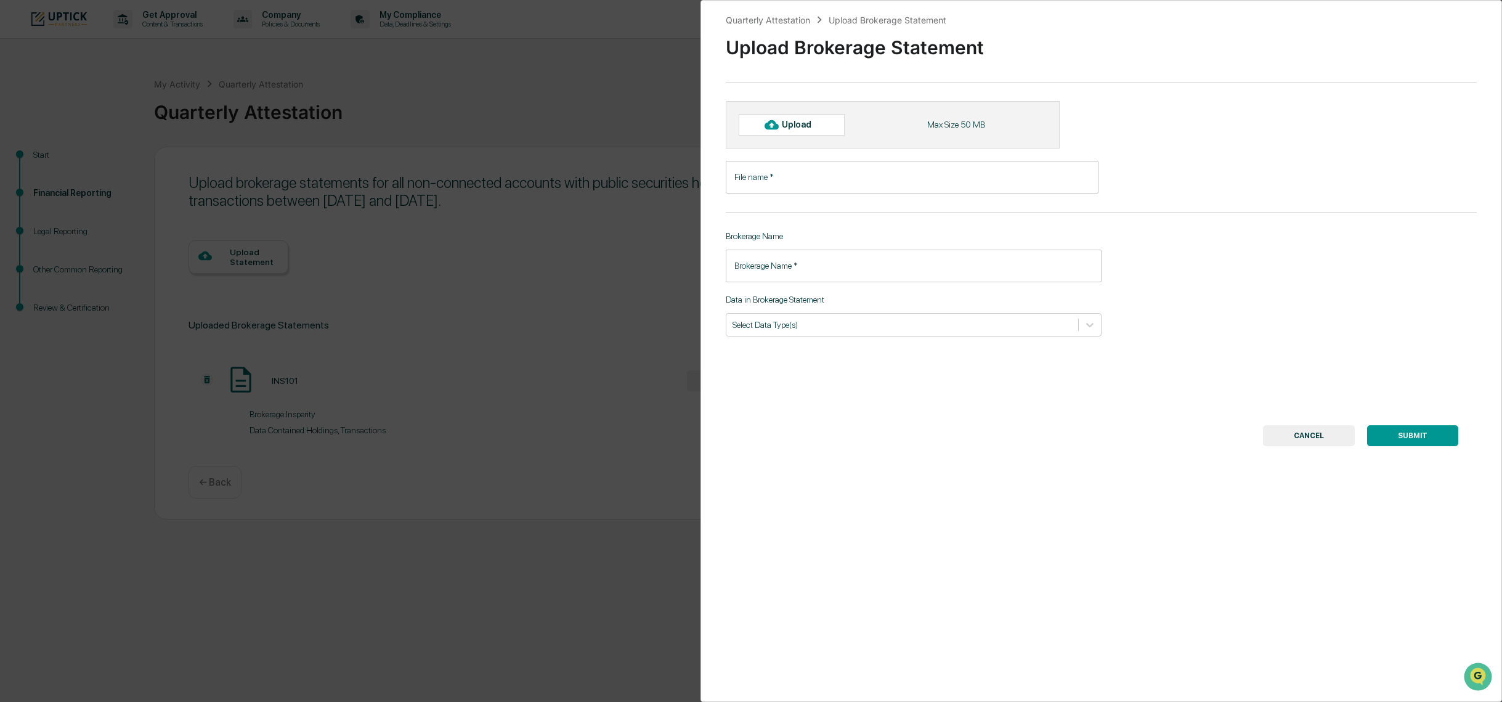
click at [794, 127] on div "Upload" at bounding box center [802, 125] width 40 height 10
type input "**********"
click at [1085, 161] on div "**********" at bounding box center [1102, 351] width 802 height 702
click at [980, 290] on div "**********" at bounding box center [1102, 351] width 802 height 702
click at [978, 272] on input "Brokerage Name   *" at bounding box center [914, 272] width 376 height 33
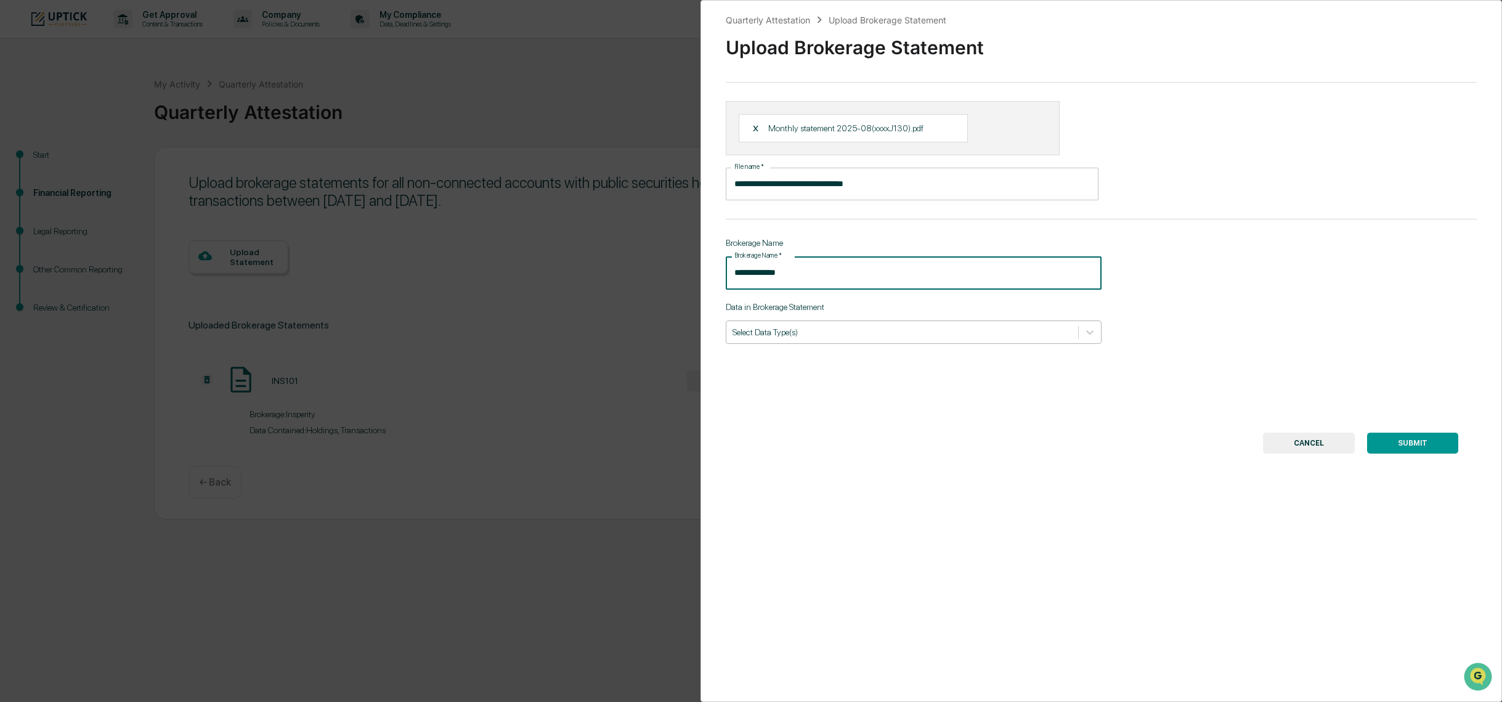
type input "**********"
click at [934, 338] on div "Select Data Type(s)" at bounding box center [903, 332] width 352 height 17
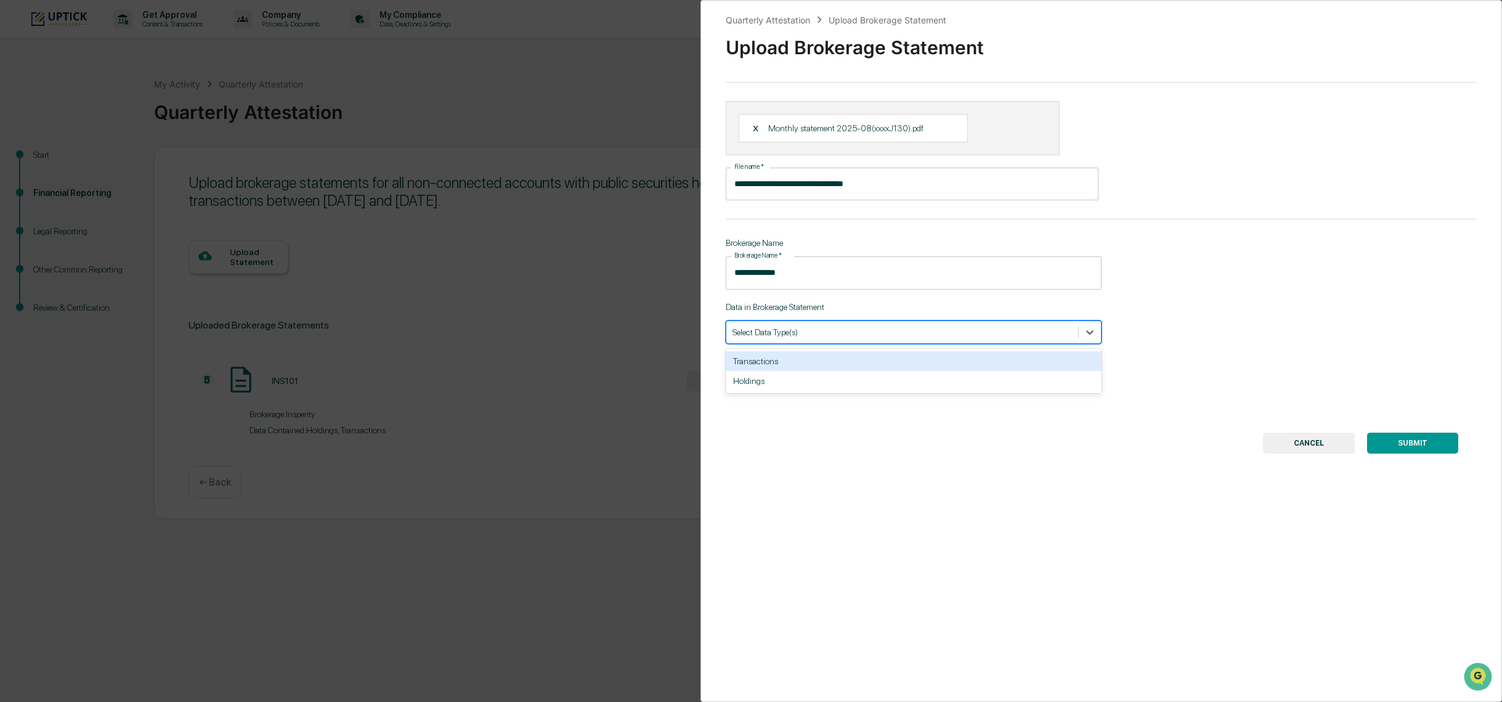
click at [923, 360] on div "Transactions" at bounding box center [914, 361] width 376 height 20
click at [921, 330] on div at bounding box center [920, 332] width 259 height 12
type input "**"
click at [914, 363] on div "Holdings" at bounding box center [914, 361] width 376 height 20
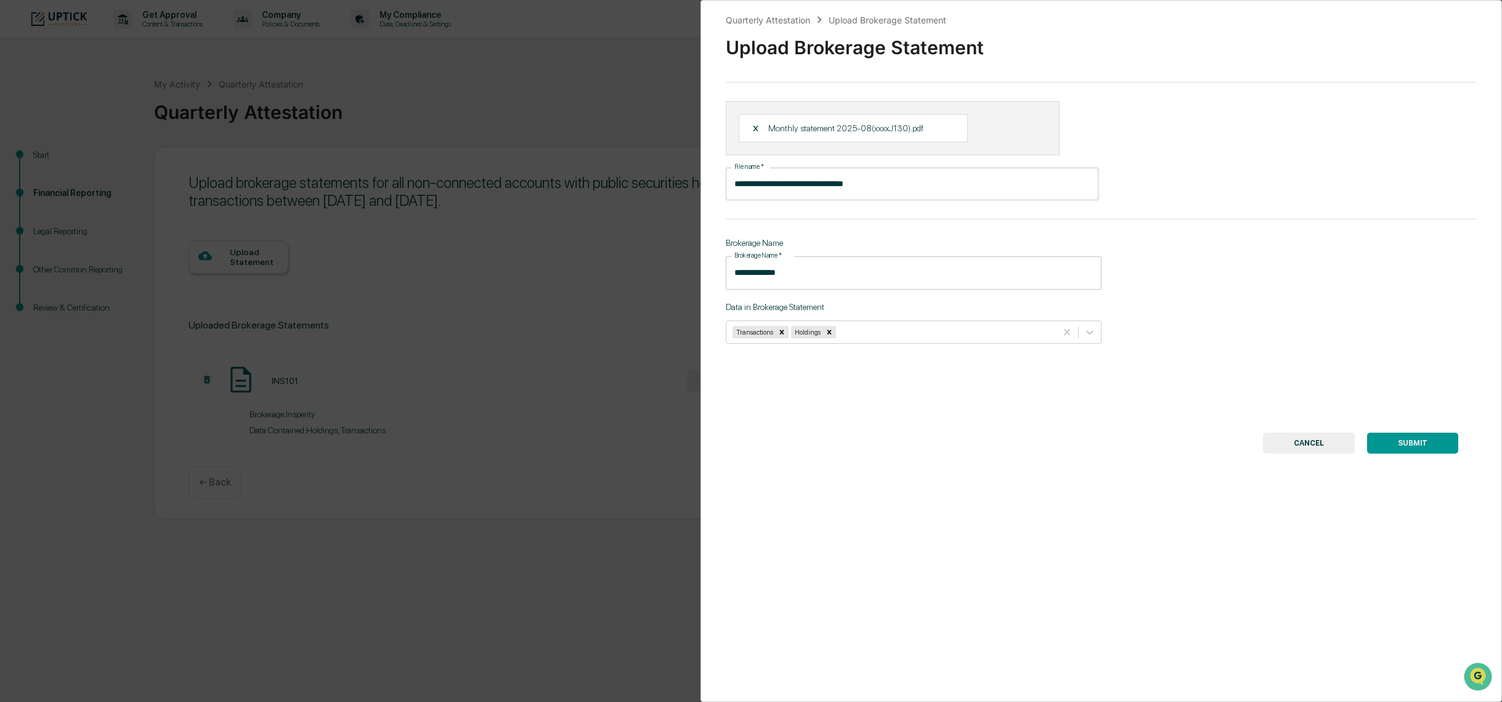
click at [1393, 438] on button "SUBMIT" at bounding box center [1412, 443] width 91 height 21
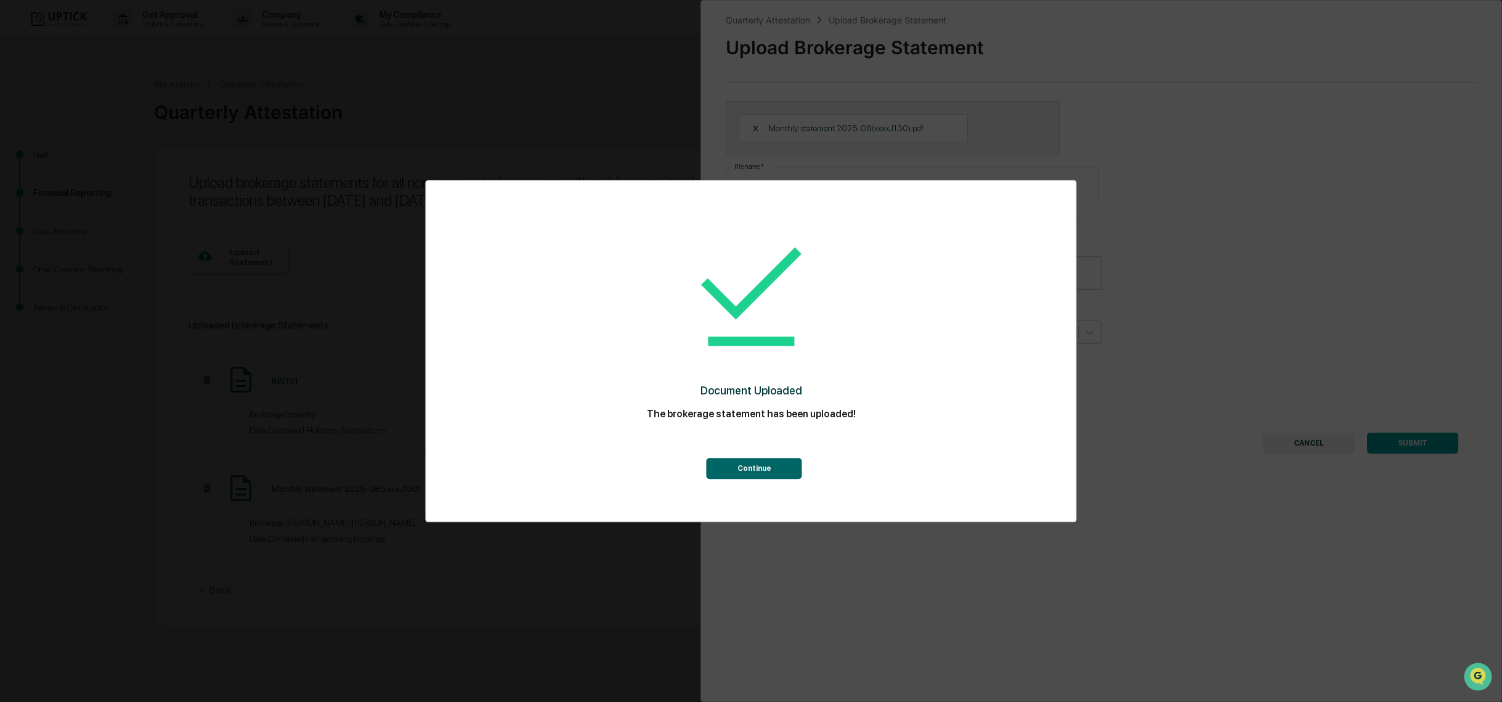
click at [793, 462] on button "Continue" at bounding box center [755, 468] width 96 height 21
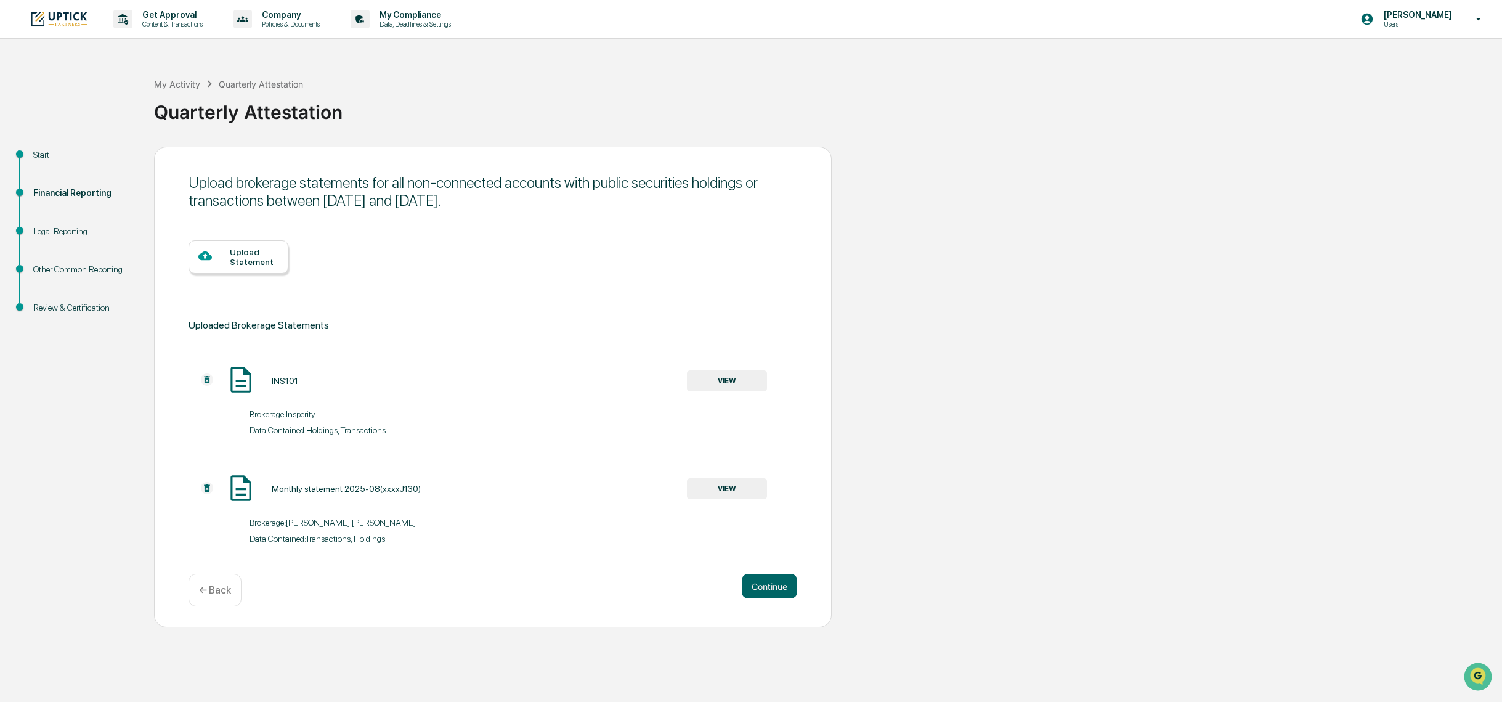
click at [269, 265] on div "Upload Statement" at bounding box center [254, 257] width 49 height 20
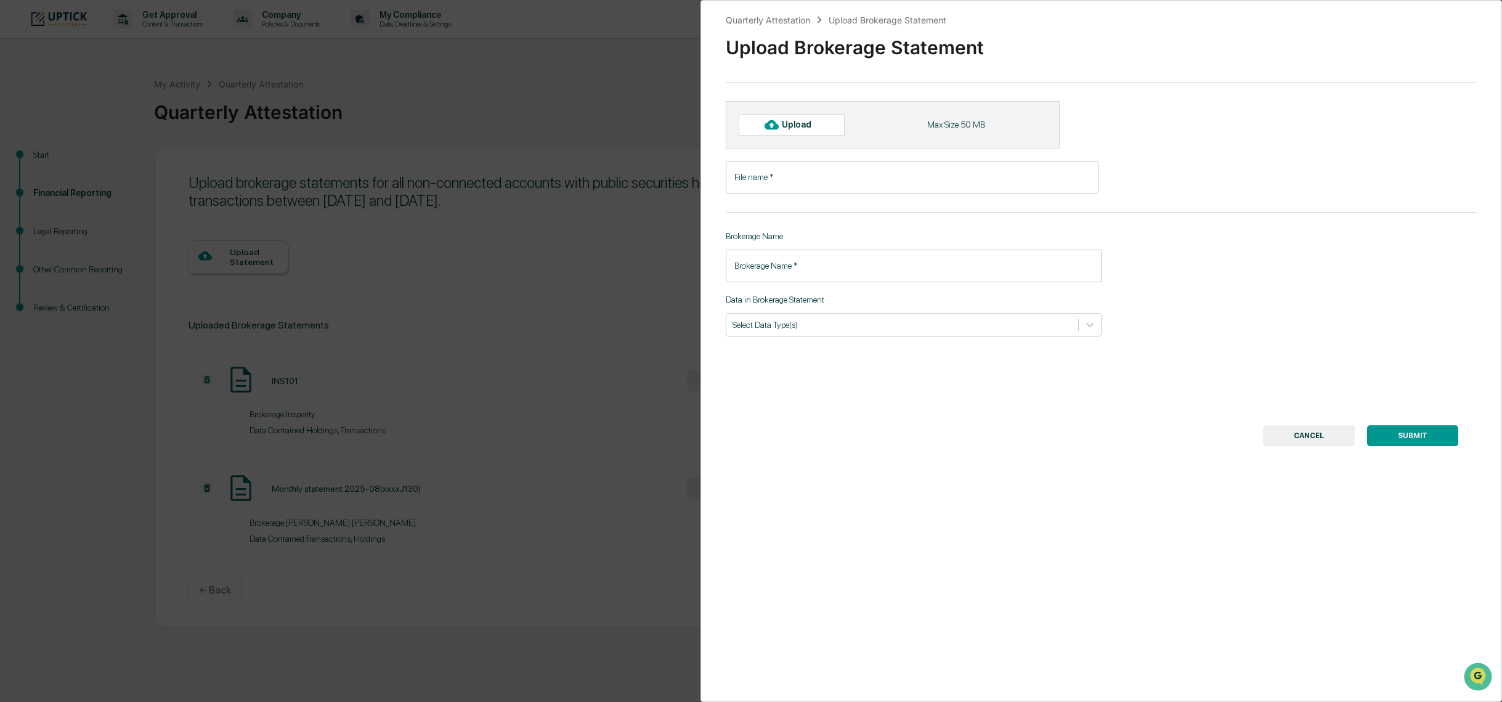
click at [773, 177] on input "File name   *" at bounding box center [912, 177] width 373 height 33
click at [791, 132] on div "Upload" at bounding box center [792, 124] width 106 height 21
type input "**********"
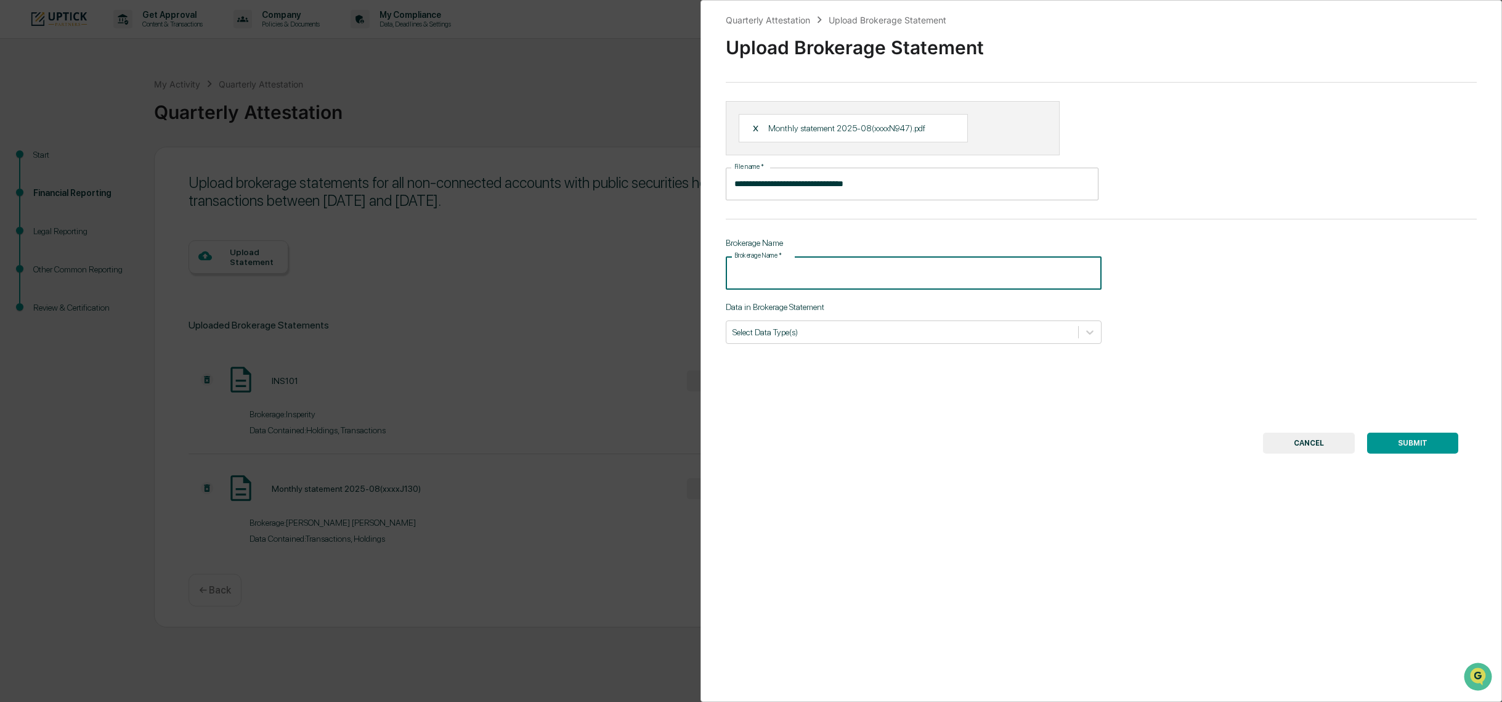
click at [775, 271] on input "Brokerage Name   *" at bounding box center [914, 272] width 376 height 33
type input "**********"
click at [1416, 447] on button "SUBMIT" at bounding box center [1412, 443] width 91 height 21
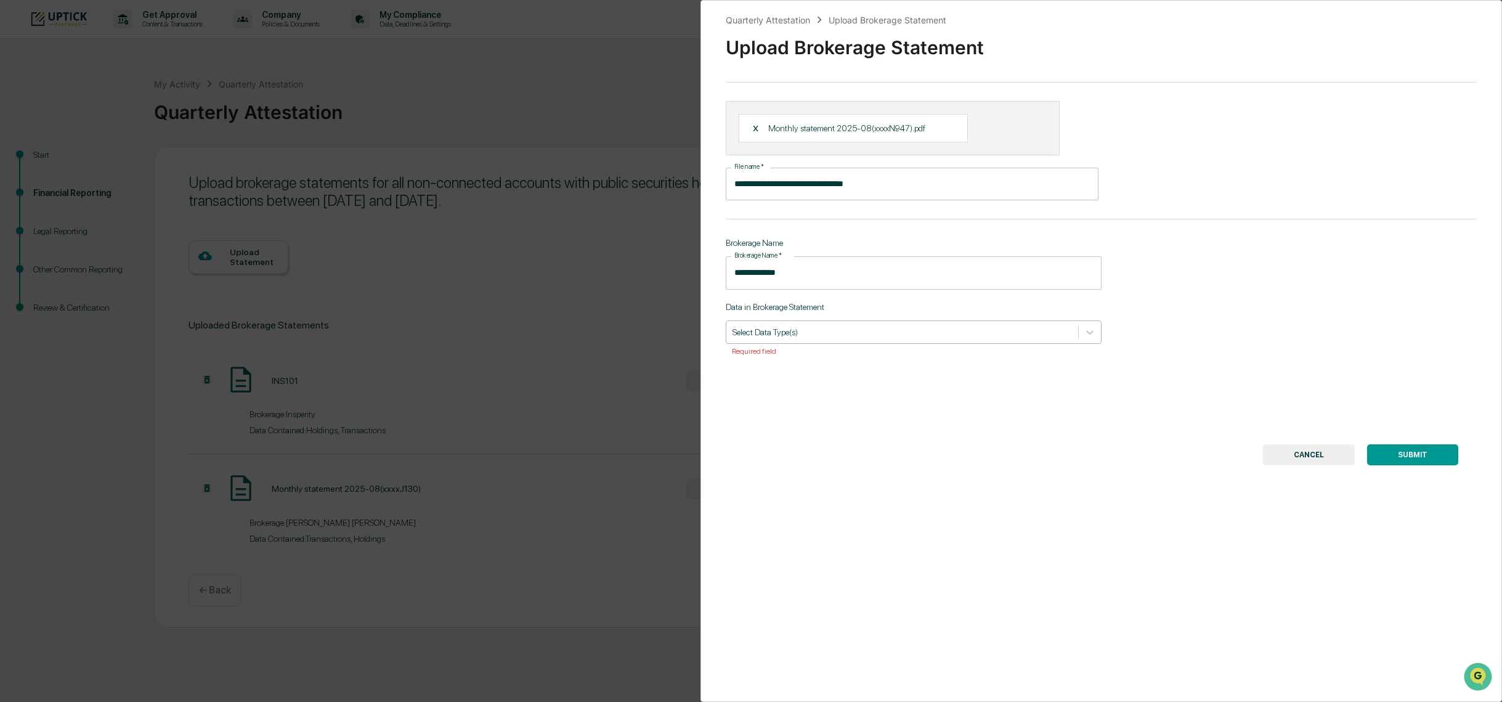
click at [922, 332] on div at bounding box center [903, 332] width 340 height 12
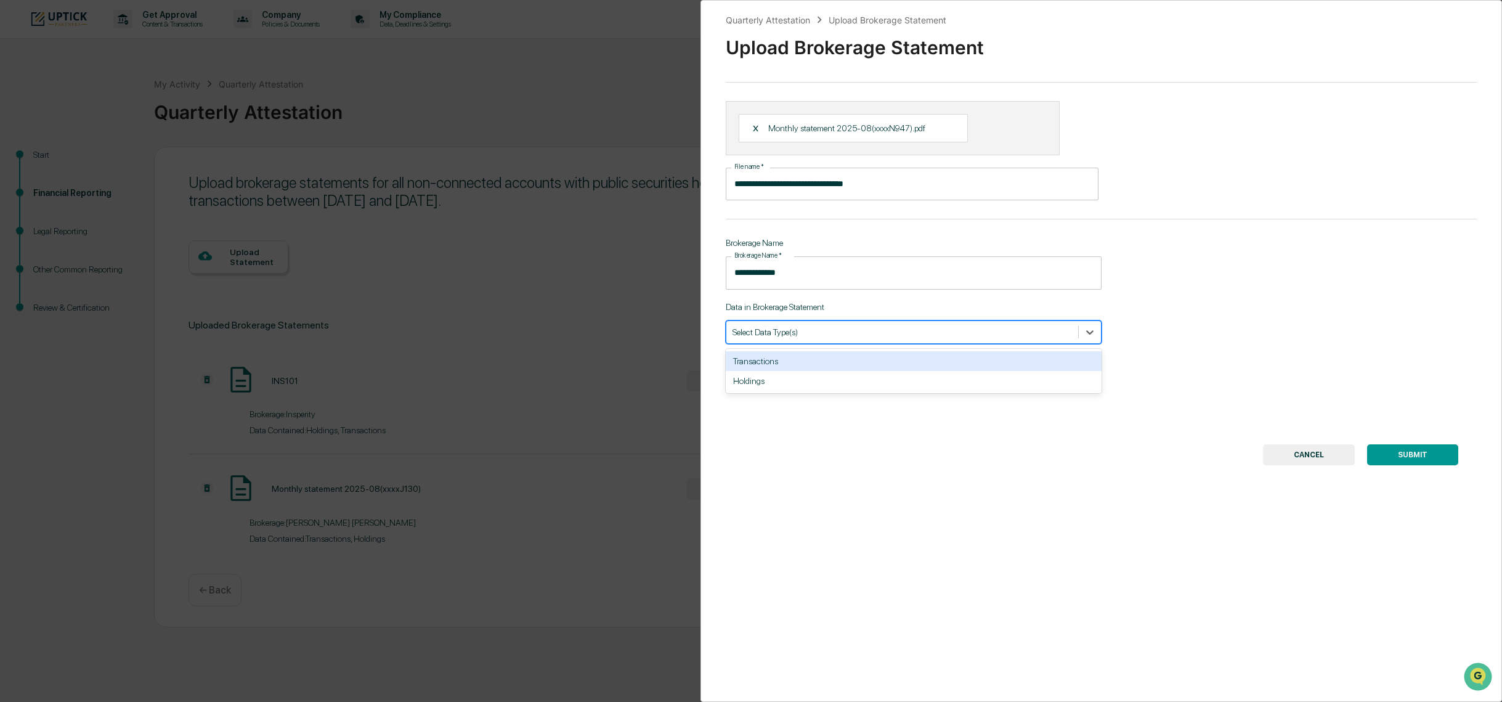
click at [894, 369] on div "Transactions" at bounding box center [914, 361] width 376 height 20
click at [897, 333] on div at bounding box center [920, 332] width 259 height 12
click at [847, 336] on div at bounding box center [920, 332] width 259 height 12
click at [833, 369] on div "Holdings" at bounding box center [914, 361] width 376 height 20
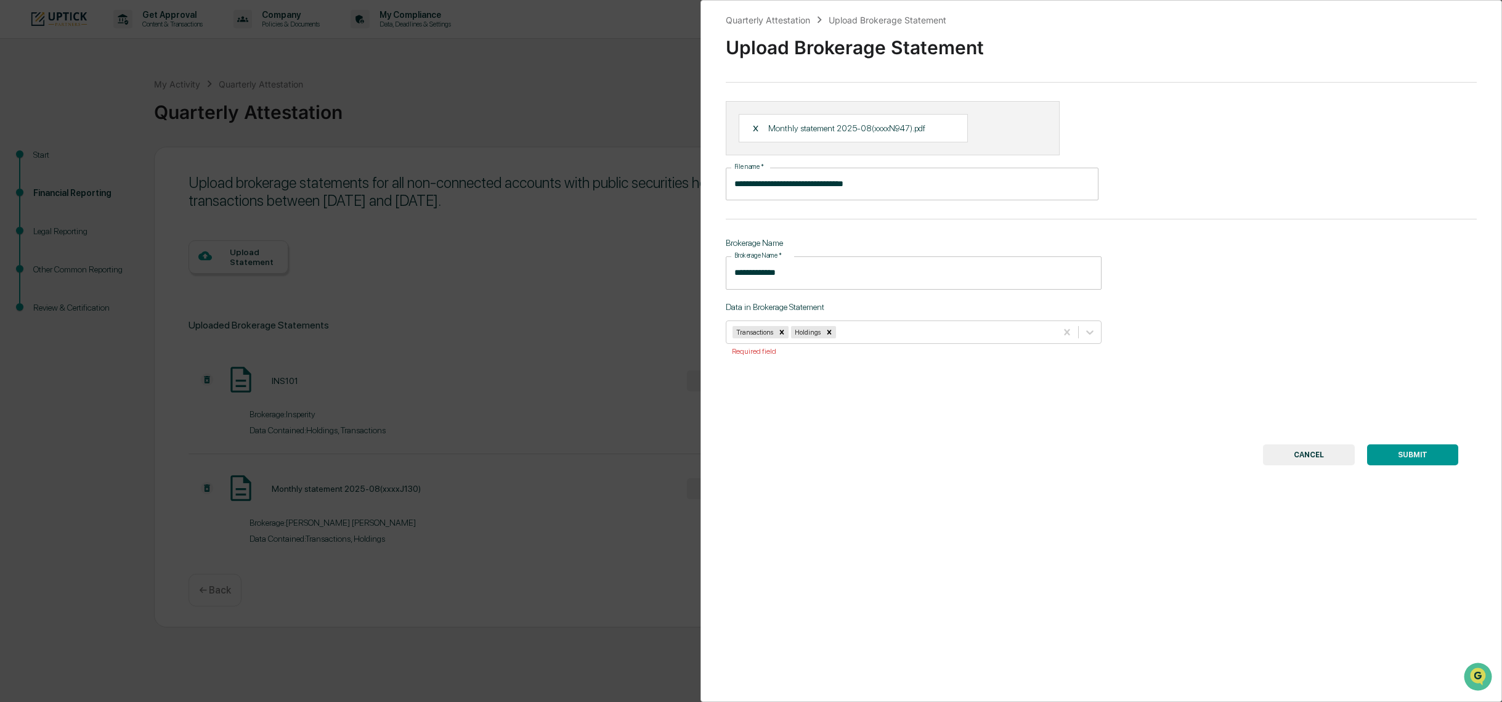
click at [1393, 450] on button "SUBMIT" at bounding box center [1412, 454] width 91 height 21
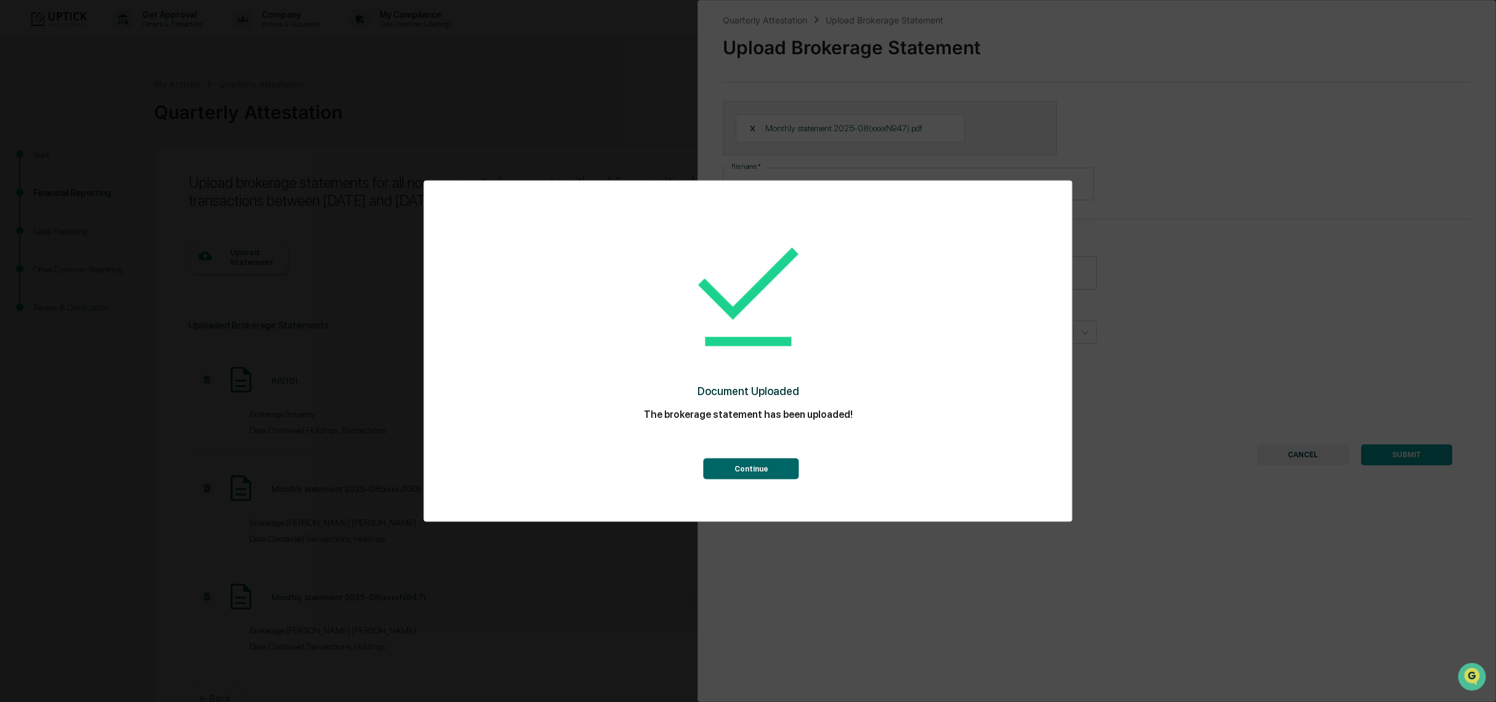
click at [779, 465] on button "Continue" at bounding box center [752, 468] width 96 height 21
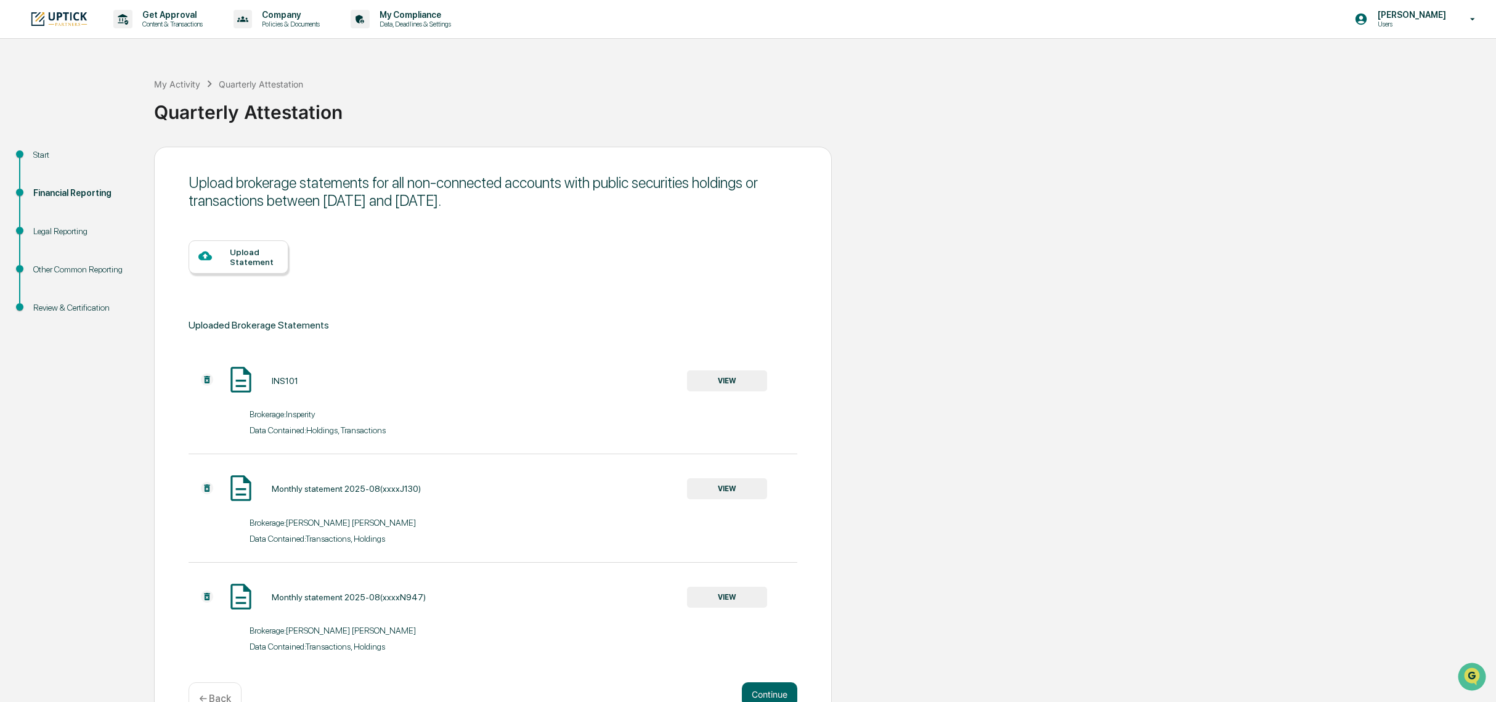
click at [265, 256] on div "Upload Statement" at bounding box center [254, 257] width 49 height 20
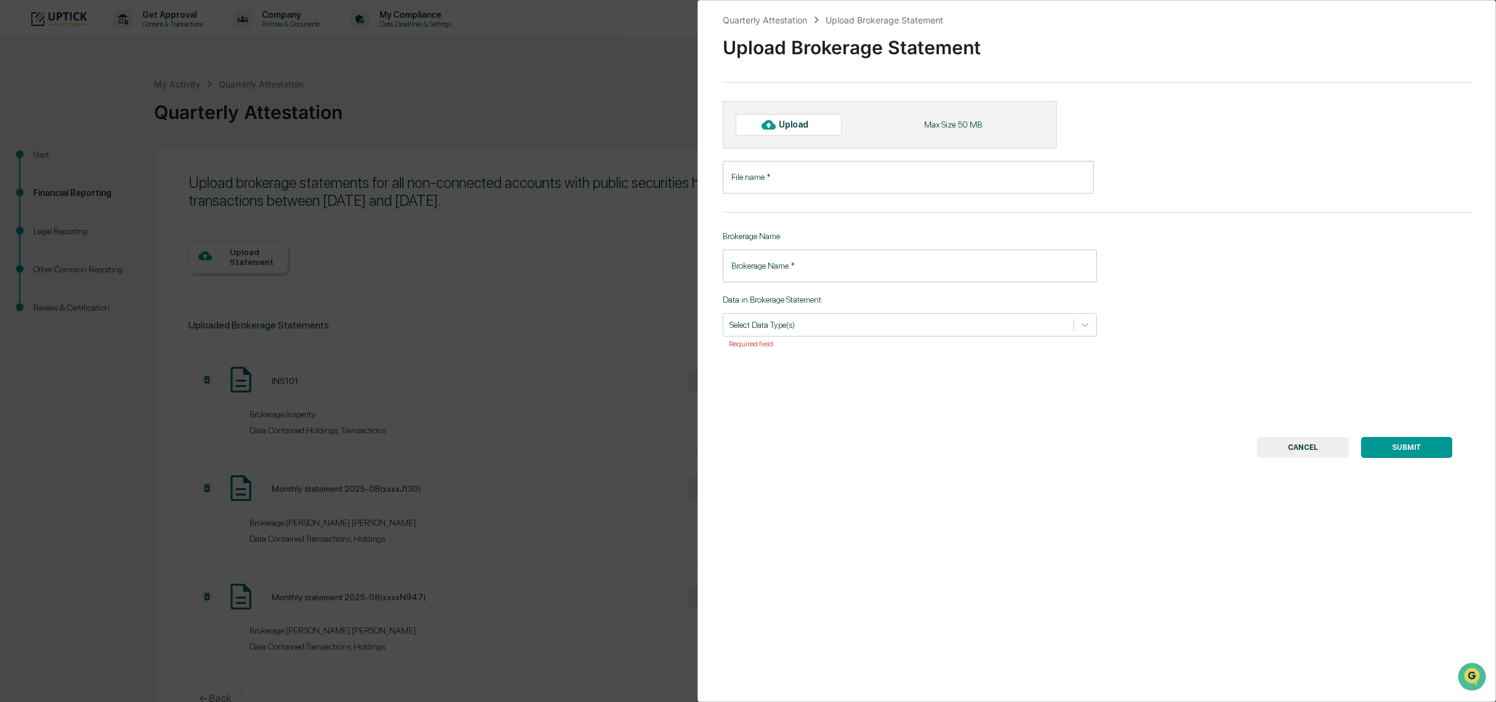
click at [763, 117] on div at bounding box center [769, 125] width 20 height 20
type input "**********"
click at [800, 267] on input "Brokerage Name   *" at bounding box center [910, 272] width 374 height 33
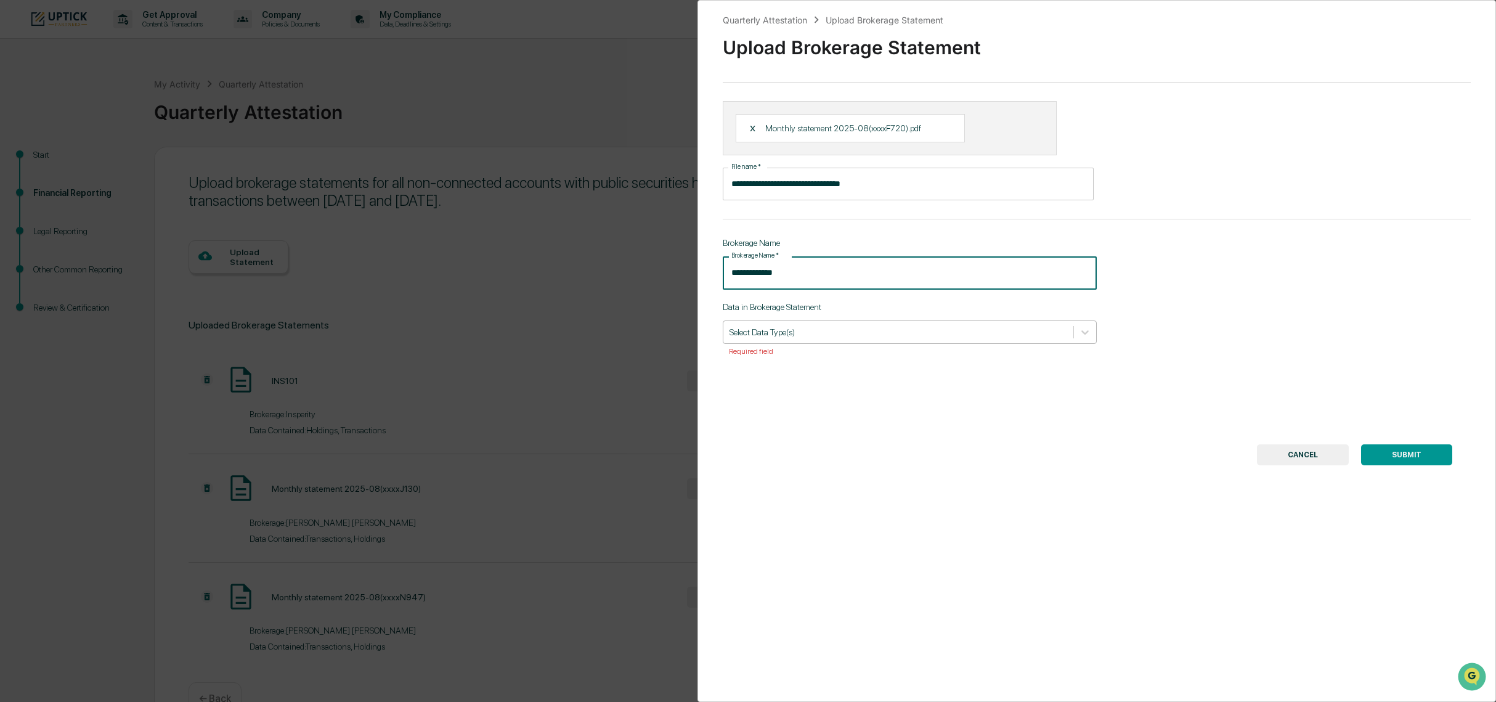
type input "**********"
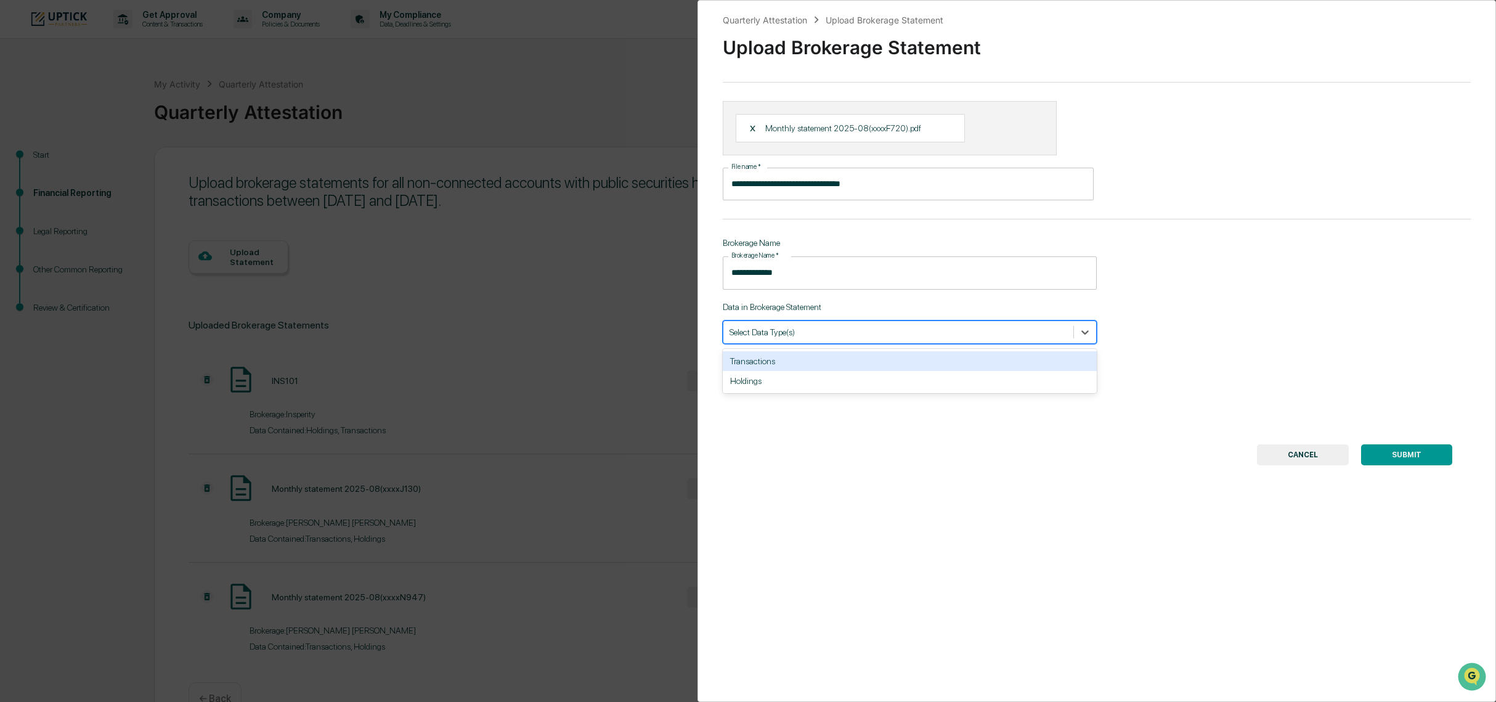
click at [800, 330] on div at bounding box center [899, 332] width 338 height 12
click at [800, 361] on div "Transactions" at bounding box center [910, 361] width 374 height 20
click at [810, 331] on div at bounding box center [916, 332] width 257 height 12
click at [808, 332] on div at bounding box center [916, 332] width 257 height 12
click at [810, 361] on div "Holdings" at bounding box center [910, 361] width 374 height 20
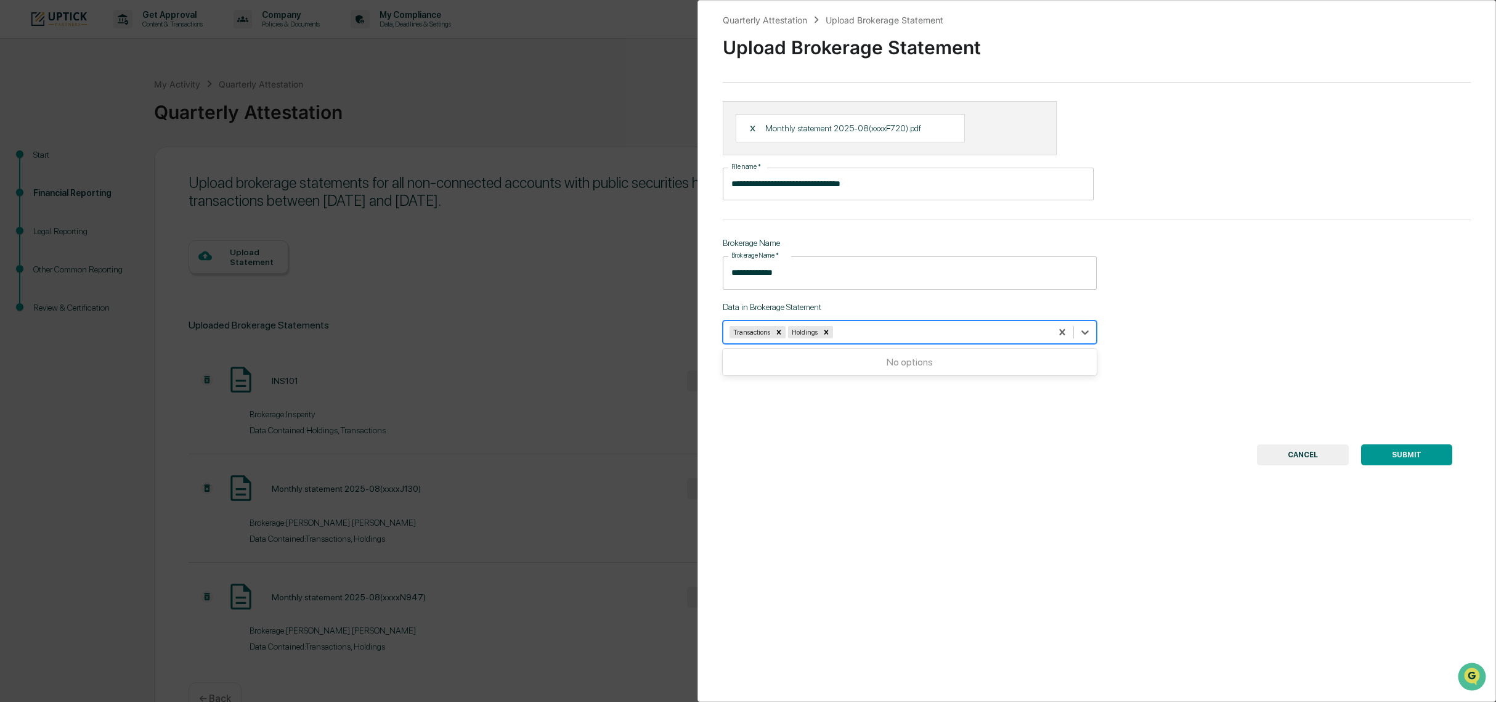
click at [1107, 443] on div "**********" at bounding box center [1097, 351] width 799 height 702
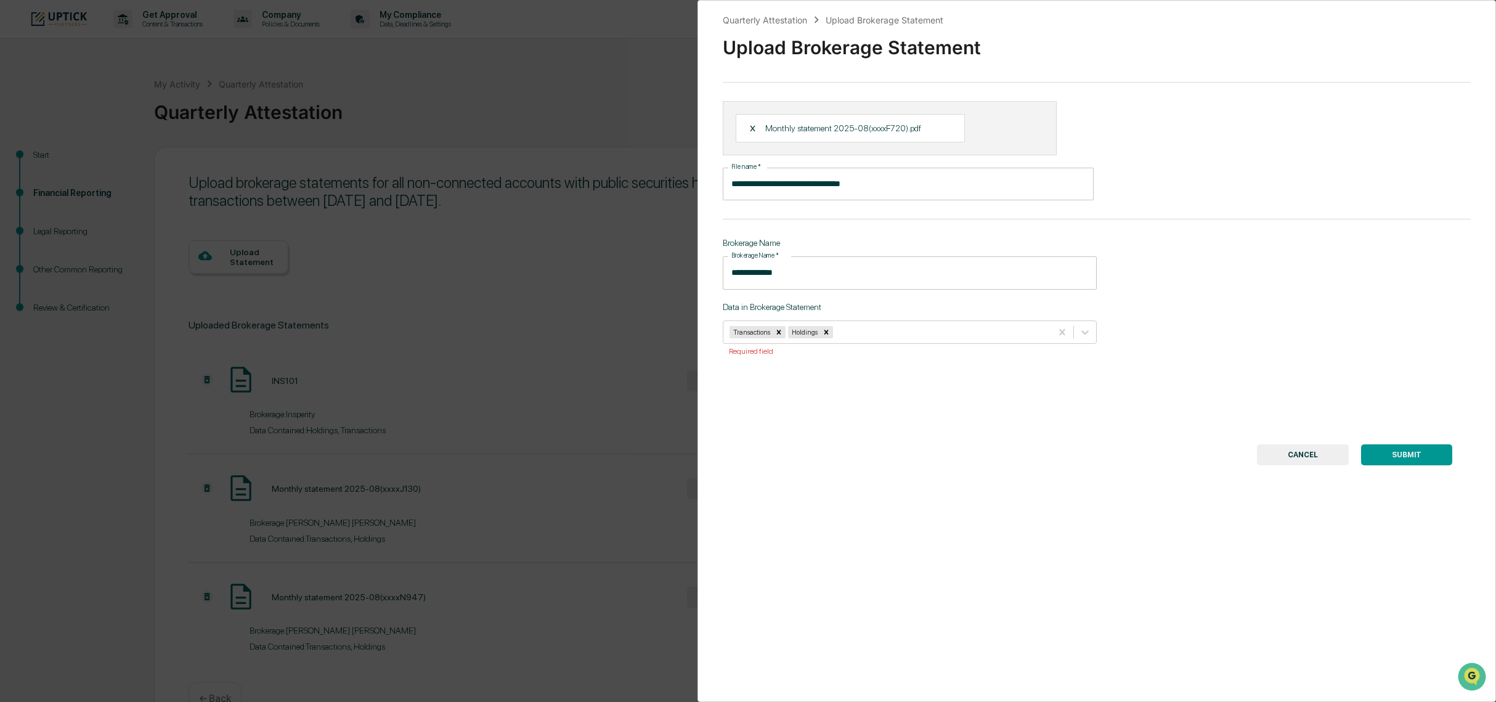
click at [1379, 455] on button "SUBMIT" at bounding box center [1406, 454] width 91 height 21
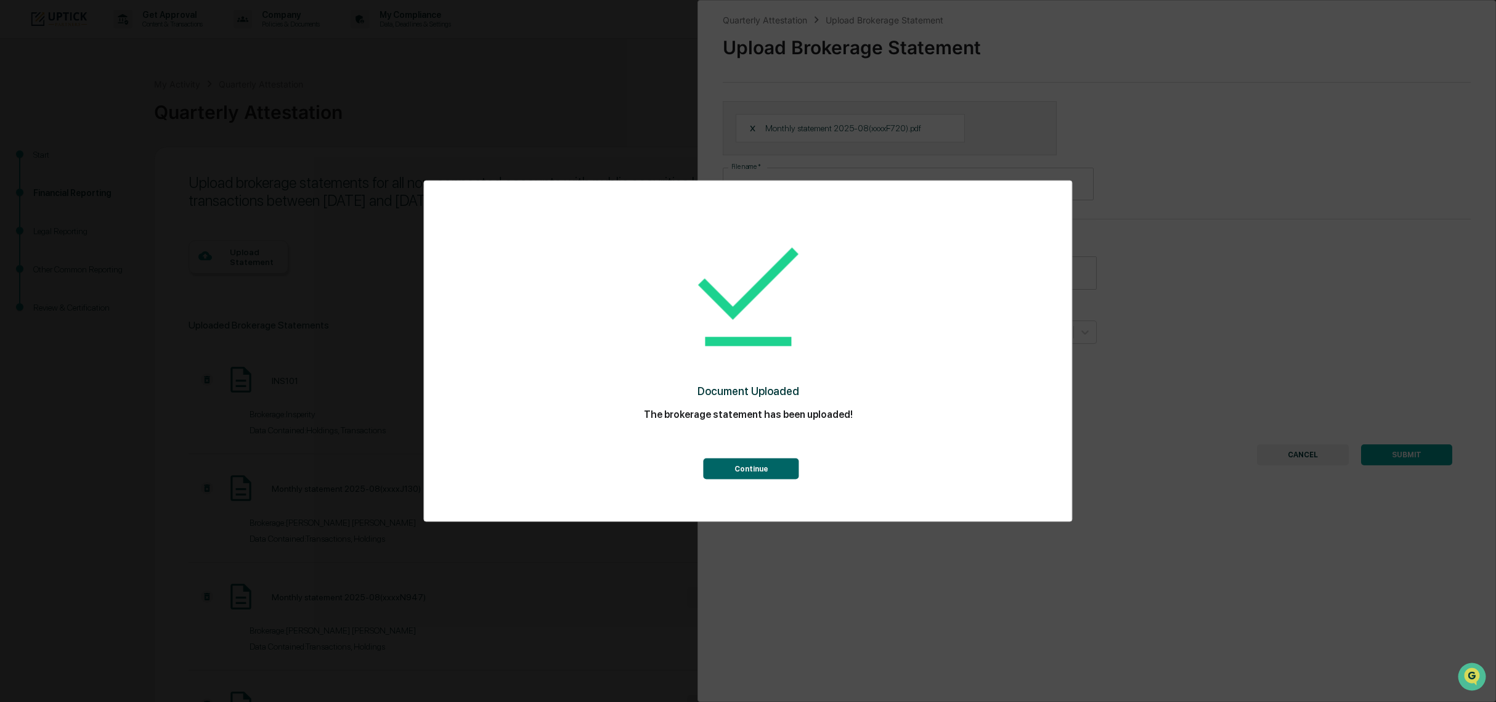
click at [750, 465] on button "Continue" at bounding box center [752, 468] width 96 height 21
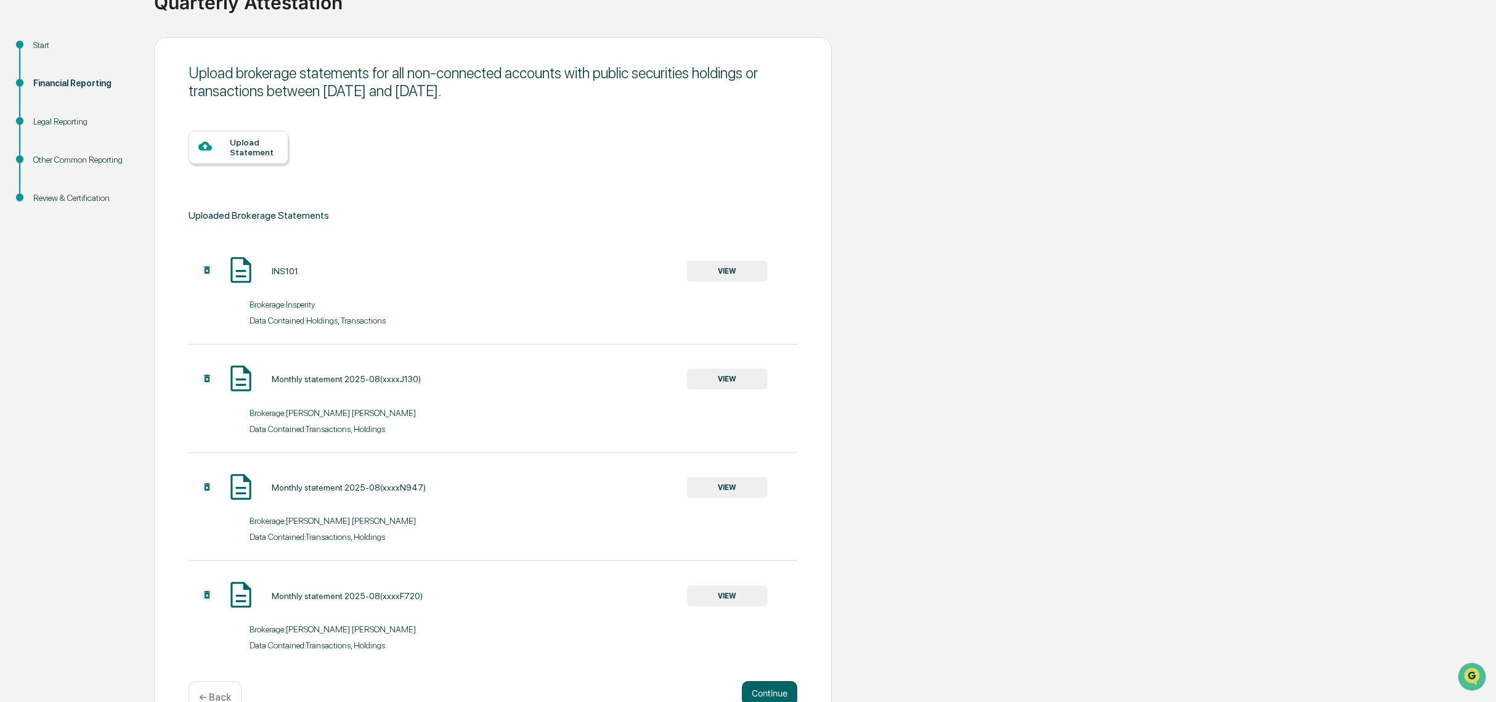
click at [221, 155] on div "Upload Statement" at bounding box center [239, 147] width 100 height 33
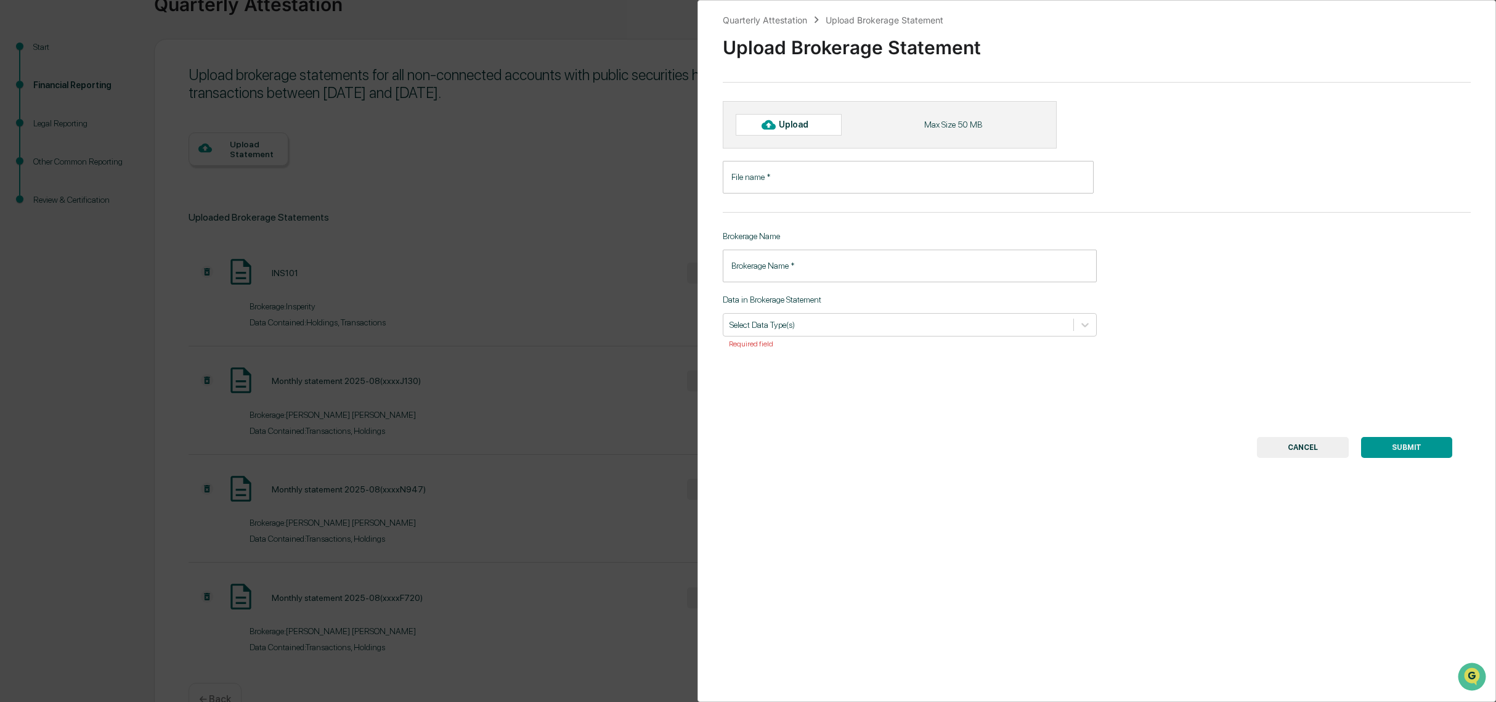
scroll to position [107, 0]
click at [795, 121] on div "Upload" at bounding box center [799, 125] width 40 height 10
type input "**********"
click at [784, 274] on input "Brokerage Name   *" at bounding box center [910, 272] width 374 height 33
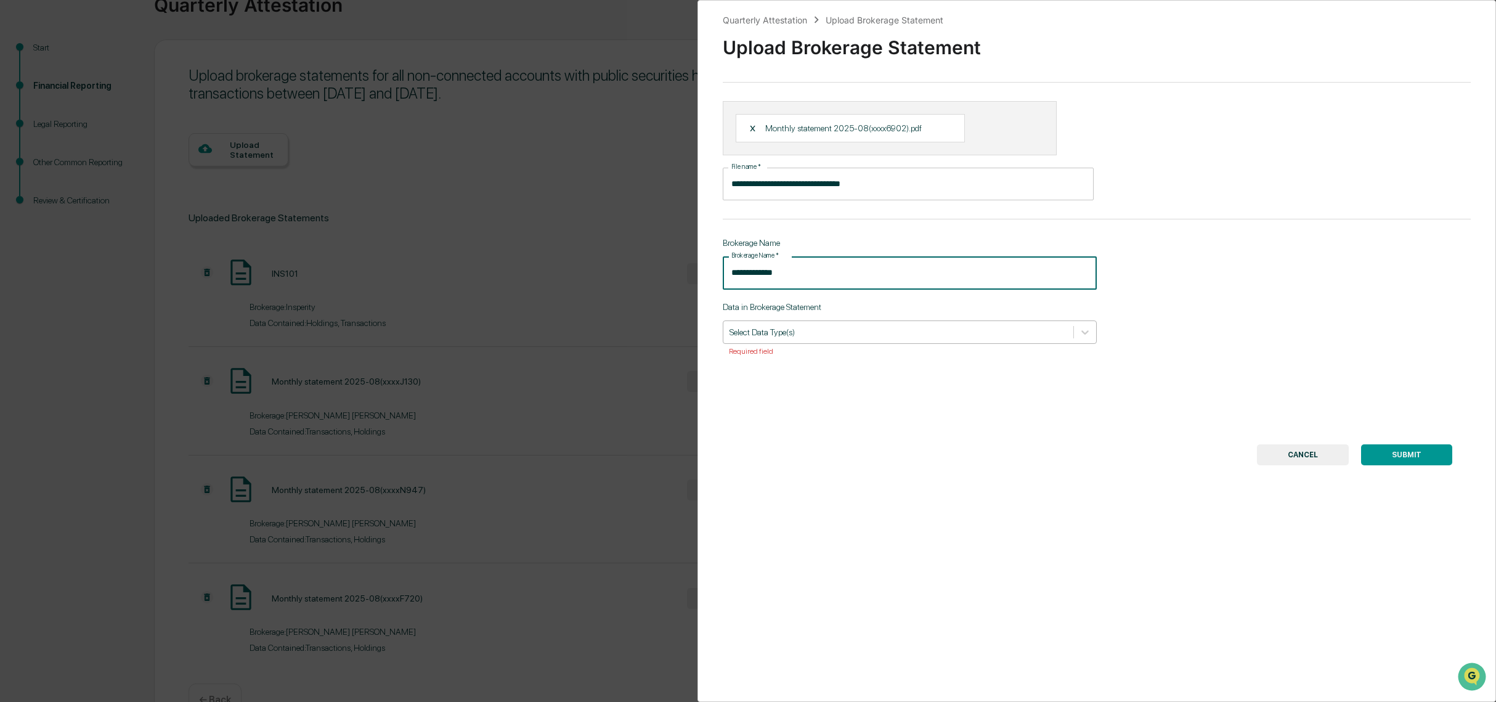
type input "**********"
click at [823, 333] on div at bounding box center [899, 332] width 338 height 12
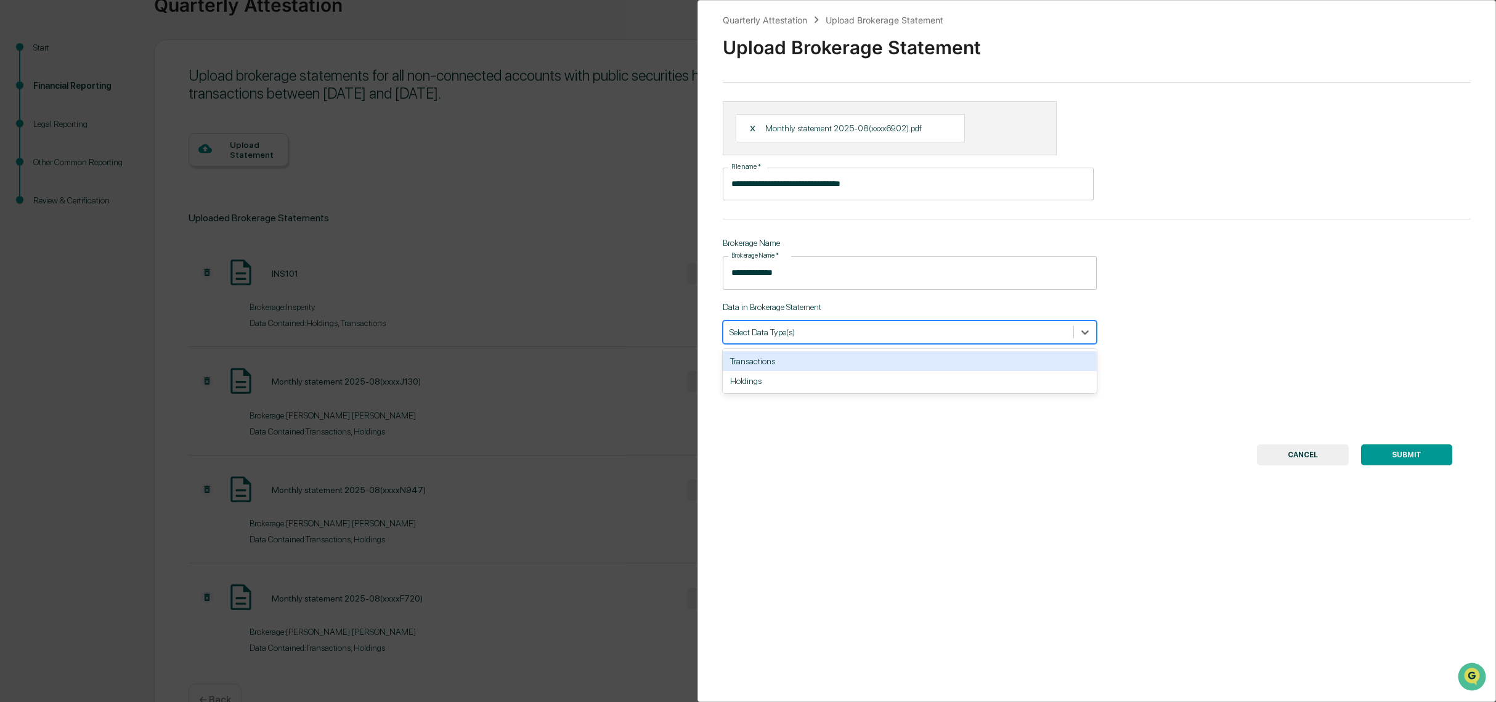
click at [817, 362] on div "Transactions" at bounding box center [910, 361] width 374 height 20
click at [817, 338] on div "Transactions" at bounding box center [887, 332] width 328 height 17
click at [814, 326] on div at bounding box center [916, 332] width 257 height 12
click at [809, 369] on div "Holdings" at bounding box center [910, 361] width 374 height 20
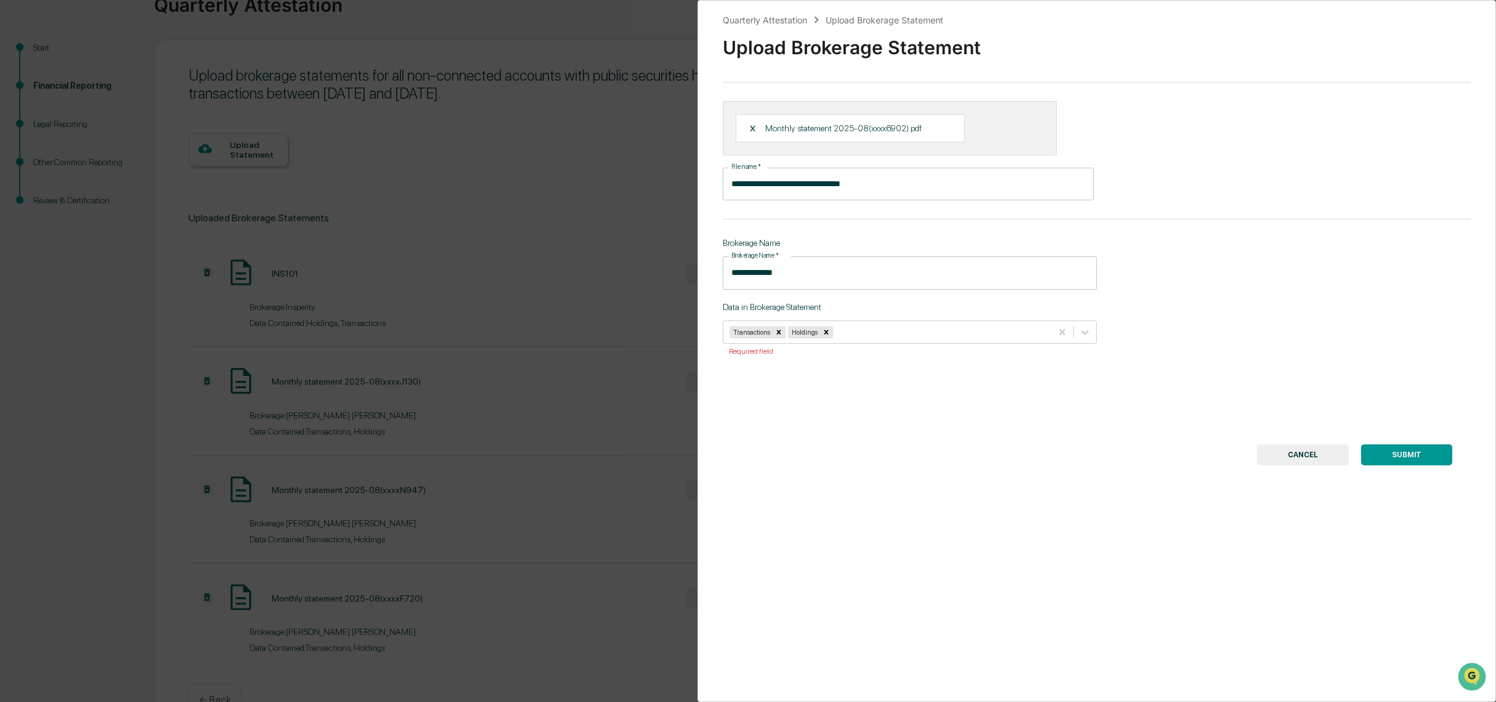
click at [1401, 457] on button "SUBMIT" at bounding box center [1406, 454] width 91 height 21
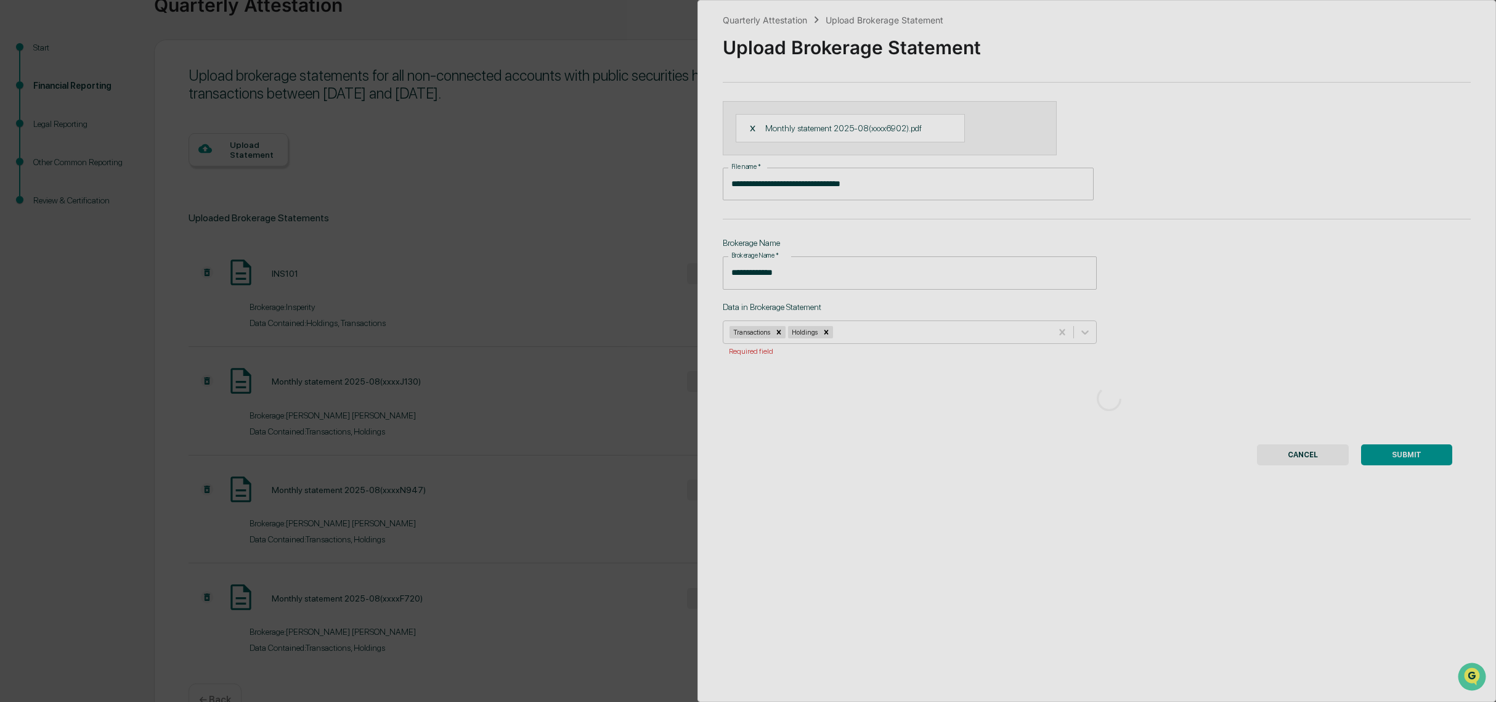
scroll to position [0, 0]
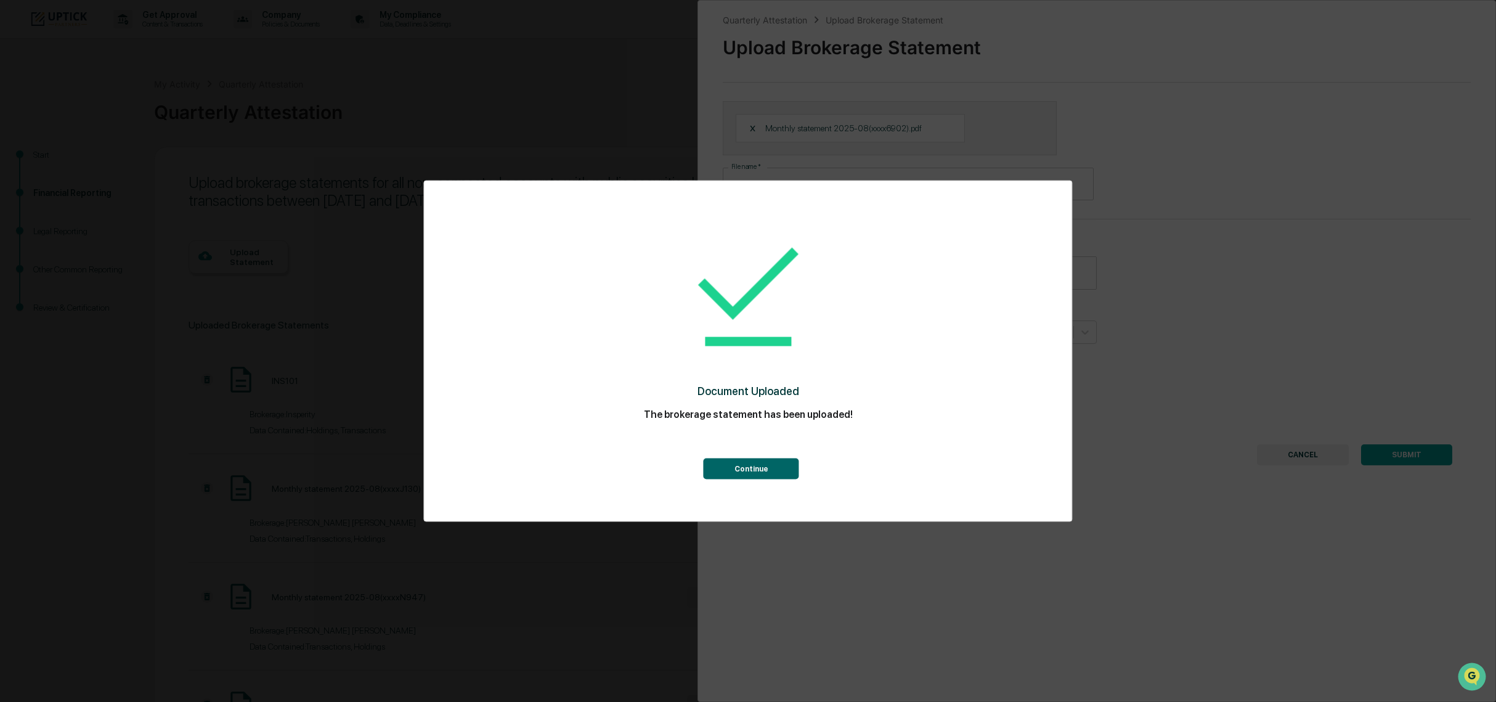
click at [745, 458] on button "Continue" at bounding box center [752, 468] width 96 height 21
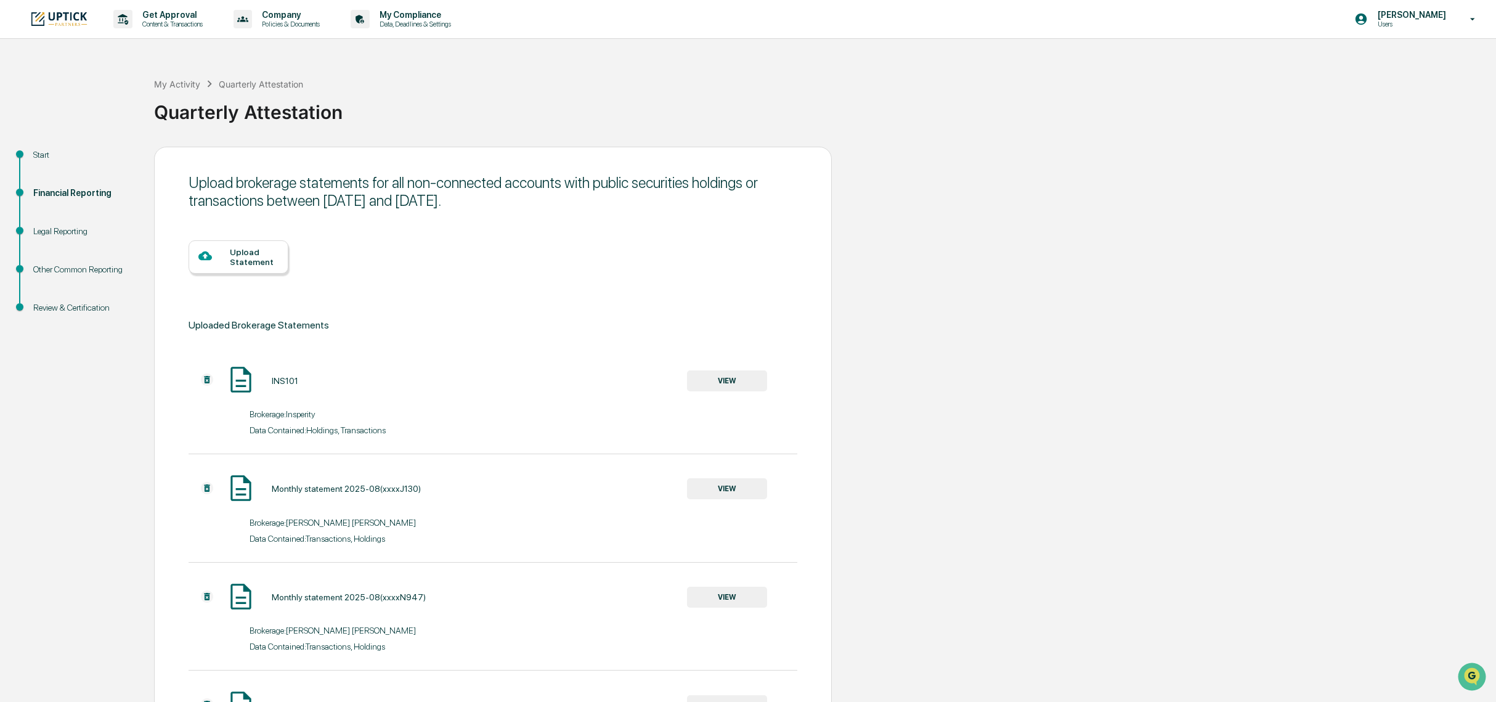
click at [241, 263] on div "Upload Statement" at bounding box center [254, 257] width 49 height 20
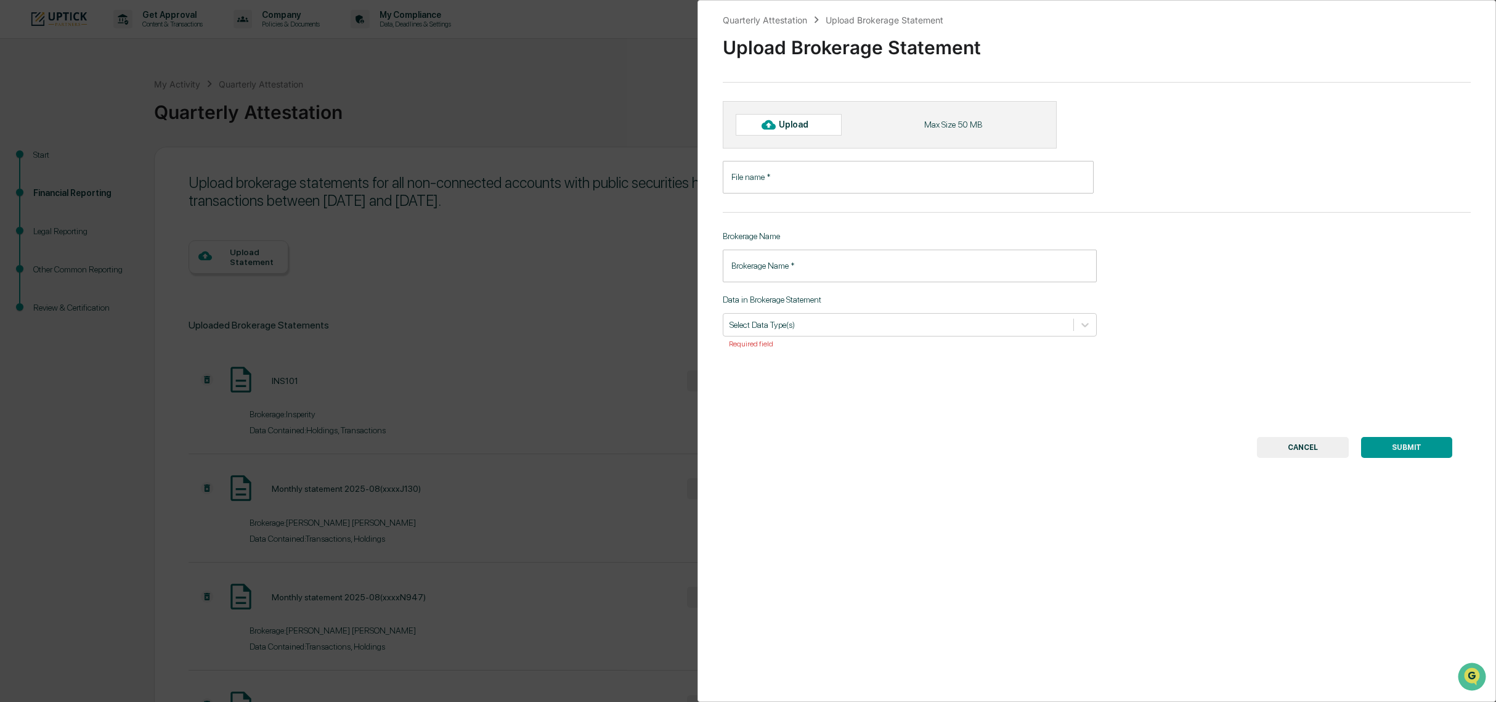
click at [785, 124] on div "Upload" at bounding box center [799, 125] width 40 height 10
type input "**********"
click at [783, 271] on input "Brokerage Name   *" at bounding box center [910, 272] width 374 height 33
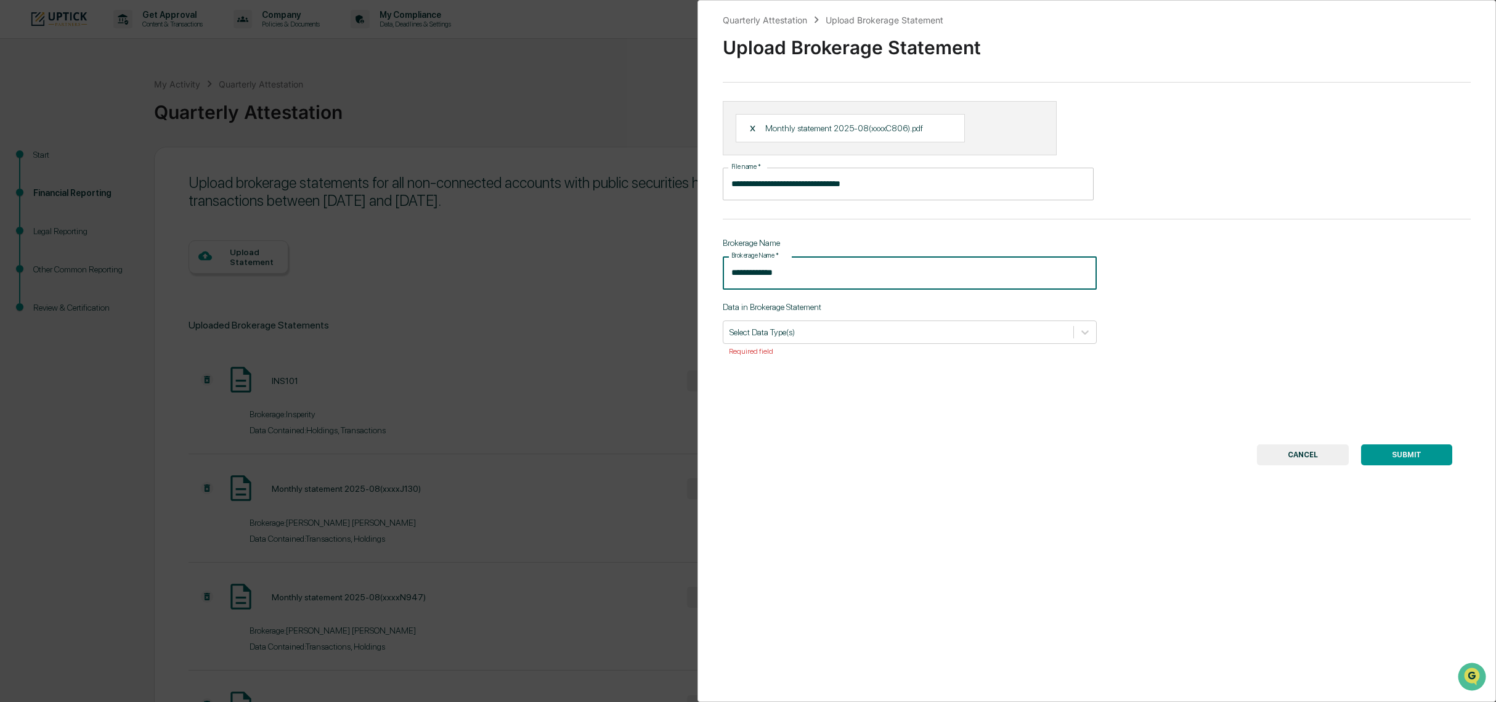
type input "**********"
click at [813, 312] on div "Data in Brokerage Statement Select Data Type(s) Required field" at bounding box center [910, 329] width 374 height 54
click at [815, 329] on div at bounding box center [899, 332] width 338 height 12
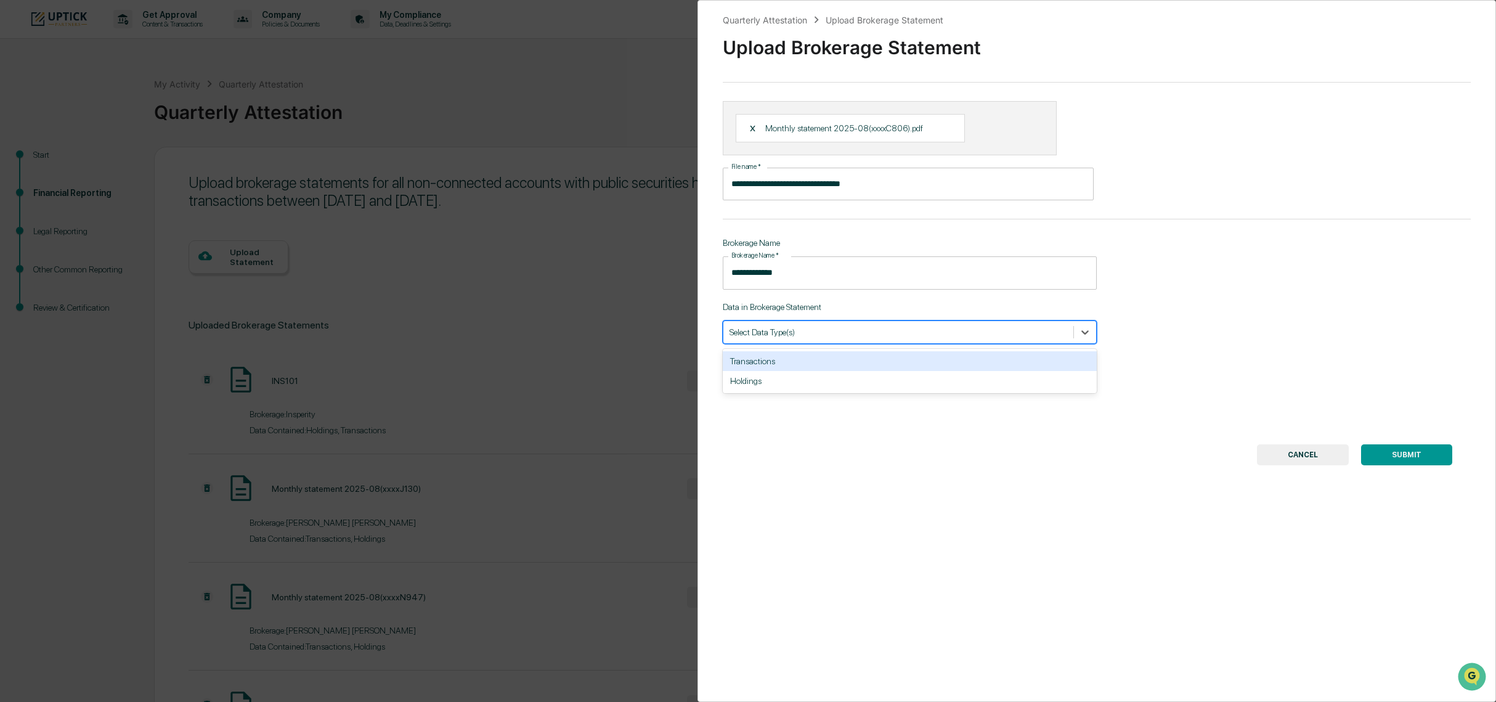
click at [812, 360] on div "Transactions" at bounding box center [910, 361] width 374 height 20
click at [818, 335] on div at bounding box center [916, 332] width 257 height 12
click at [816, 332] on div at bounding box center [916, 332] width 257 height 12
click at [817, 359] on div "Holdings" at bounding box center [910, 361] width 374 height 20
click at [1381, 447] on button "SUBMIT" at bounding box center [1406, 454] width 91 height 21
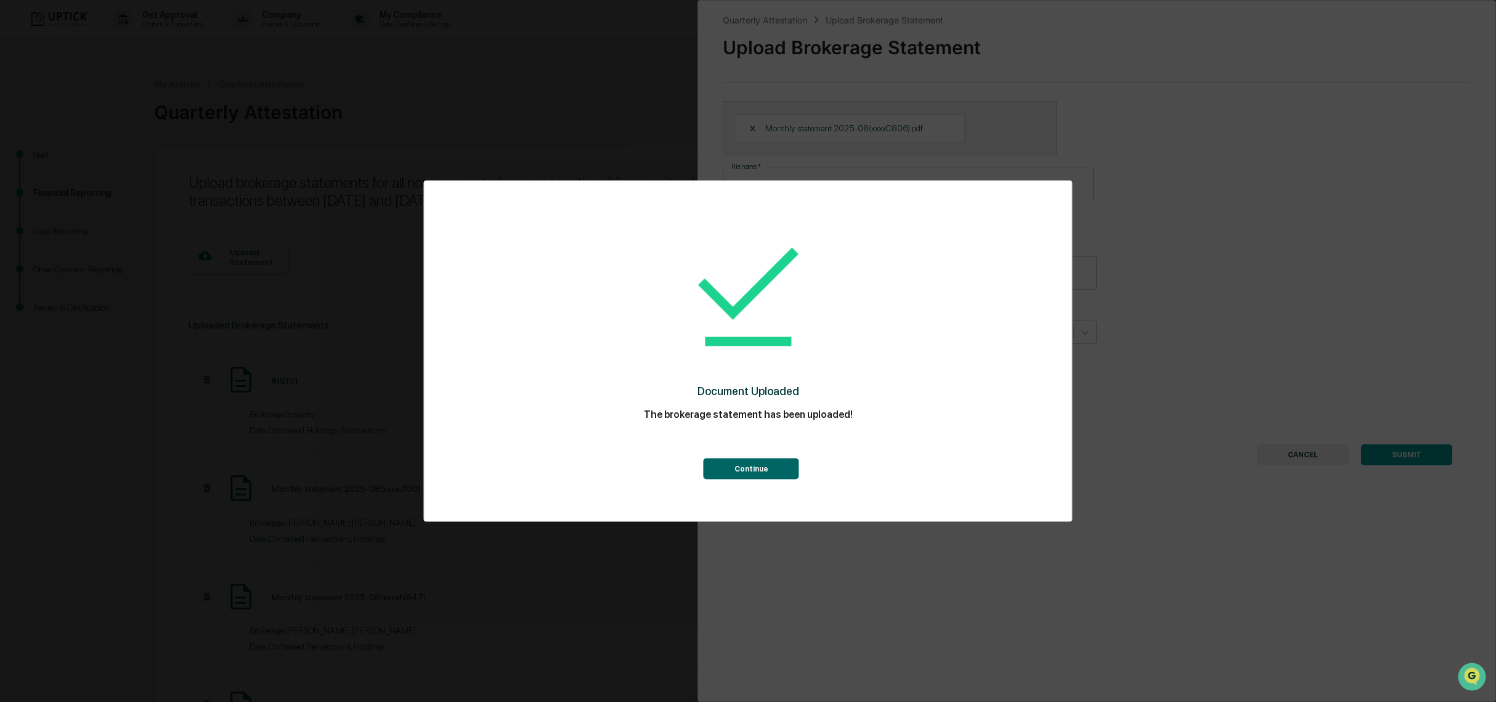
click at [764, 467] on button "Continue" at bounding box center [752, 468] width 96 height 21
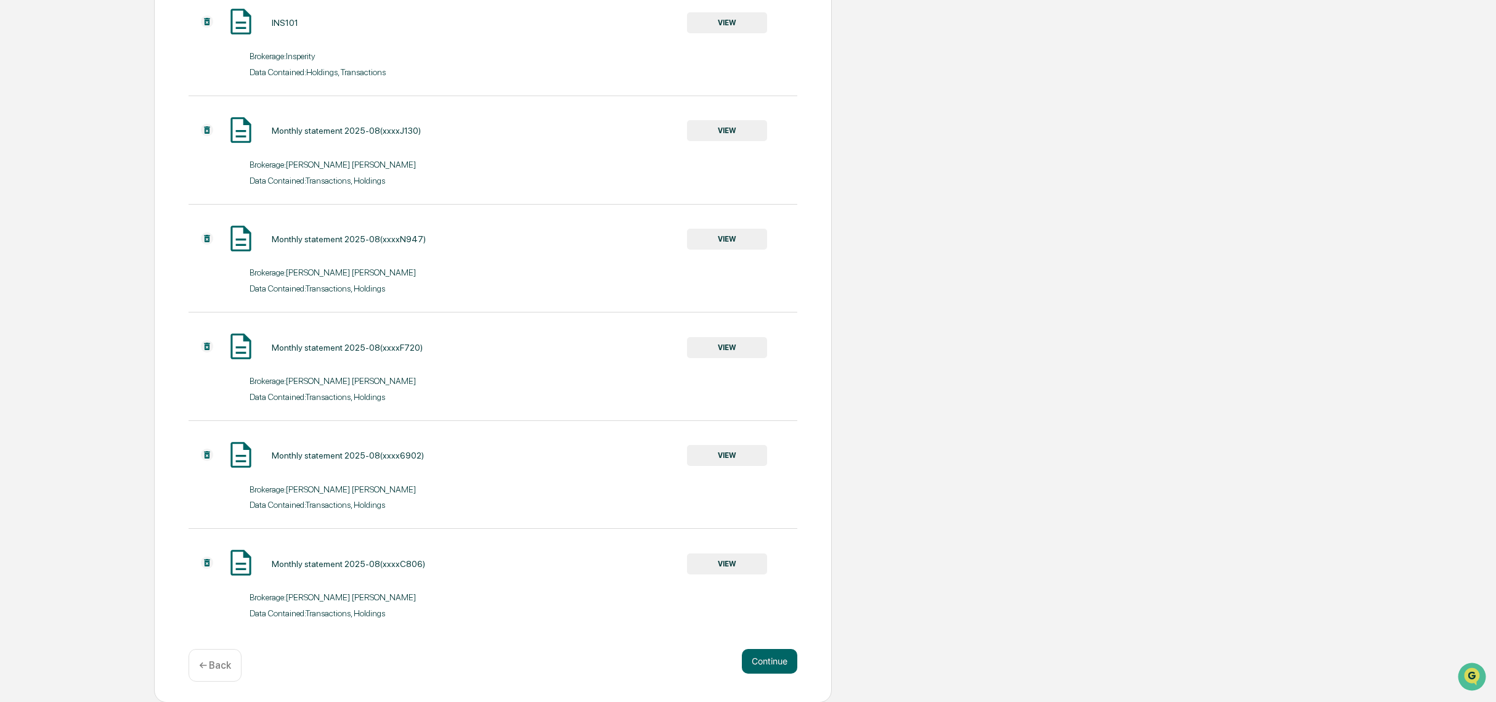
scroll to position [359, 0]
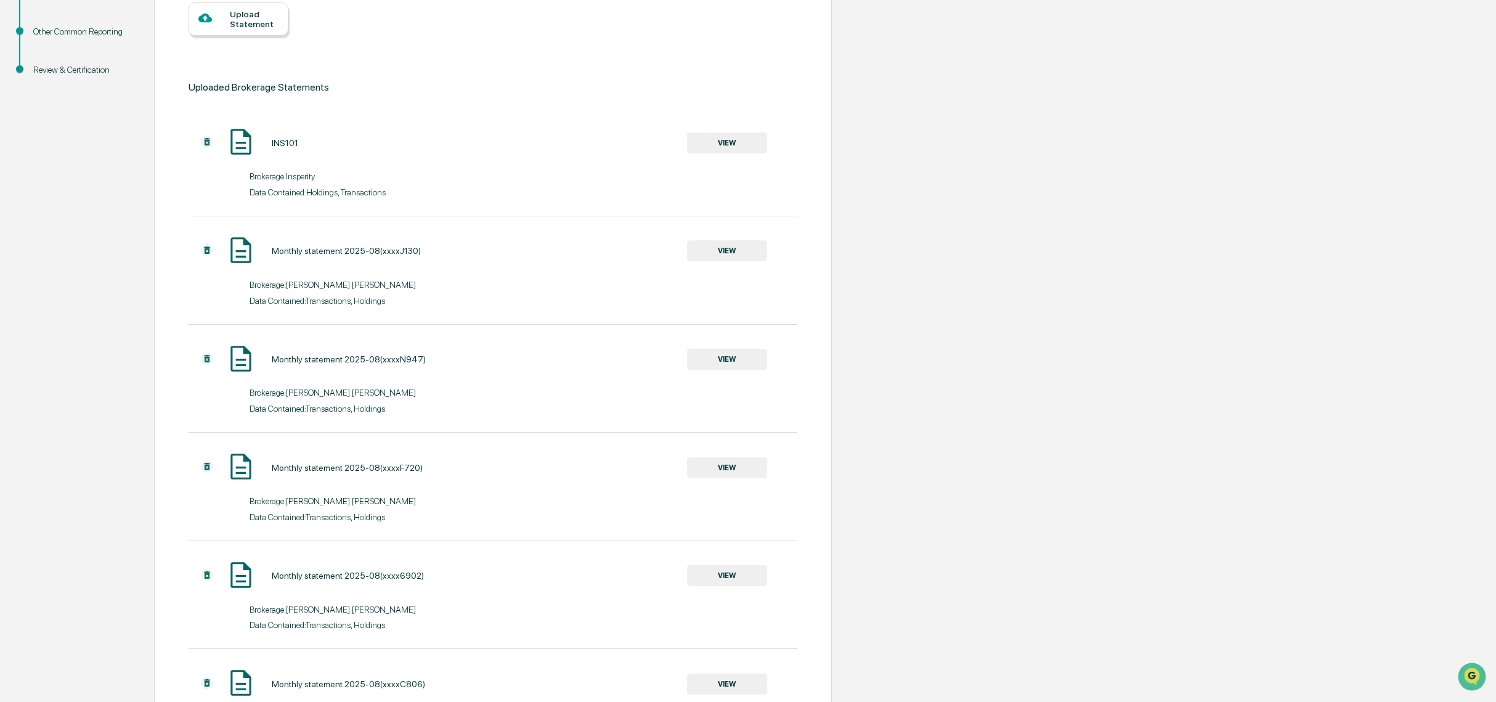
click at [242, 20] on div "Upload Statement" at bounding box center [254, 19] width 49 height 20
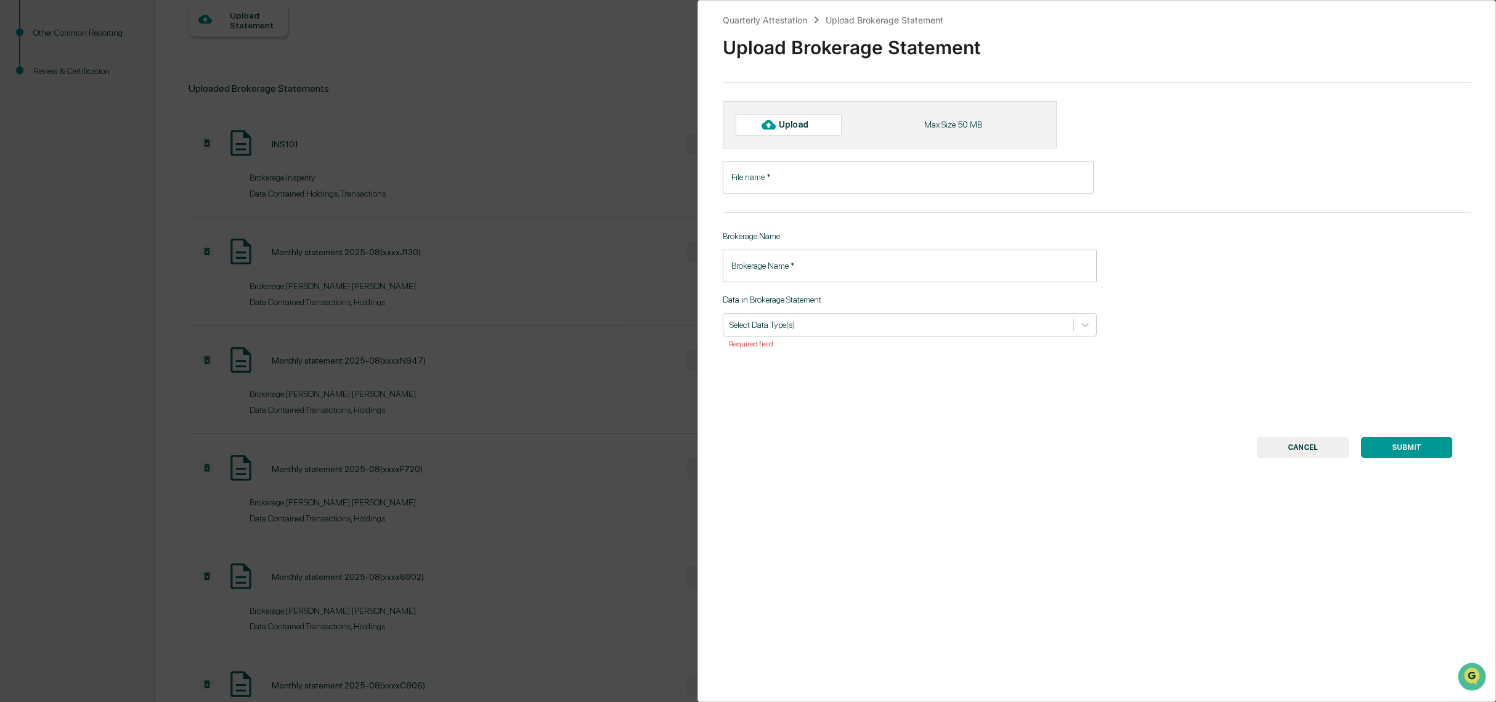
scroll to position [236, 0]
click at [787, 120] on div "Upload" at bounding box center [799, 125] width 40 height 10
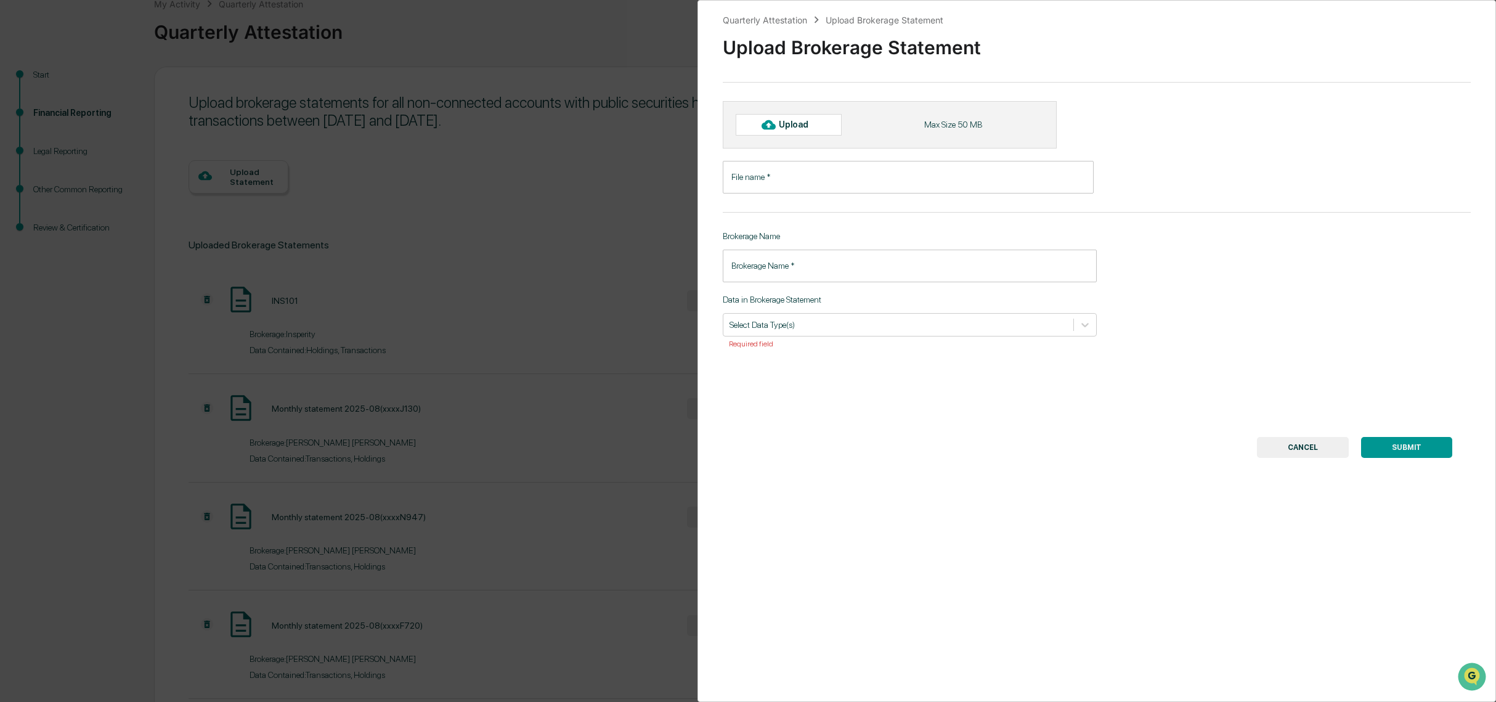
scroll to position [79, 0]
type input "**********"
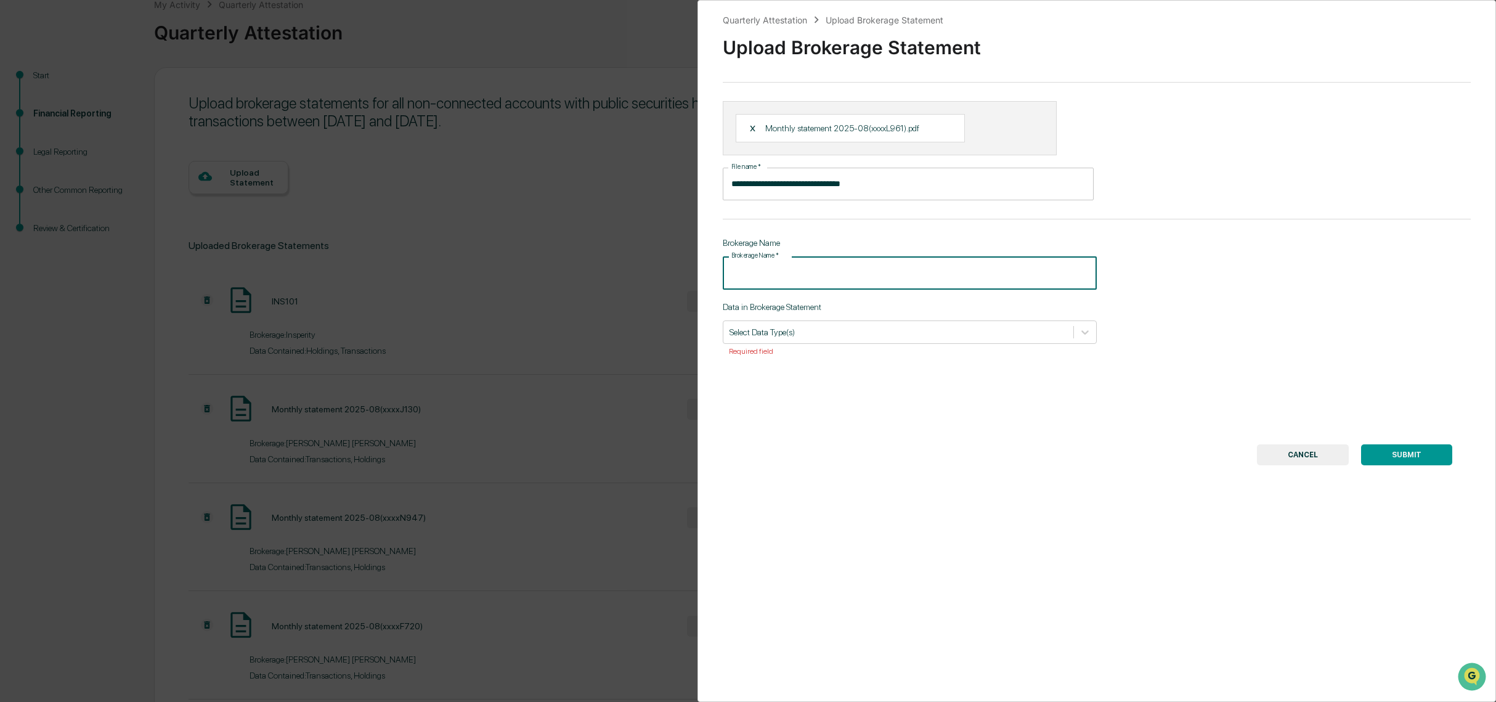
click at [760, 277] on input "Brokerage Name   *" at bounding box center [910, 272] width 374 height 33
type input "*"
type input "**********"
click at [762, 333] on div at bounding box center [899, 332] width 338 height 12
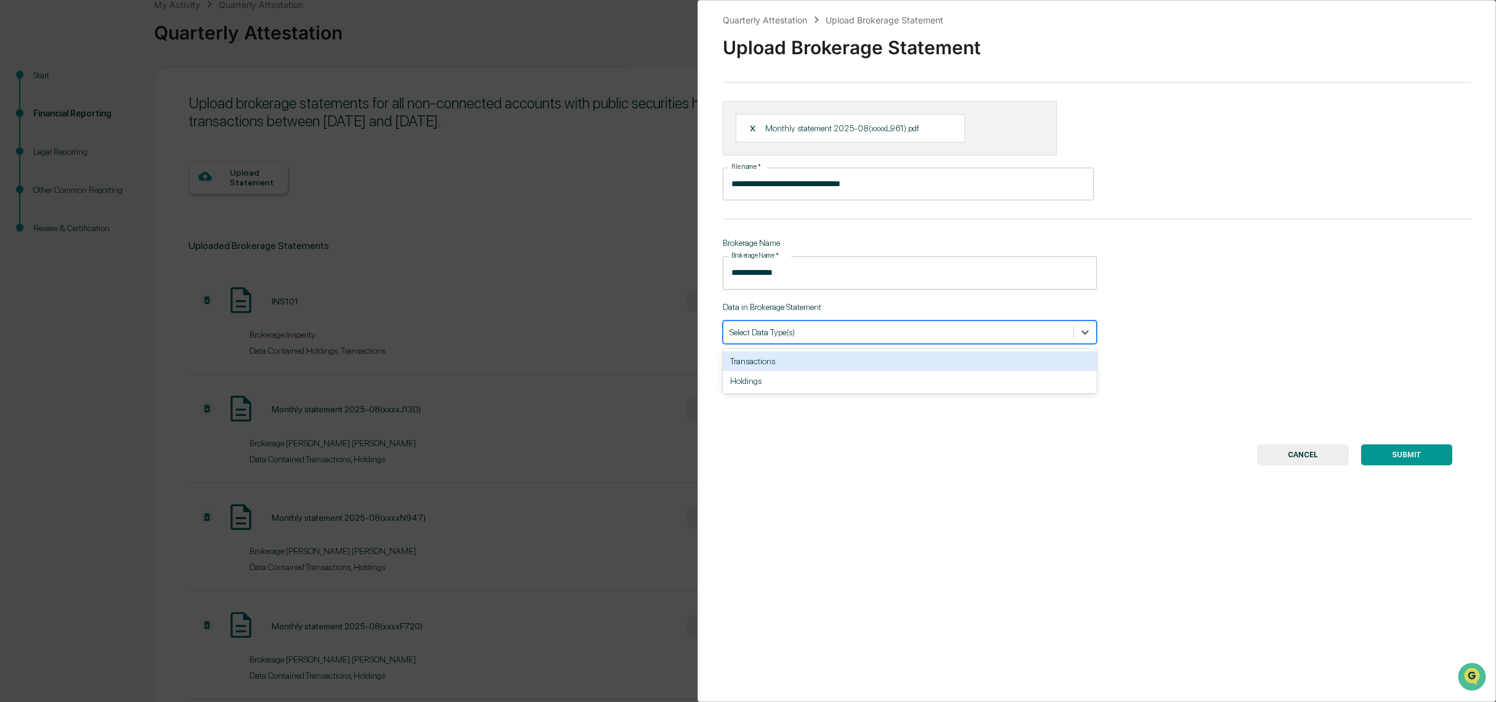
click at [775, 355] on div "Transactions" at bounding box center [910, 361] width 374 height 20
click at [809, 336] on div at bounding box center [916, 332] width 257 height 12
click at [802, 335] on div at bounding box center [916, 332] width 257 height 12
click at [802, 365] on div "Holdings" at bounding box center [910, 361] width 374 height 20
click at [1399, 461] on button "SUBMIT" at bounding box center [1406, 454] width 91 height 21
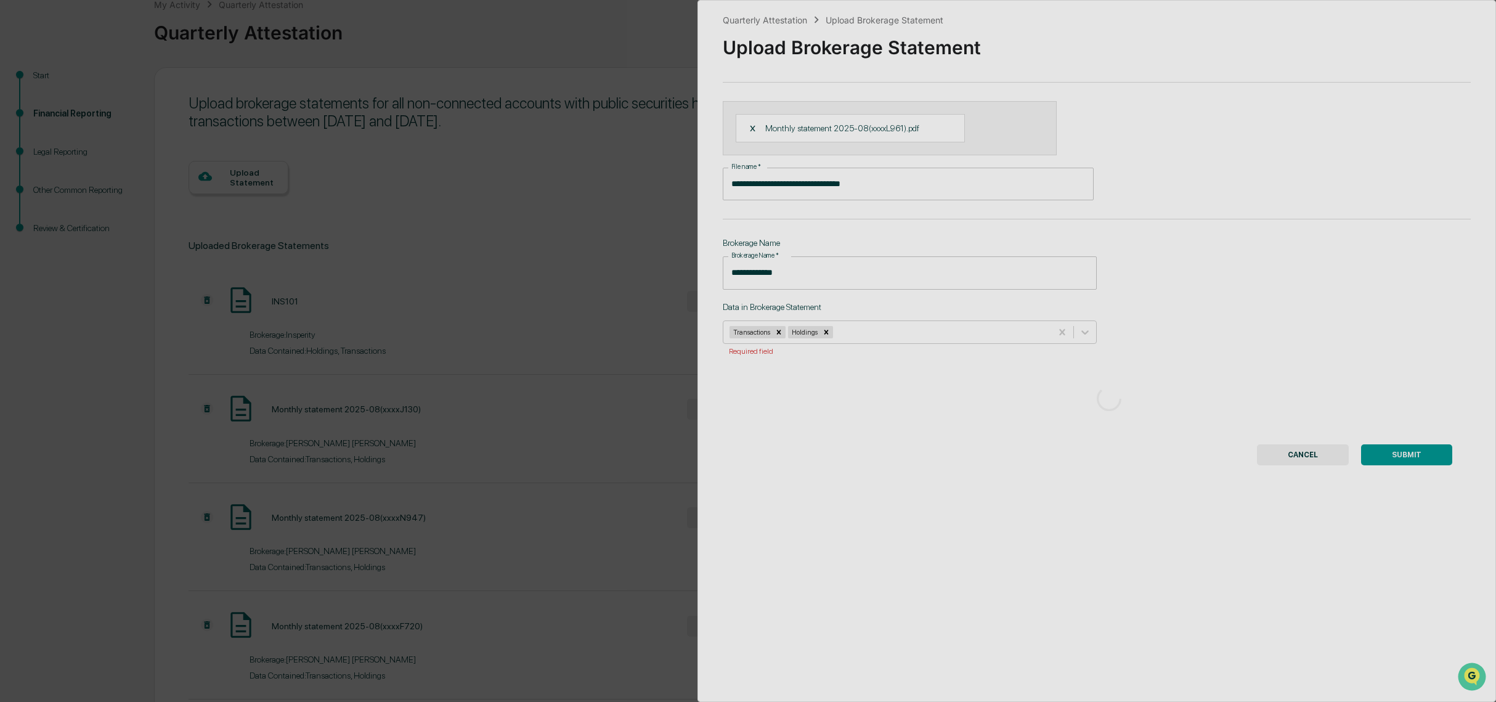
scroll to position [0, 0]
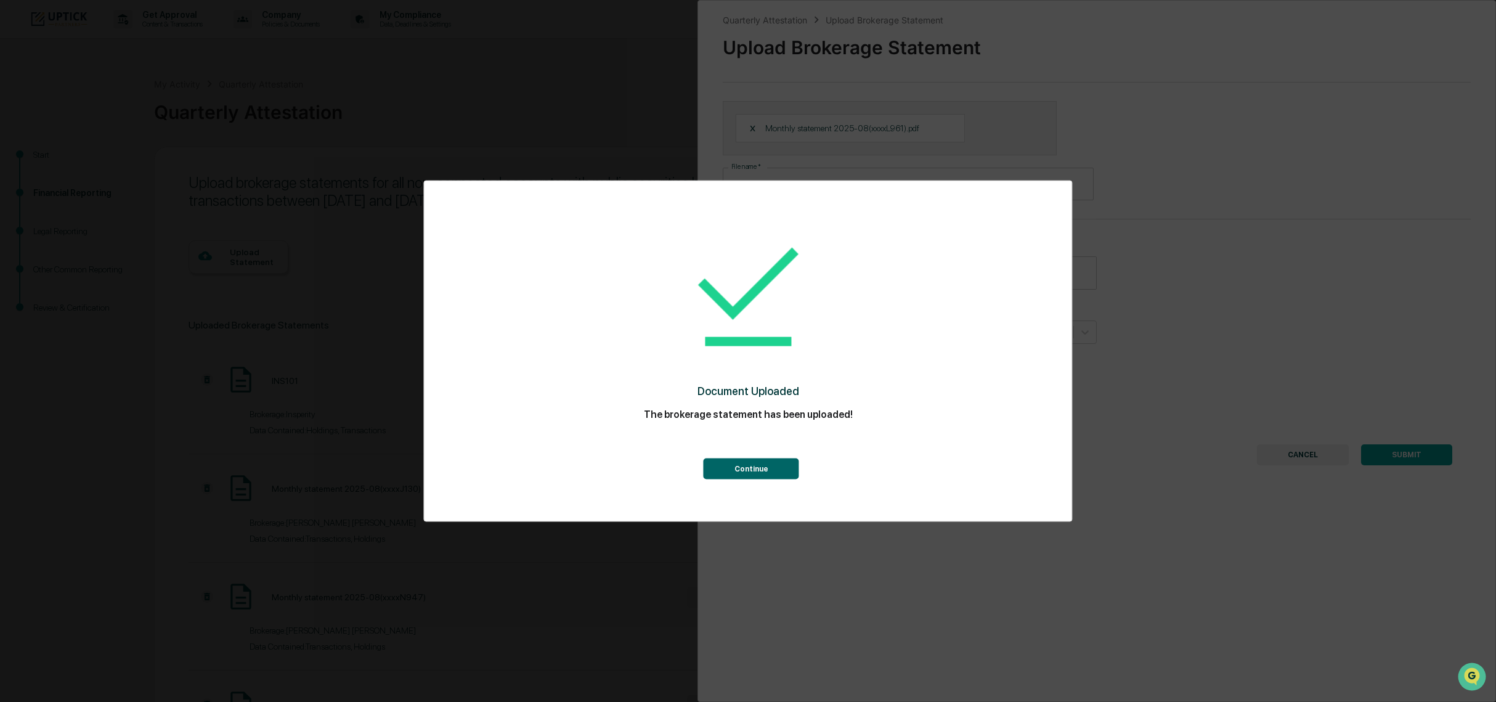
click at [775, 455] on div "Continue" at bounding box center [748, 453] width 598 height 51
click at [773, 467] on button "Continue" at bounding box center [752, 468] width 96 height 21
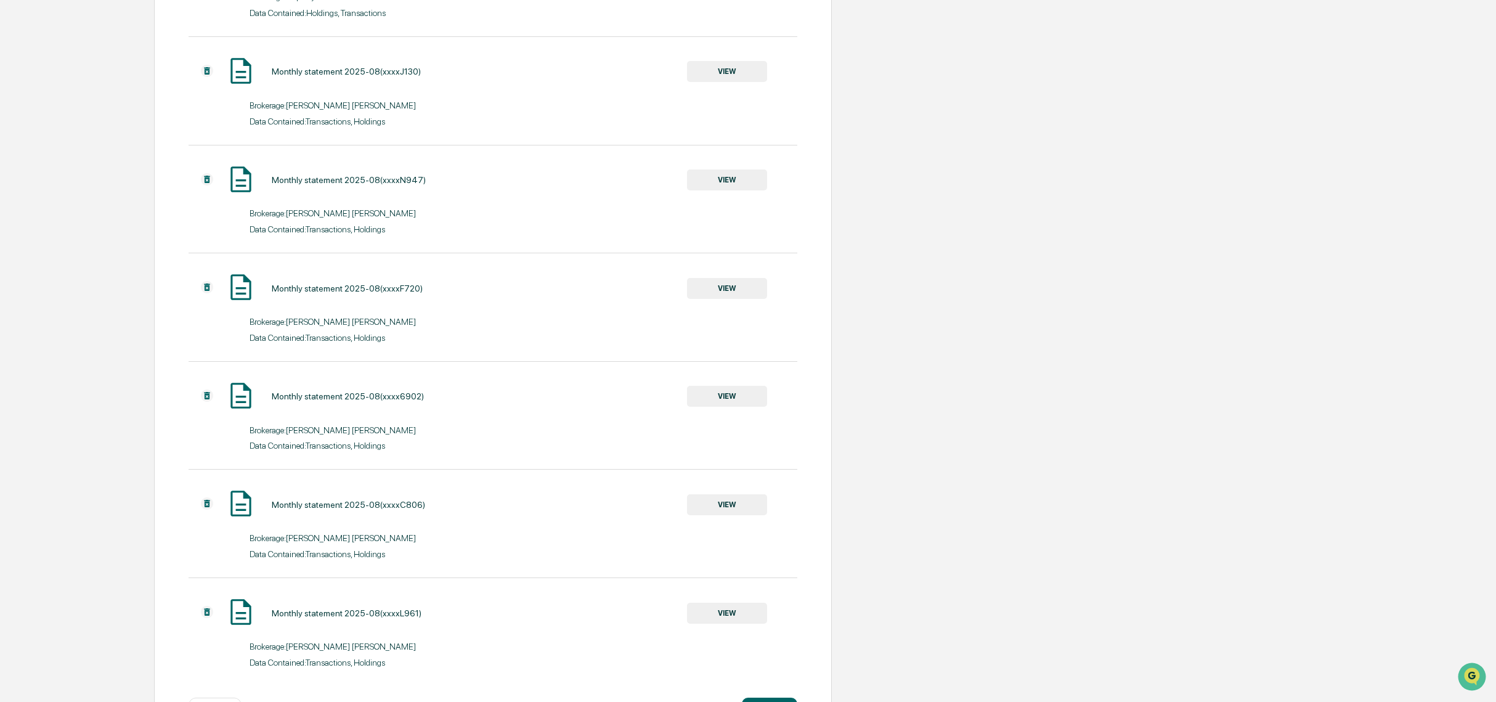
scroll to position [466, 0]
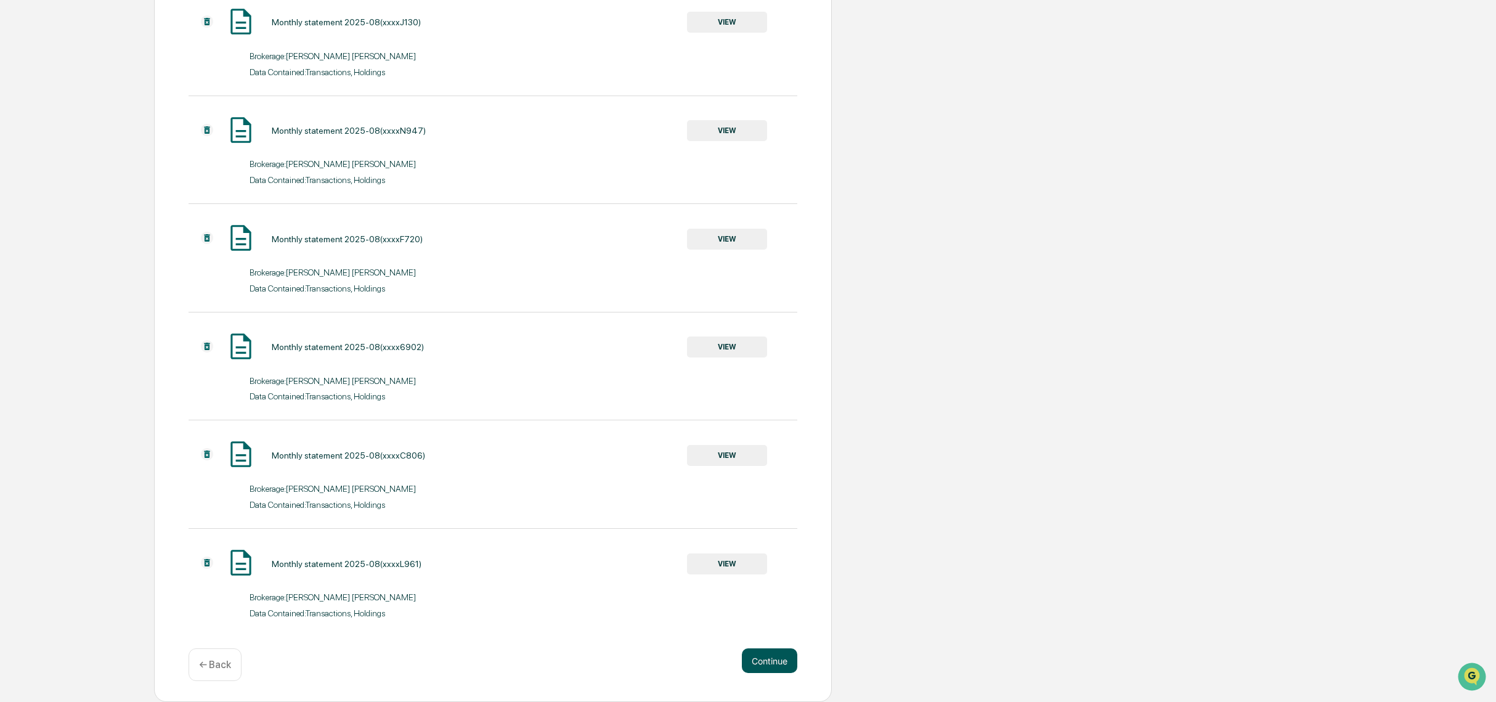
click at [773, 659] on button "Continue" at bounding box center [769, 660] width 55 height 25
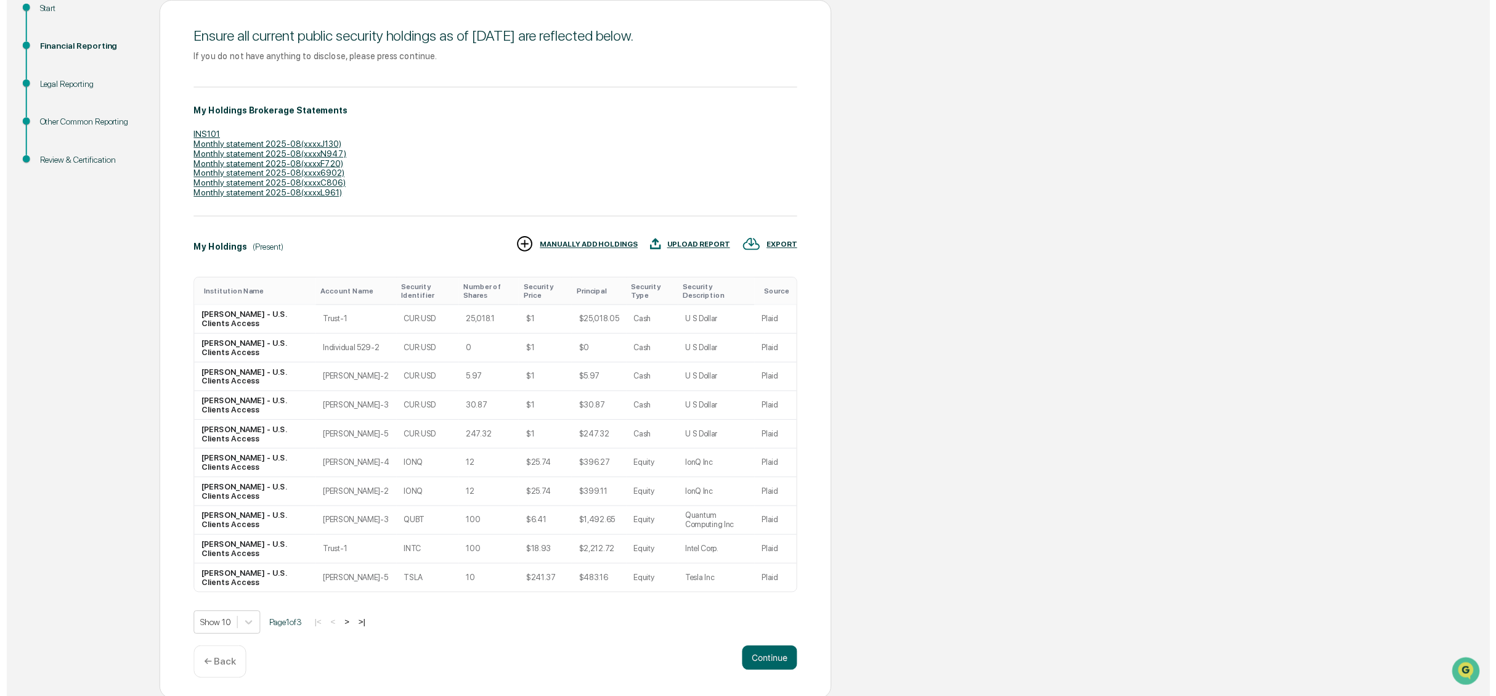
scroll to position [149, 0]
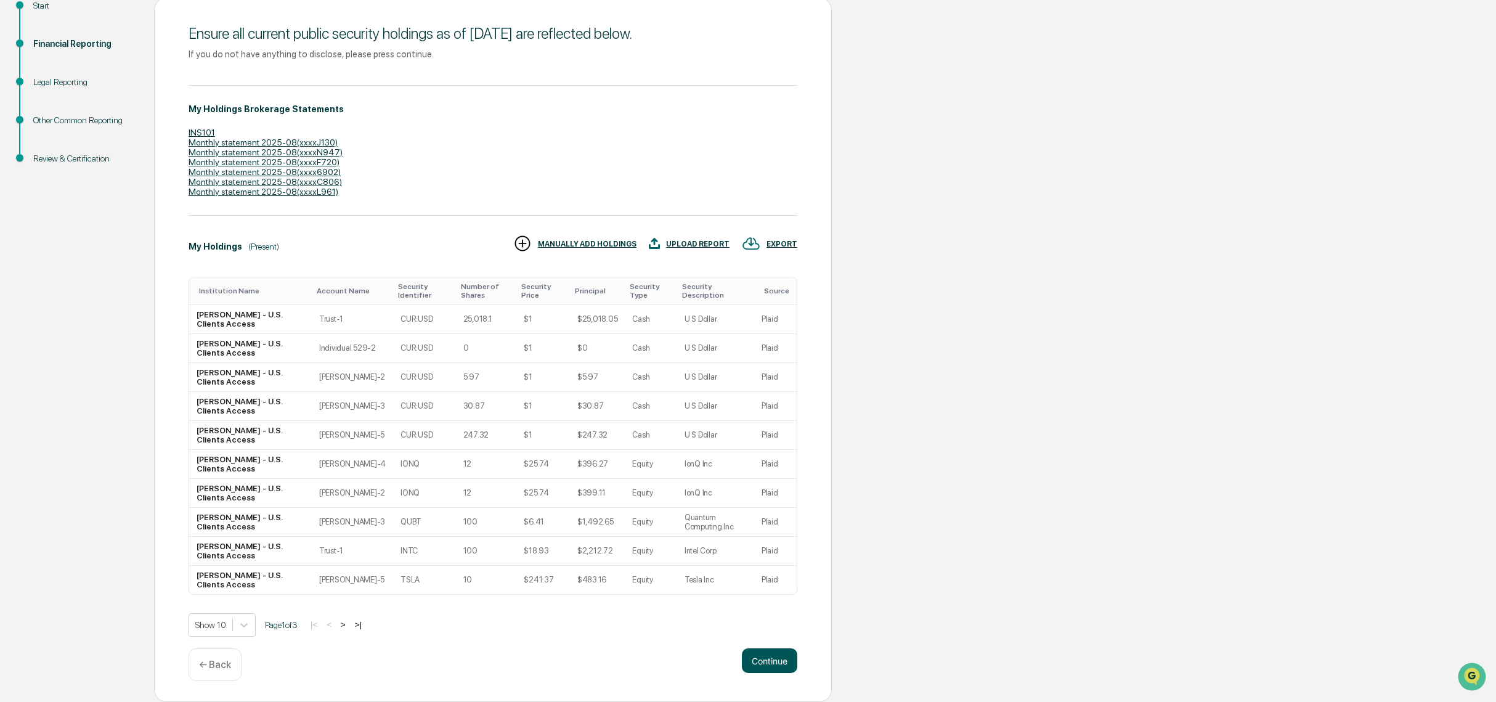
click at [775, 659] on button "Continue" at bounding box center [769, 660] width 55 height 25
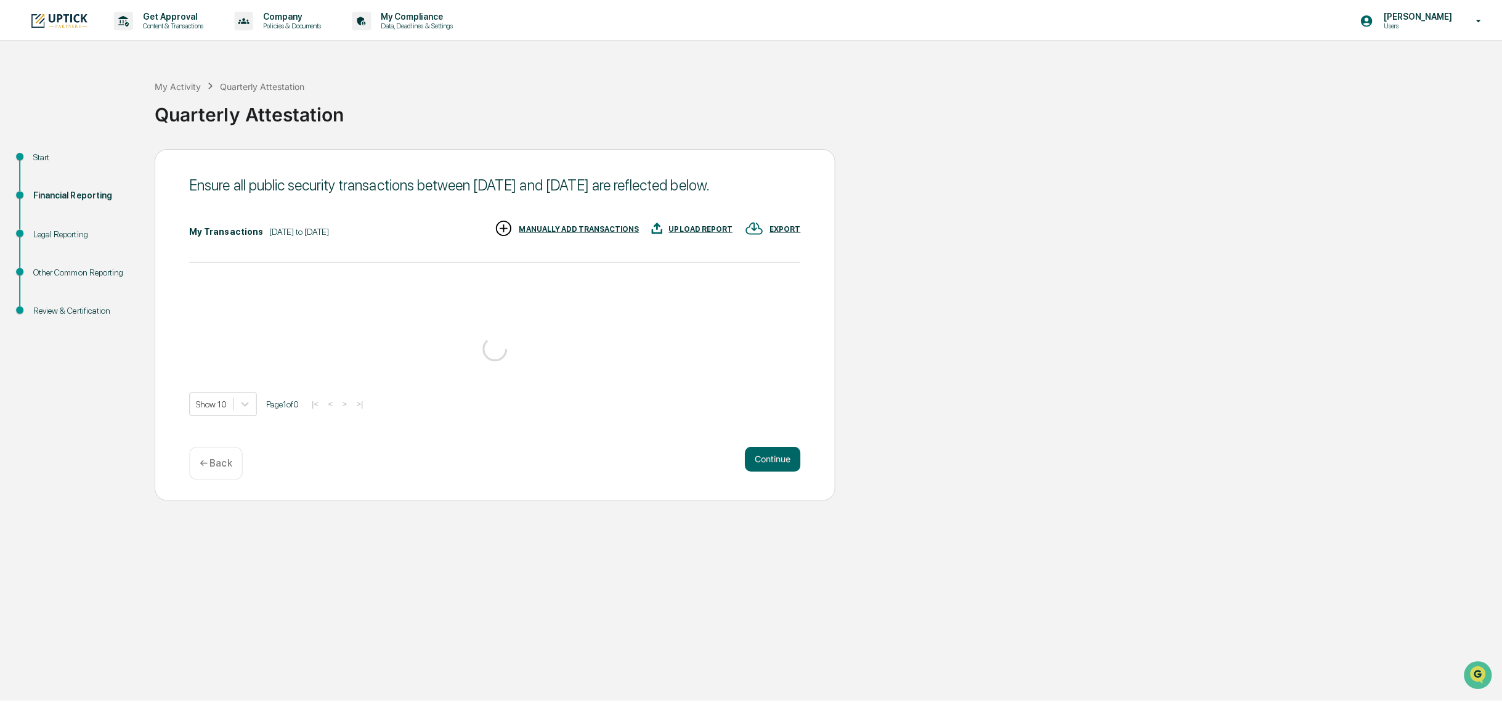
scroll to position [0, 0]
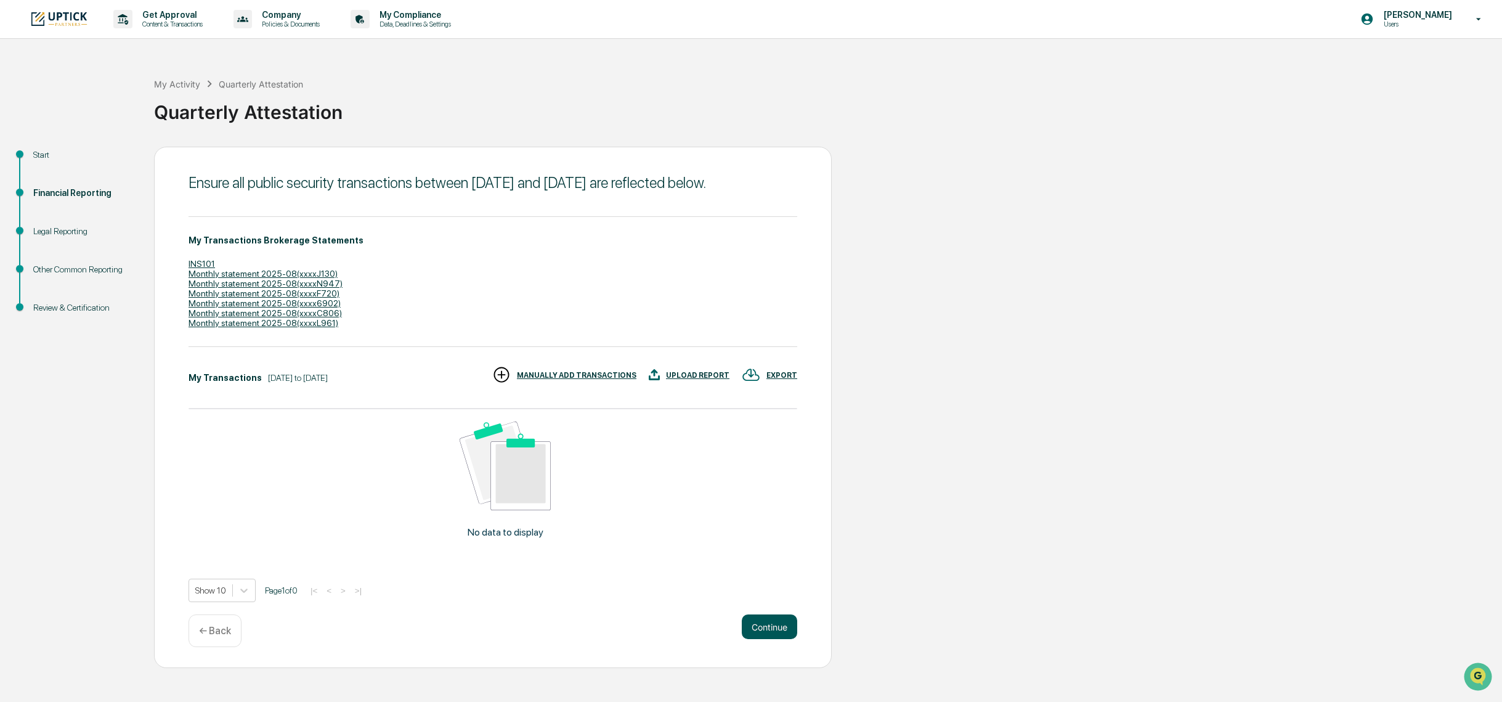
click at [787, 639] on button "Continue" at bounding box center [769, 626] width 55 height 25
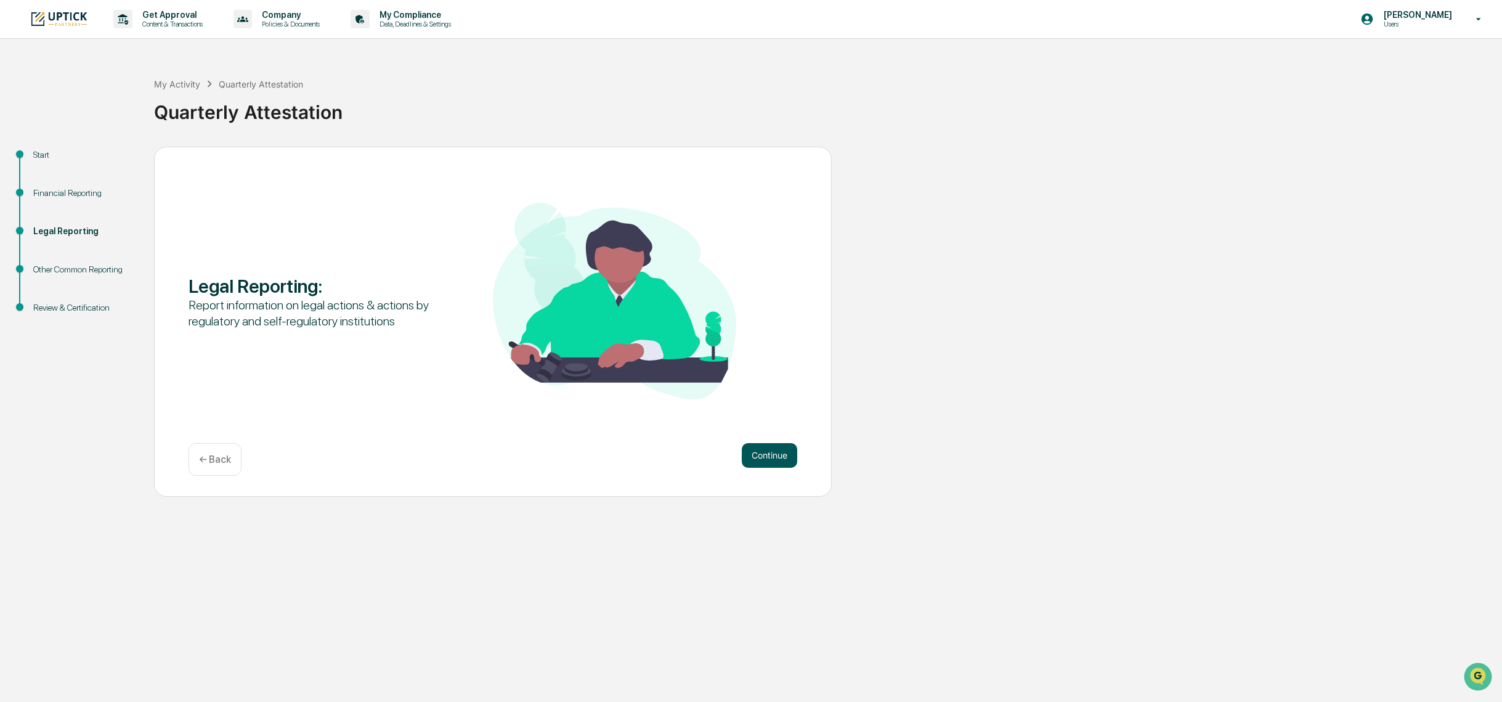
click at [781, 462] on button "Continue" at bounding box center [769, 455] width 55 height 25
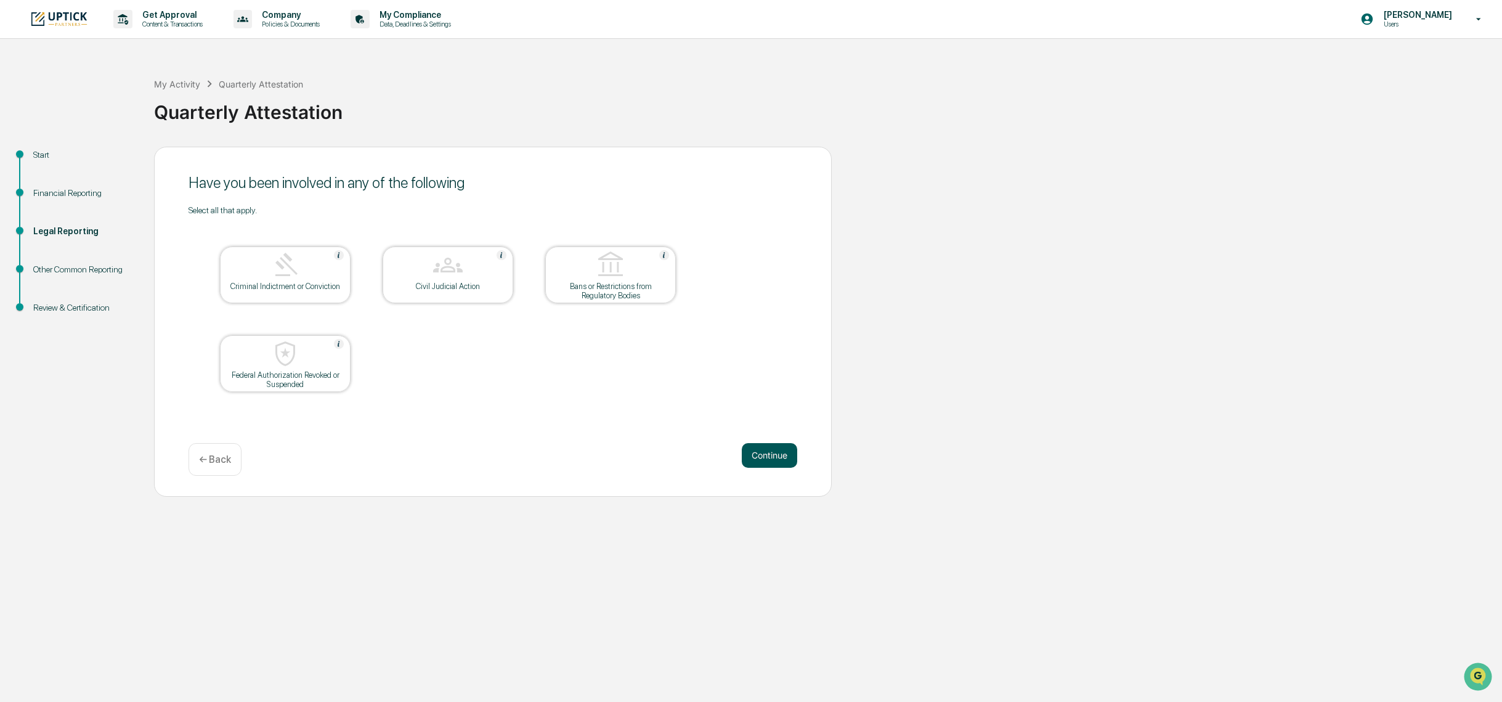
click at [776, 457] on button "Continue" at bounding box center [769, 455] width 55 height 25
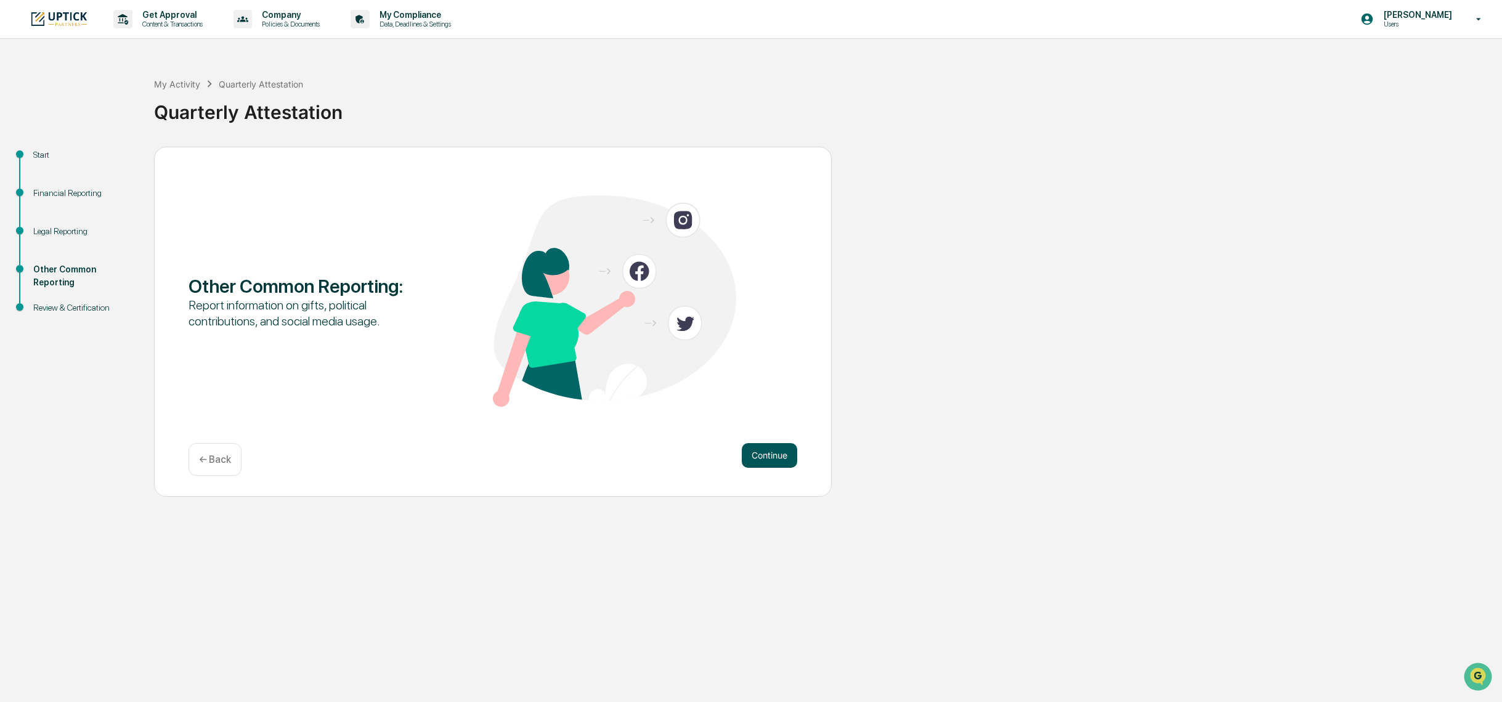
click at [770, 452] on button "Continue" at bounding box center [769, 455] width 55 height 25
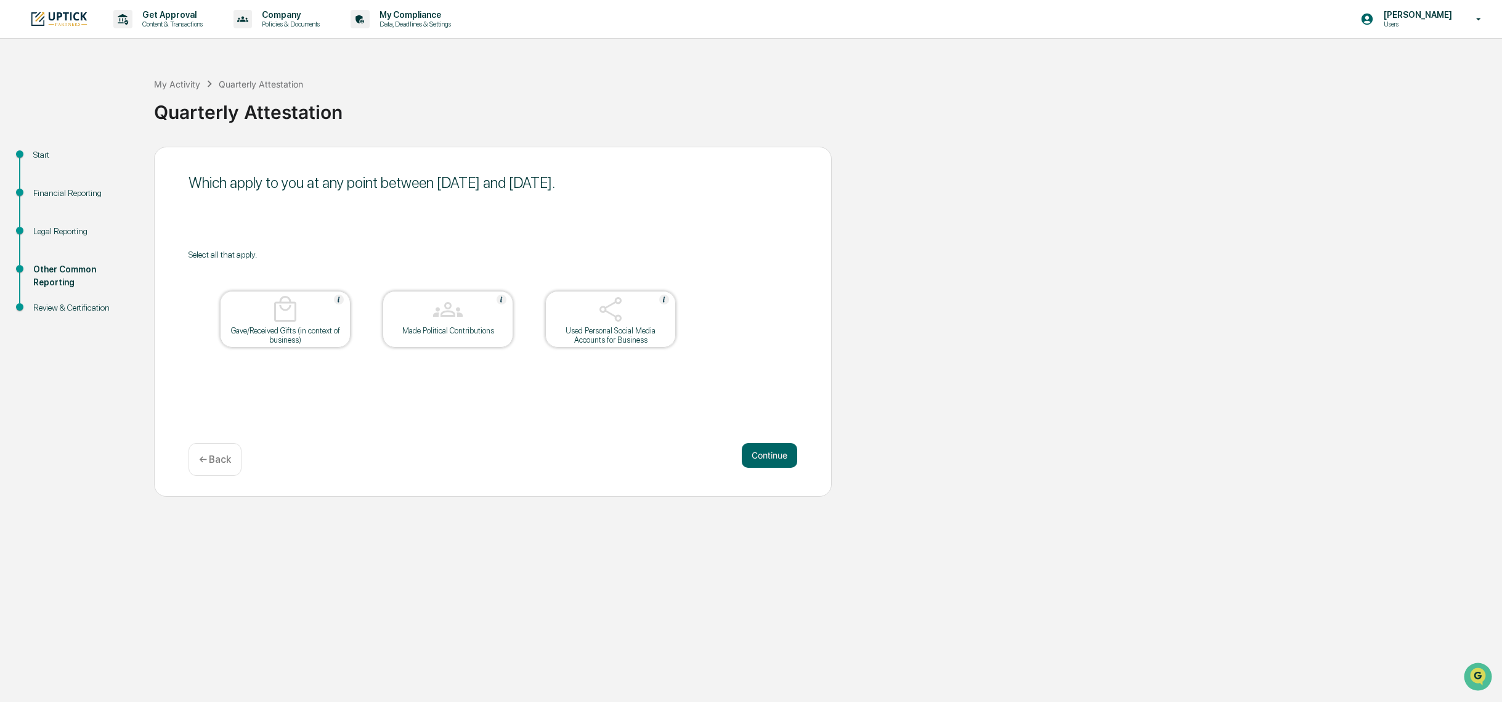
click at [770, 452] on button "Continue" at bounding box center [769, 455] width 55 height 25
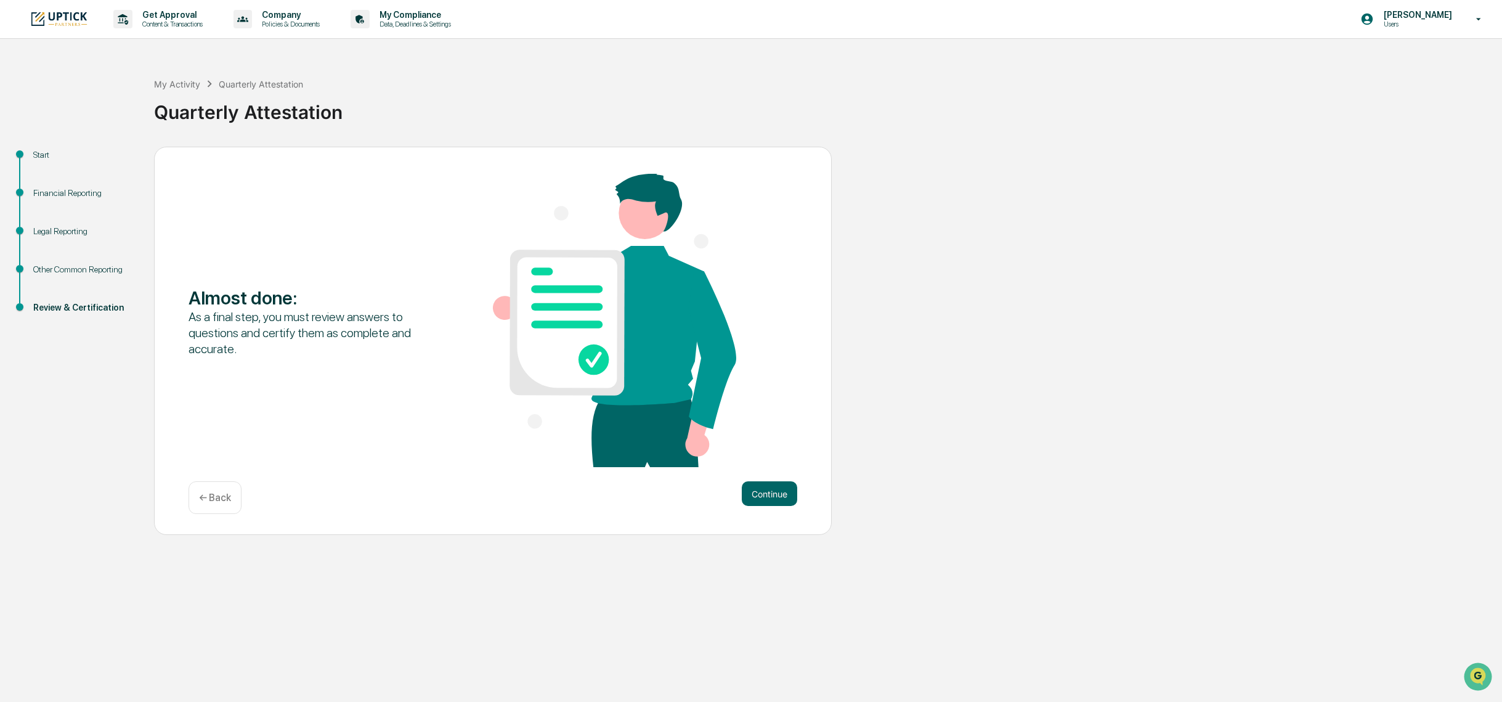
click at [789, 515] on div "Almost done : As a final step, you must review answers to questions and certify…" at bounding box center [493, 341] width 678 height 389
click at [778, 494] on button "Continue" at bounding box center [769, 493] width 55 height 25
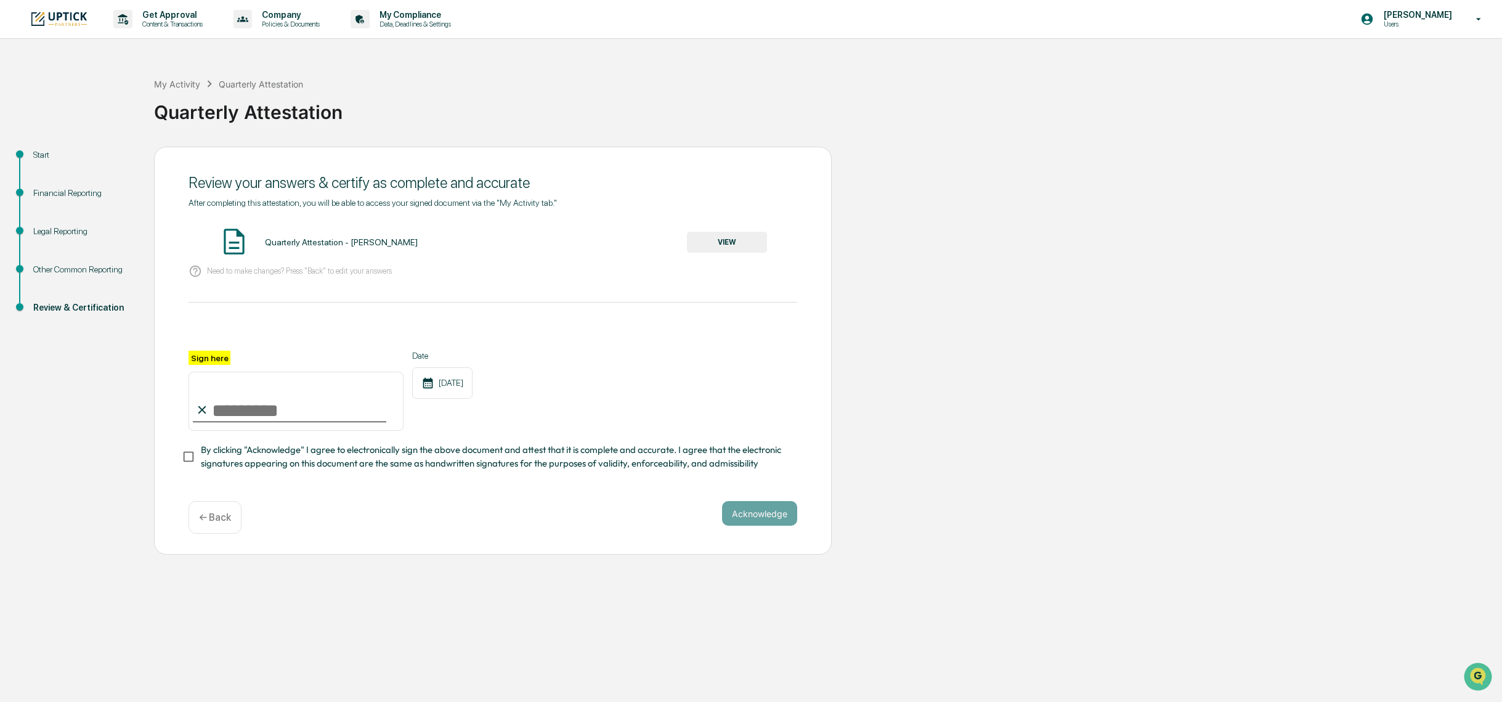
click at [713, 243] on button "VIEW" at bounding box center [727, 242] width 80 height 21
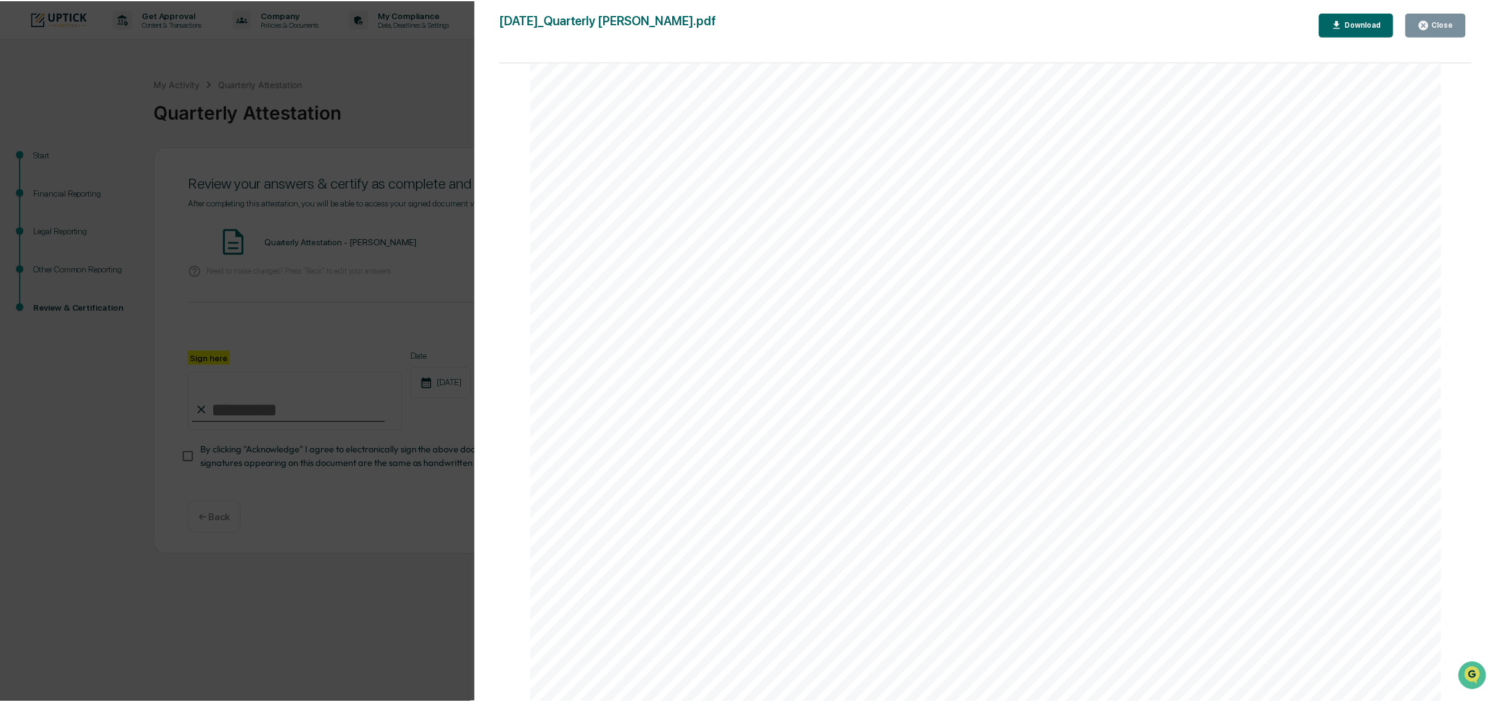
scroll to position [5977, 0]
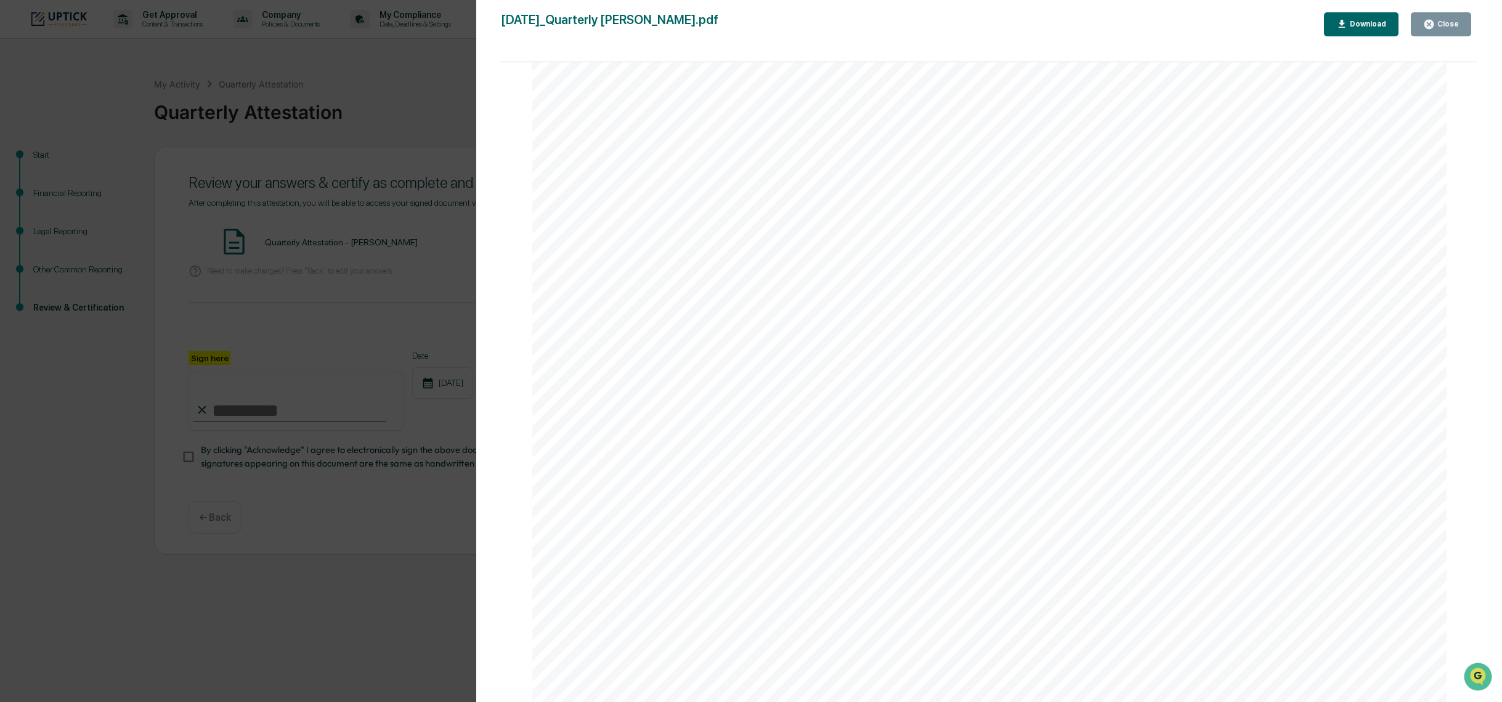
click at [1448, 25] on div "Close" at bounding box center [1447, 24] width 24 height 9
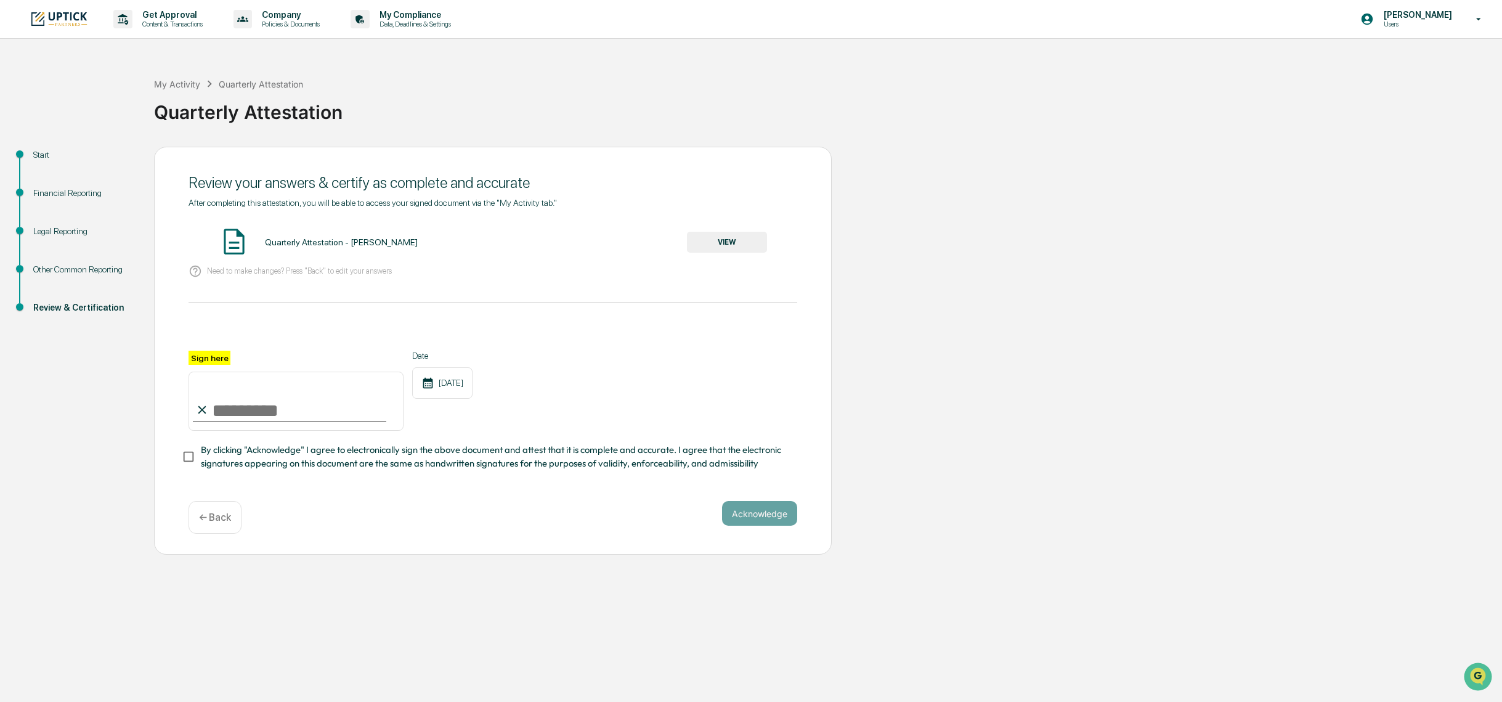
click at [529, 546] on div "Review your answers & certify as complete and accurate After completing this at…" at bounding box center [493, 351] width 678 height 409
click at [571, 489] on div "After completing this attestation, you will be able to access your signed docum…" at bounding box center [493, 343] width 609 height 291
click at [306, 417] on input "Sign here" at bounding box center [296, 401] width 215 height 59
type input "**********"
click at [744, 511] on button "Acknowledge" at bounding box center [759, 513] width 75 height 25
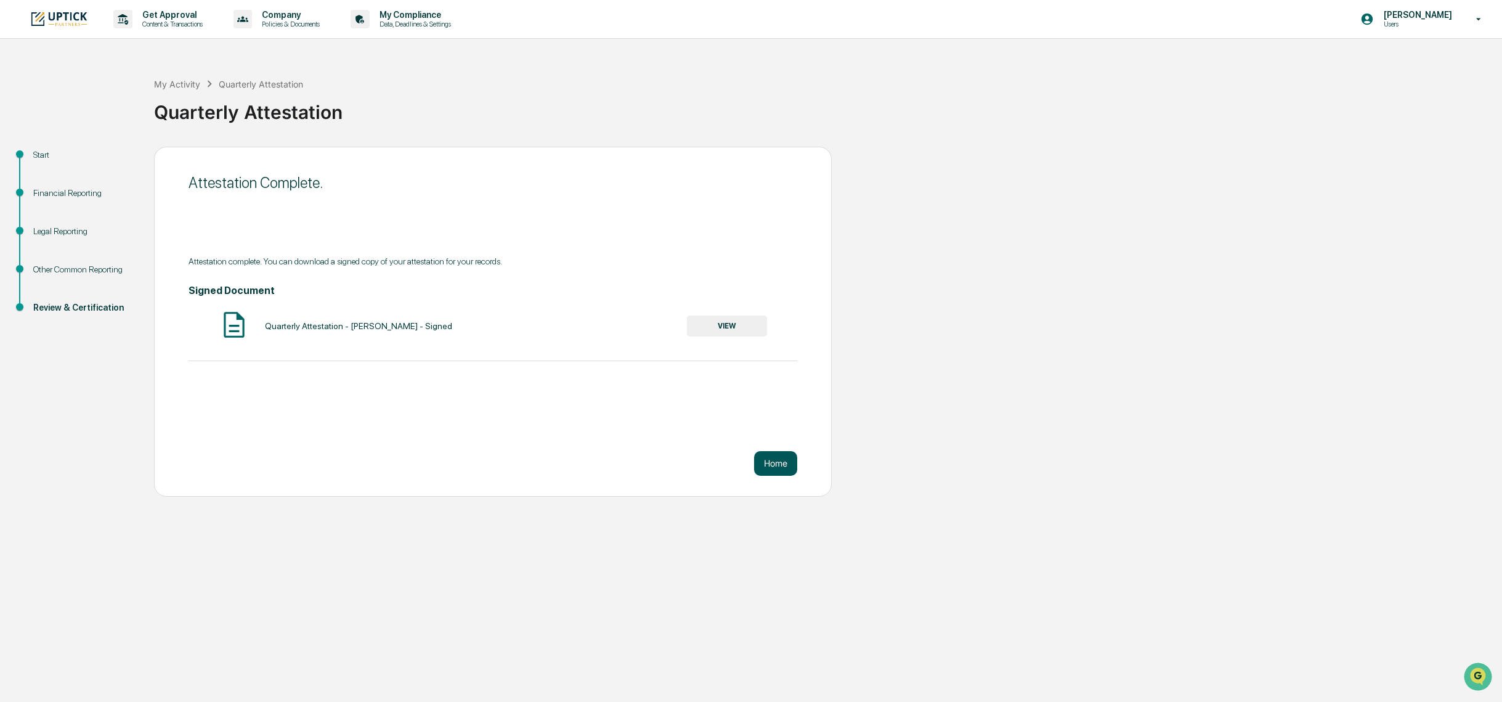
click at [776, 465] on button "Home" at bounding box center [775, 463] width 43 height 25
